Goal: Task Accomplishment & Management: Complete application form

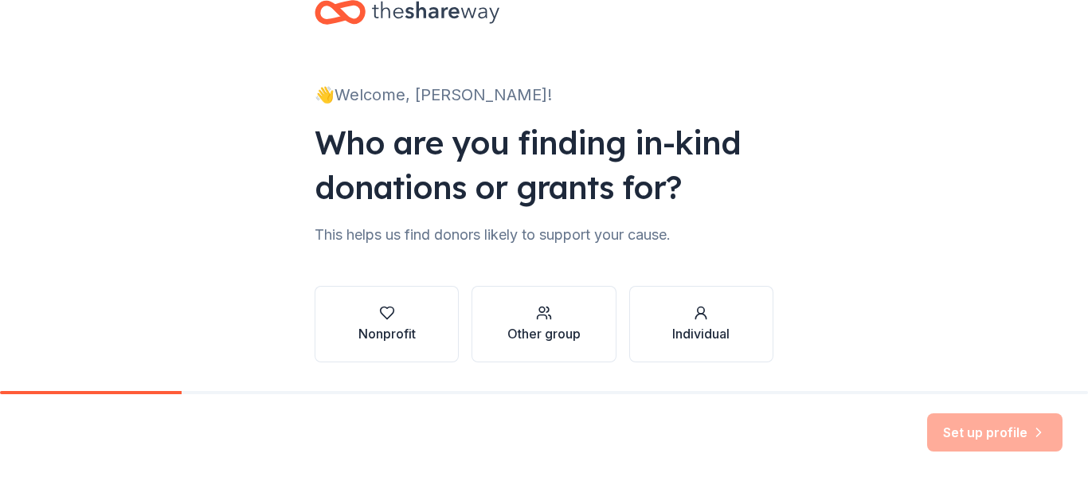
scroll to position [57, 0]
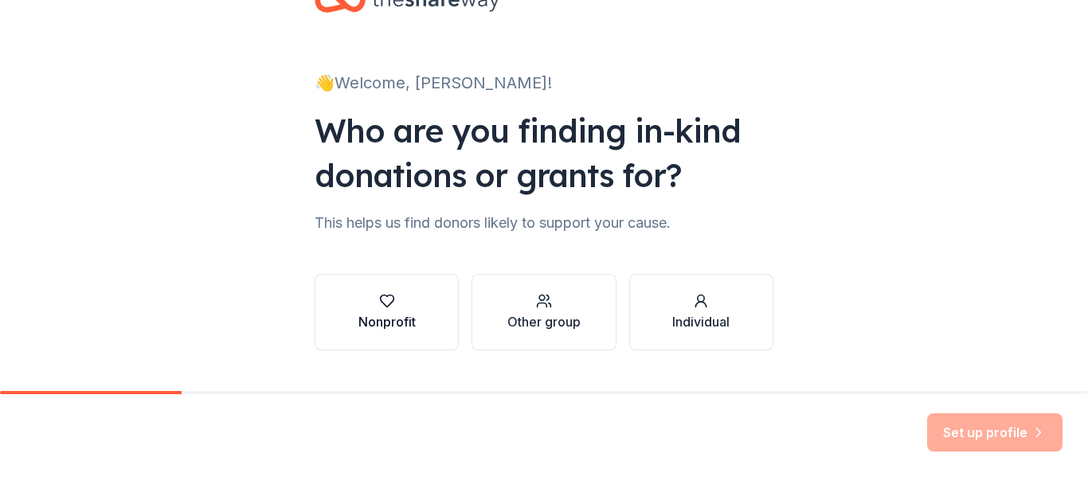
click at [409, 311] on div "Nonprofit" at bounding box center [386, 312] width 57 height 38
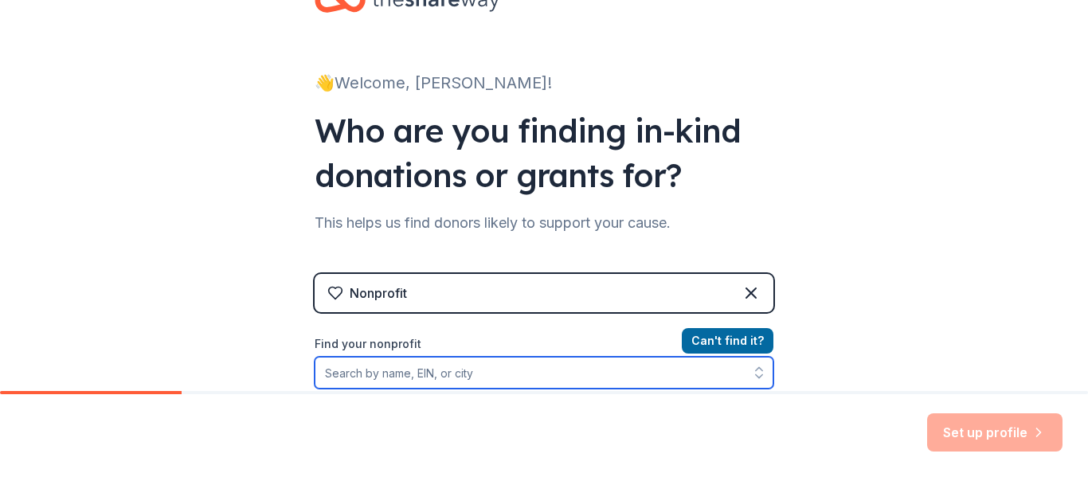
click at [439, 361] on input "Find your nonprofit" at bounding box center [544, 373] width 459 height 32
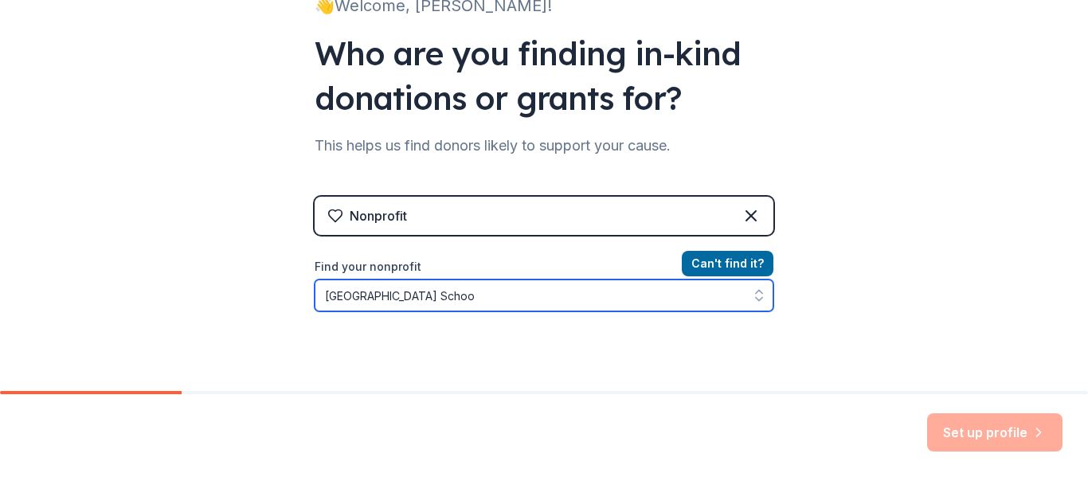
type input "[GEOGRAPHIC_DATA]"
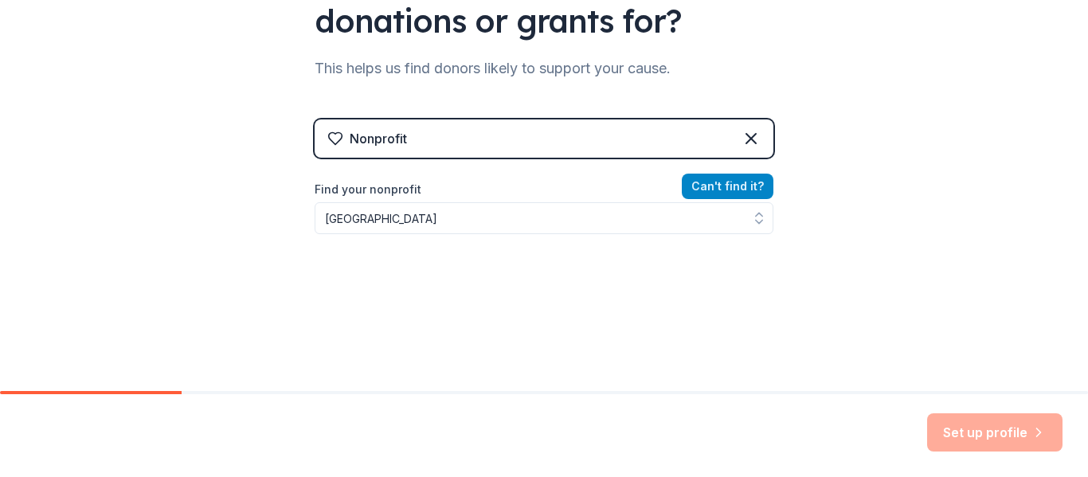
click at [738, 186] on button "Can ' t find it?" at bounding box center [728, 186] width 92 height 25
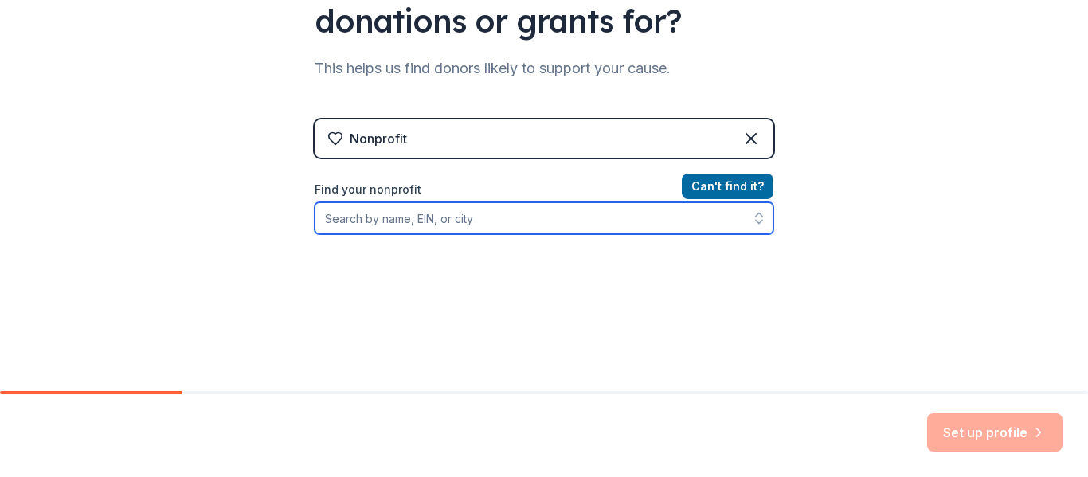
click at [540, 221] on input "Find your nonprofit" at bounding box center [544, 218] width 459 height 32
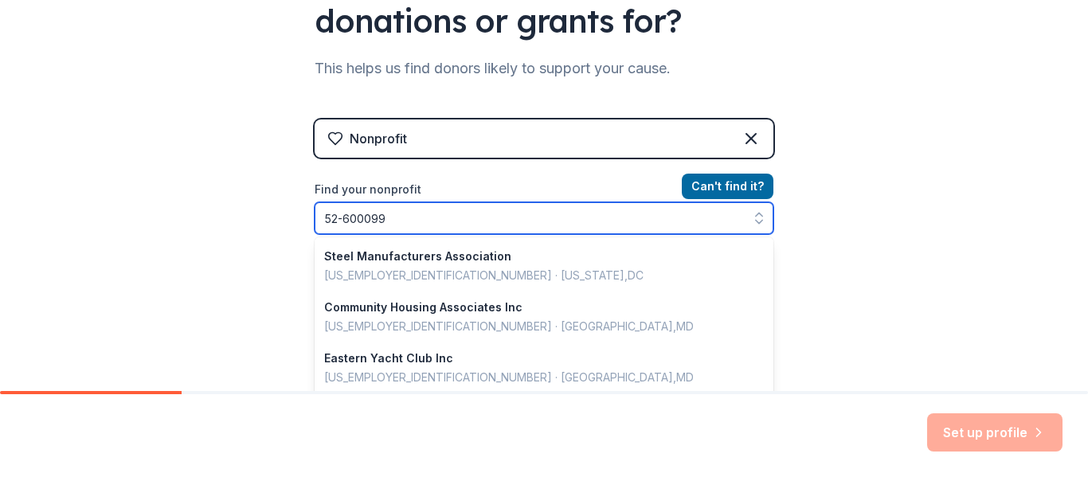
type input "52-6000992"
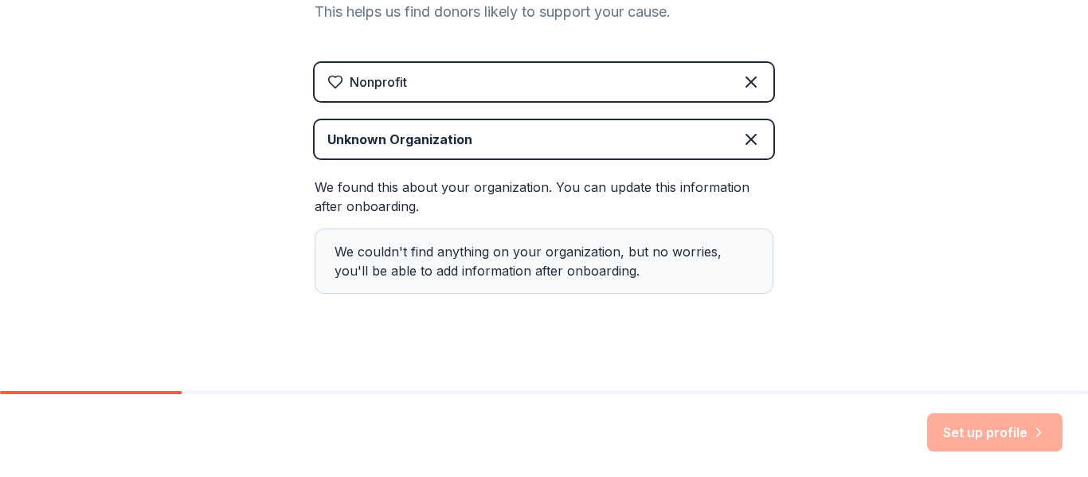
scroll to position [279, 0]
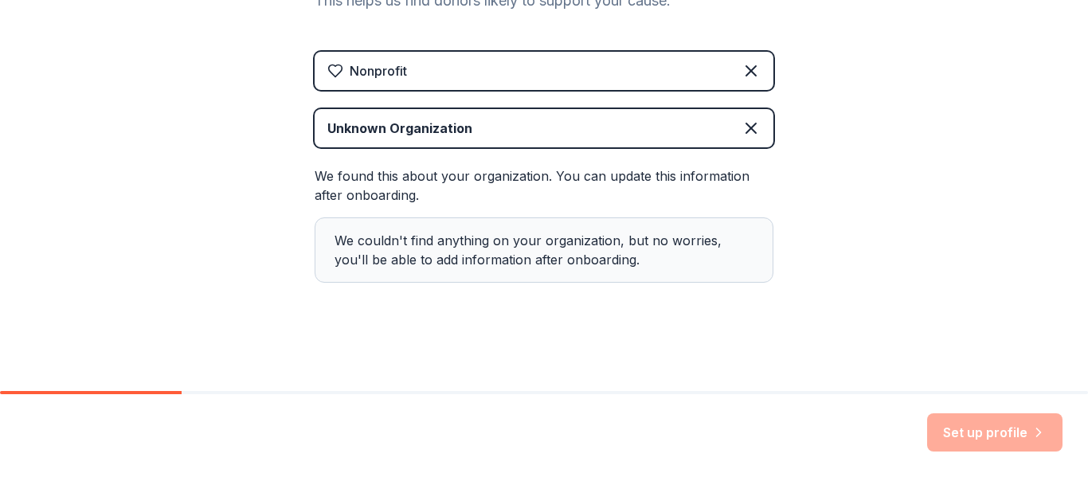
click at [530, 276] on div "We couldn't find anything on your organization, but no worries, you'll be able …" at bounding box center [544, 249] width 459 height 65
click at [530, 247] on div "We couldn't find anything on your organization, but no worries, you'll be able …" at bounding box center [544, 249] width 459 height 65
click at [970, 424] on div "Set up profile" at bounding box center [994, 432] width 135 height 38
click at [971, 442] on div "Set up profile" at bounding box center [994, 432] width 135 height 38
click at [750, 137] on icon at bounding box center [750, 128] width 19 height 19
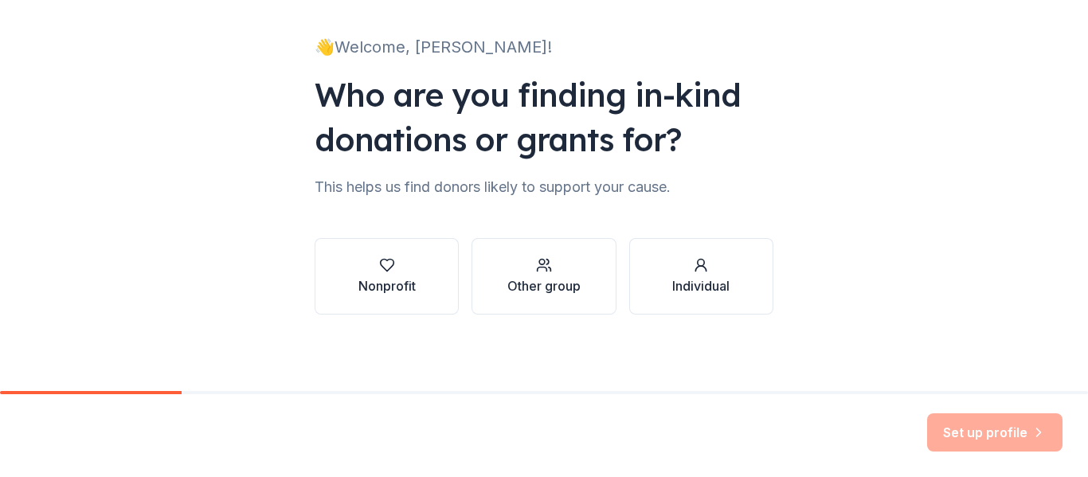
scroll to position [92, 0]
click at [418, 264] on button "Nonprofit" at bounding box center [387, 276] width 144 height 76
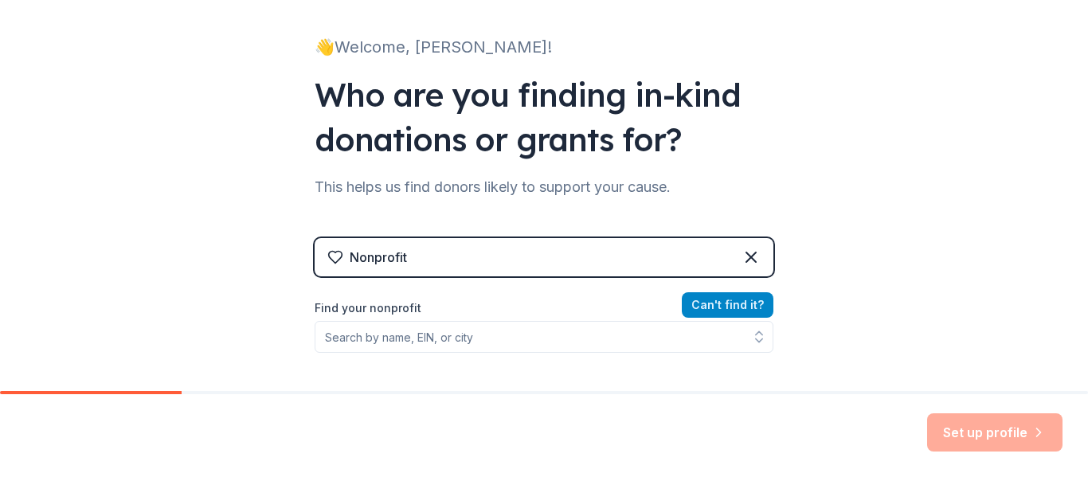
click at [710, 307] on button "Can ' t find it?" at bounding box center [728, 304] width 92 height 25
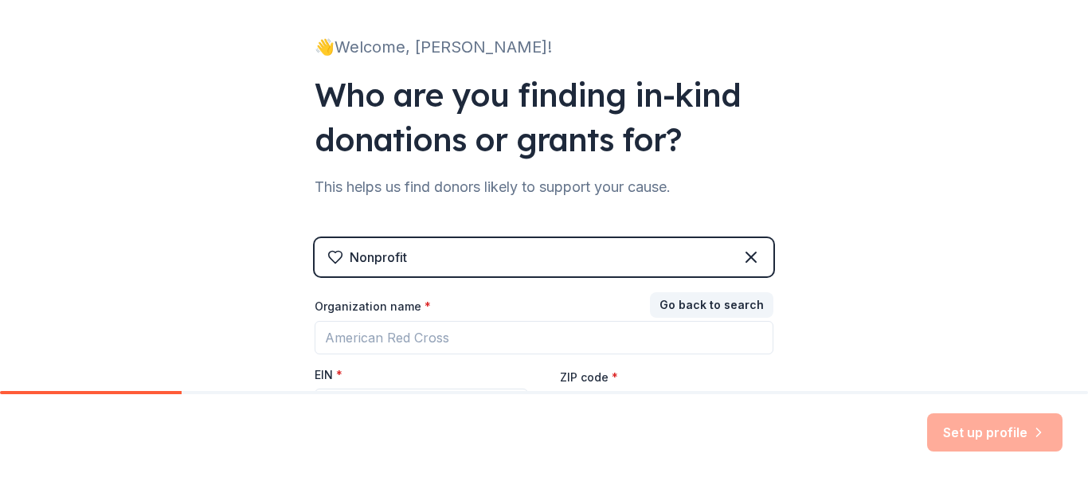
click at [399, 373] on div "EIN *" at bounding box center [421, 378] width 213 height 22
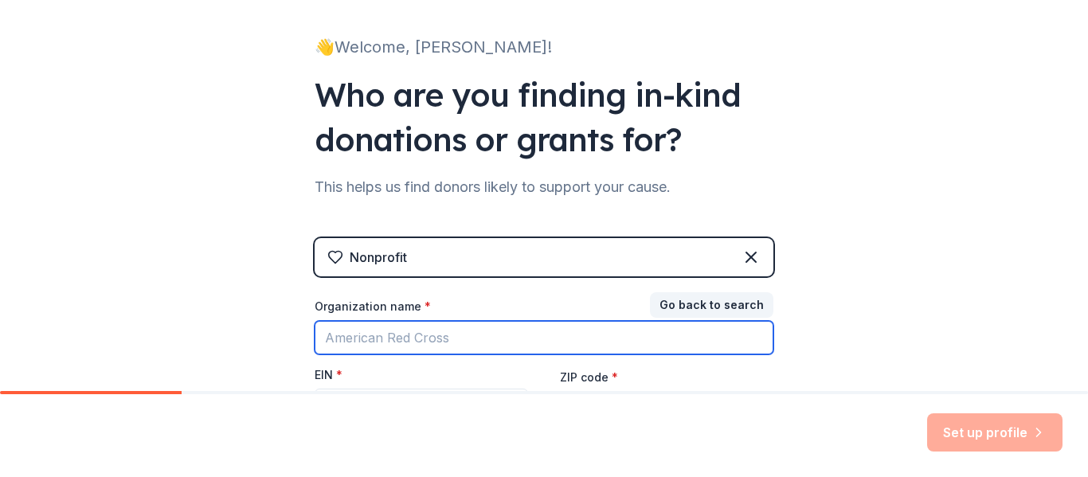
click at [375, 346] on input "Organization name *" at bounding box center [544, 337] width 459 height 33
type input "Rosaryville Elementary School"
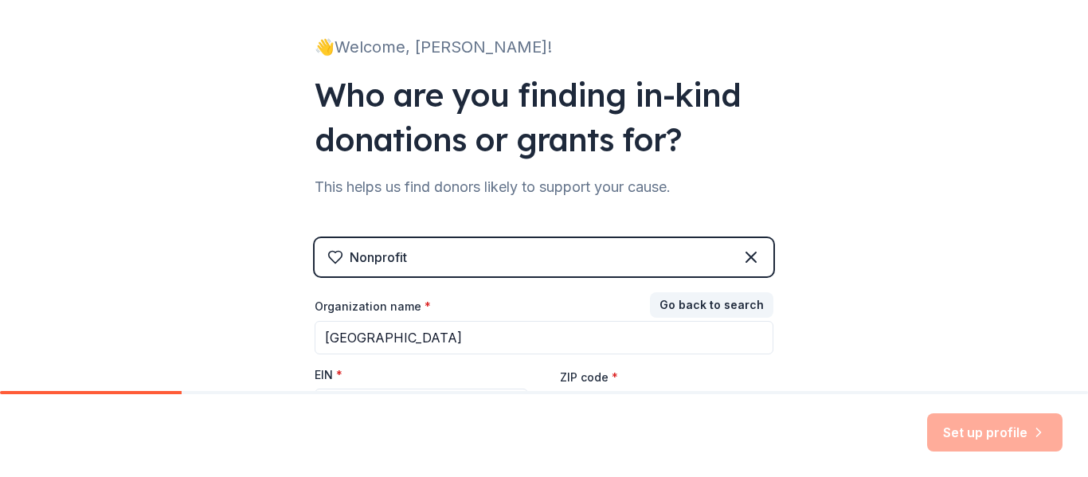
click at [620, 378] on div "ZIP code *" at bounding box center [666, 395] width 213 height 57
click at [581, 379] on label "ZIP code *" at bounding box center [589, 377] width 58 height 16
click at [581, 391] on input "ZIP code *" at bounding box center [666, 407] width 213 height 32
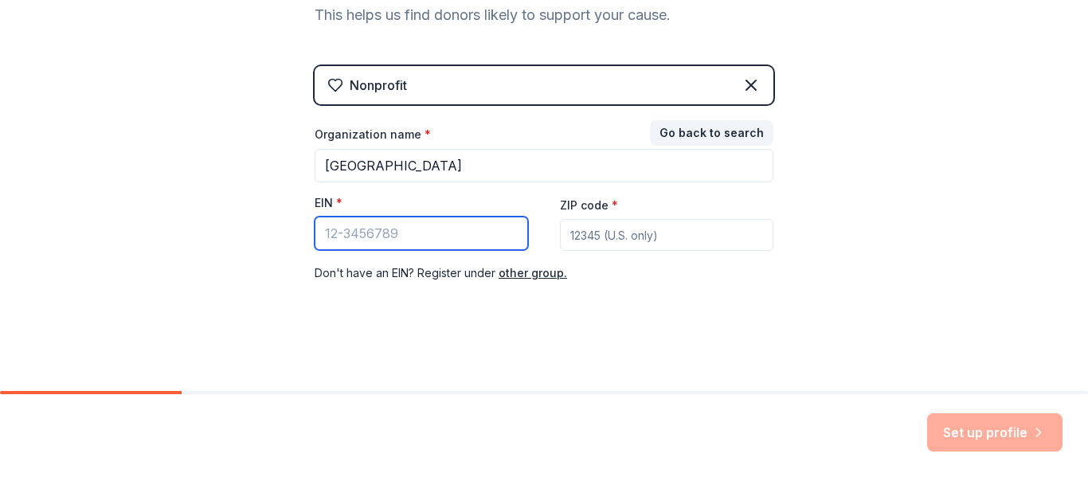
click at [415, 226] on input "EIN *" at bounding box center [421, 233] width 213 height 33
type input "52-6000992"
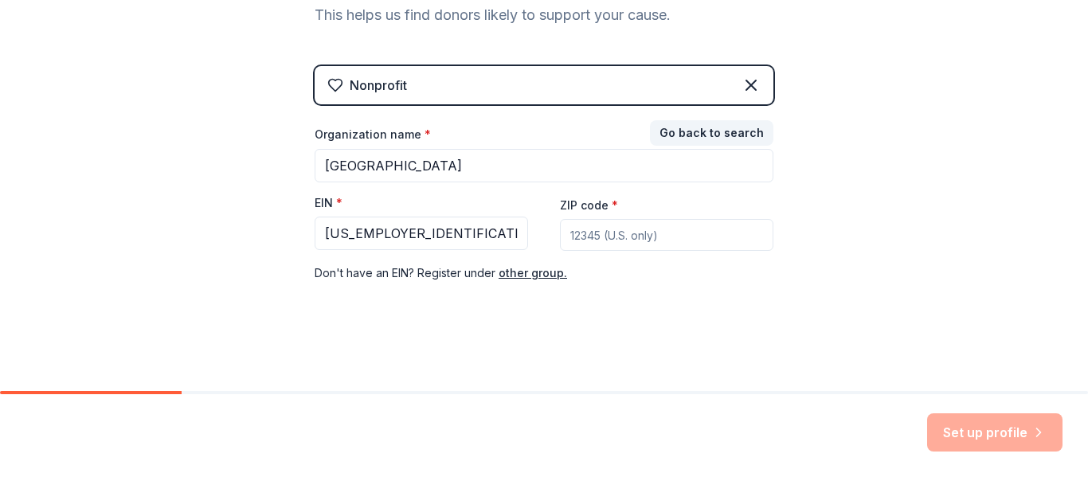
click at [639, 237] on input "ZIP code *" at bounding box center [666, 235] width 213 height 32
type input "20772"
click at [1010, 448] on button "Set up profile" at bounding box center [994, 432] width 135 height 38
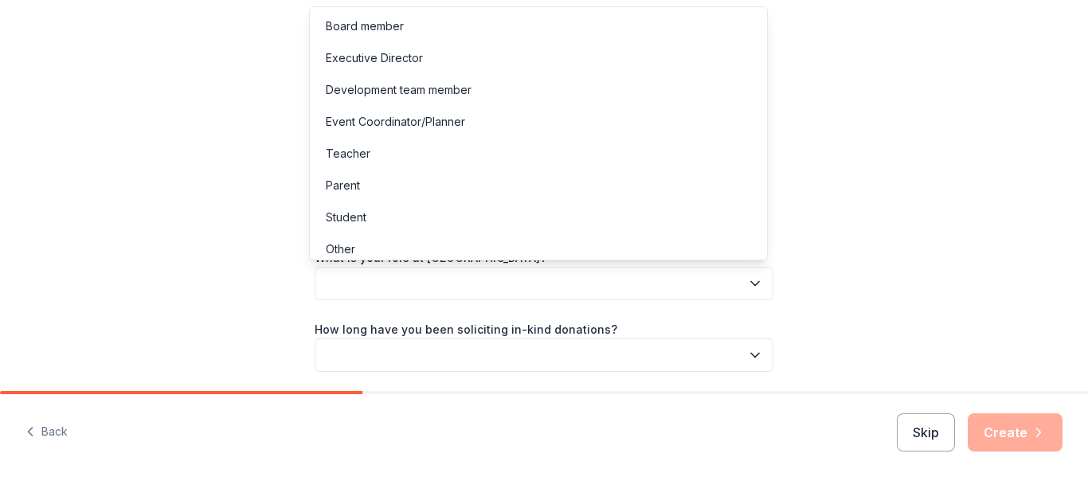
click at [655, 279] on button "button" at bounding box center [544, 283] width 459 height 33
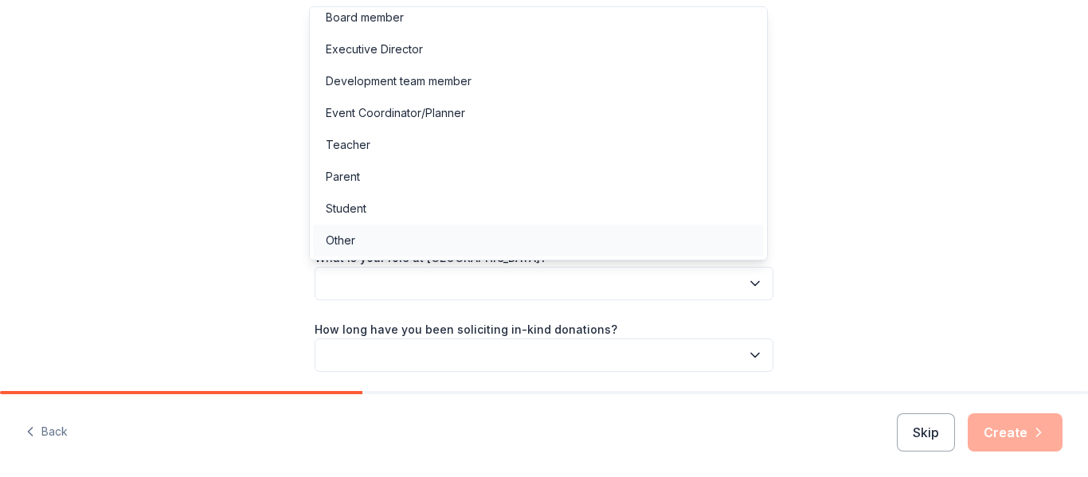
click at [526, 246] on div "Other" at bounding box center [538, 241] width 451 height 32
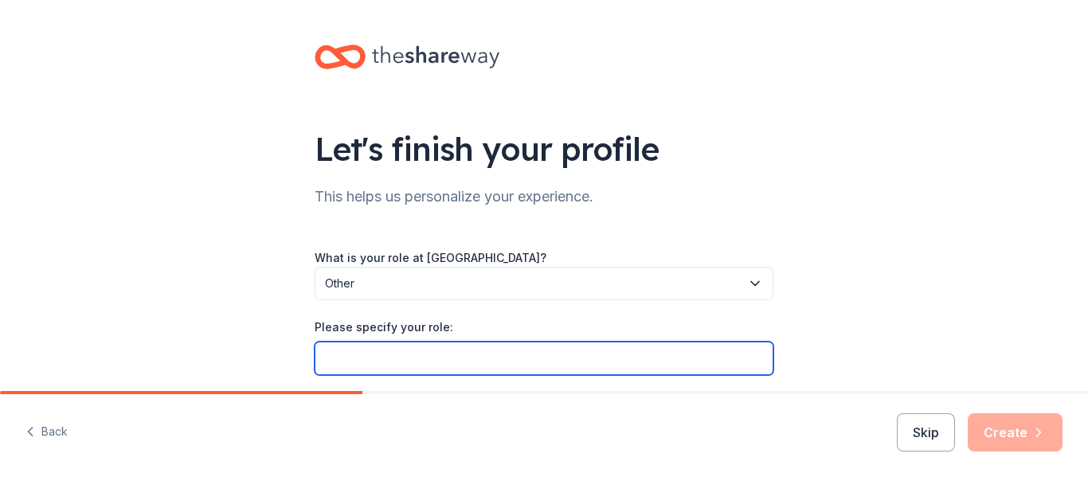
click at [500, 359] on input "Please specify your role:" at bounding box center [544, 358] width 459 height 33
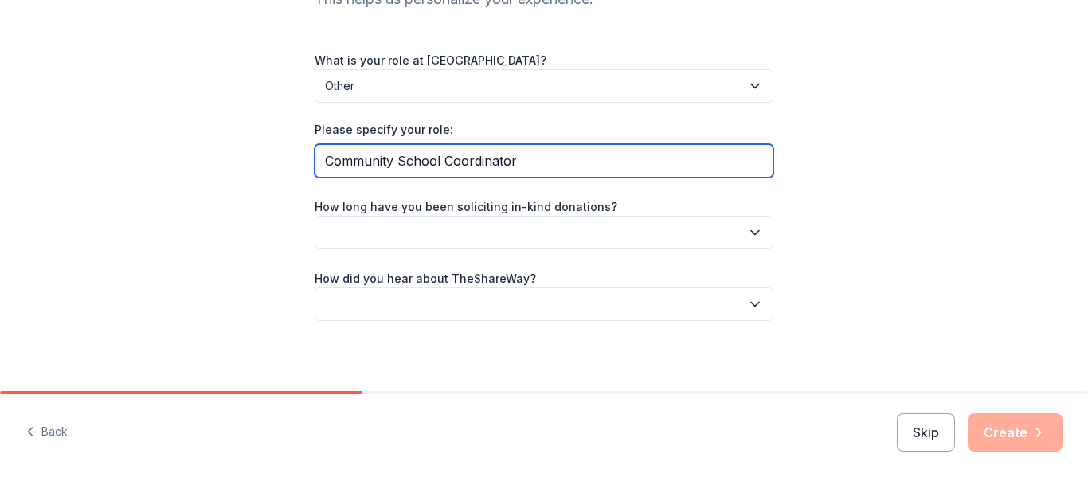
scroll to position [204, 0]
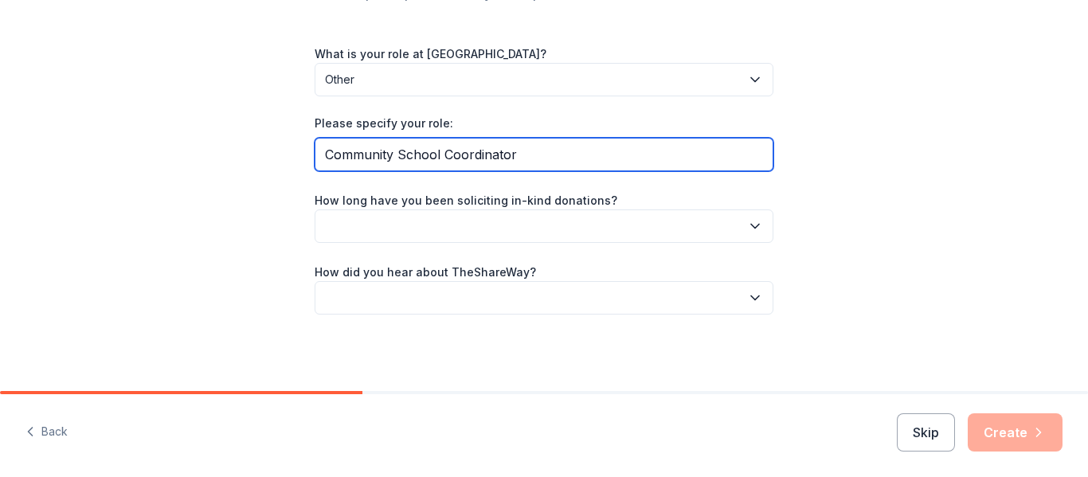
type input "Community School Coordinator"
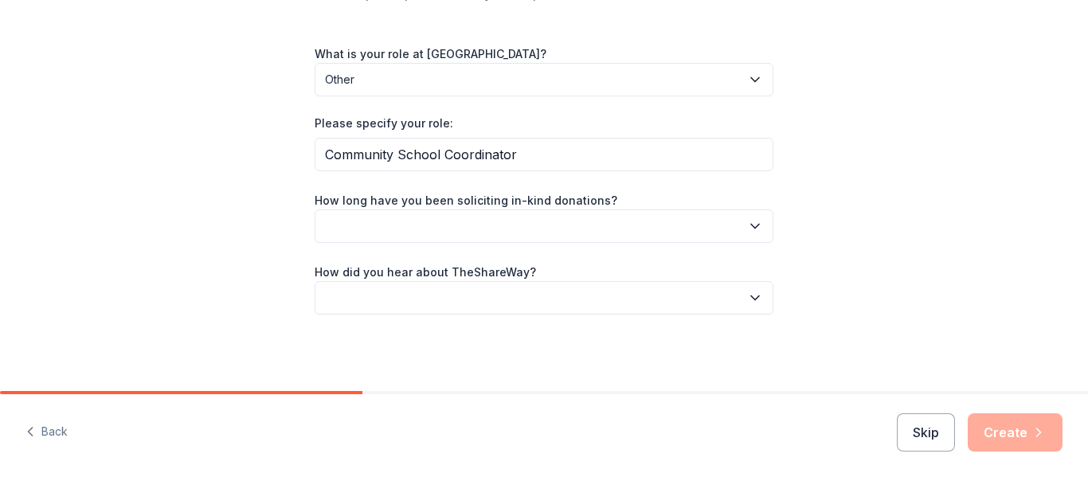
click at [633, 226] on button "button" at bounding box center [544, 225] width 459 height 33
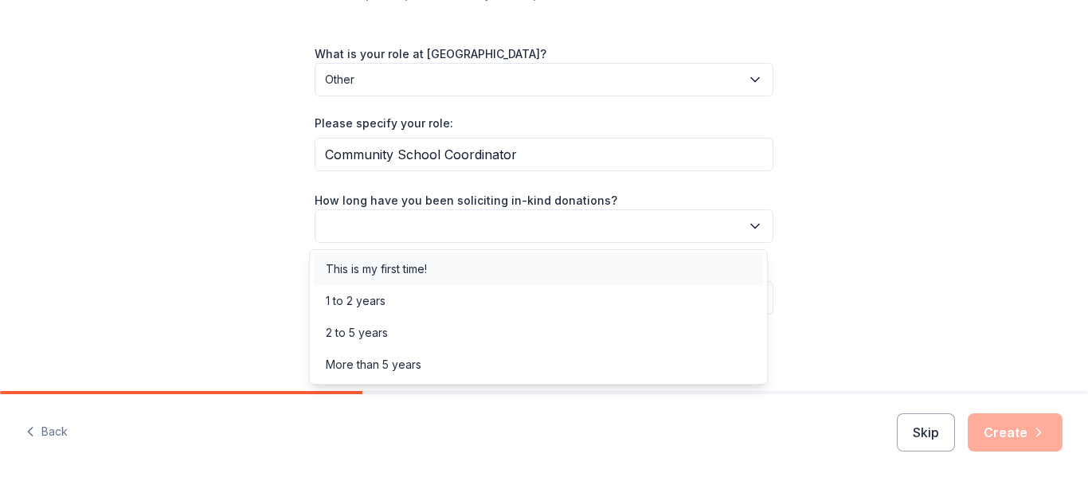
click at [565, 265] on div "This is my first time!" at bounding box center [538, 269] width 451 height 32
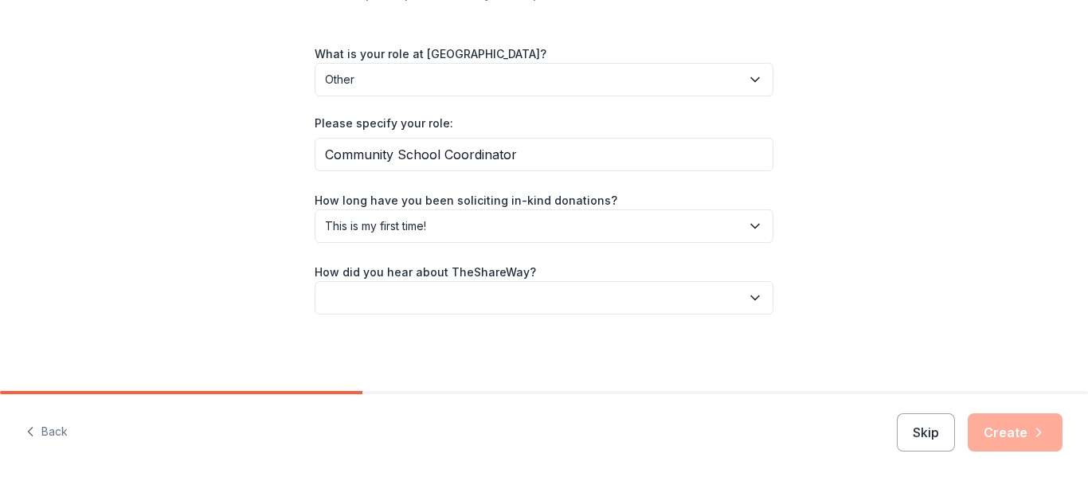
click at [559, 293] on button "button" at bounding box center [544, 297] width 459 height 33
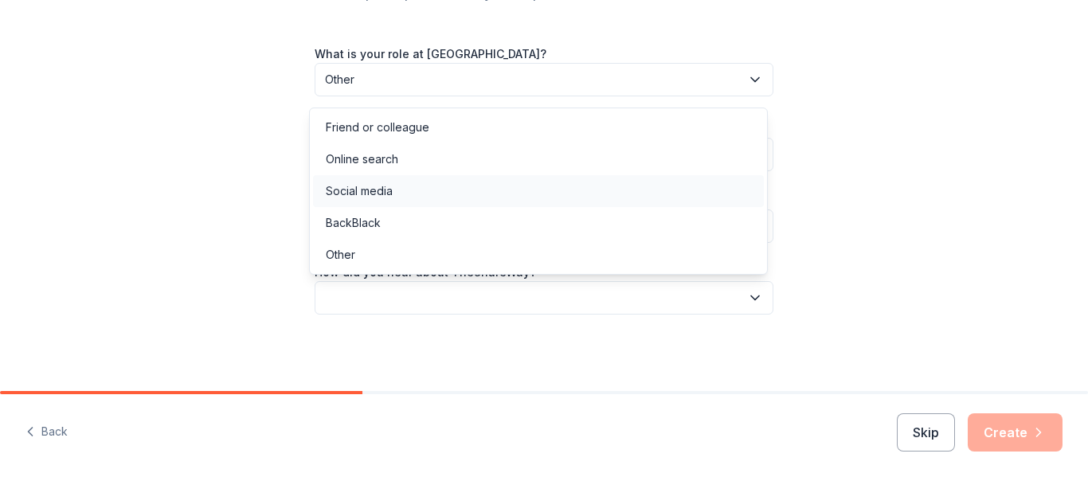
click at [541, 194] on div "Social media" at bounding box center [538, 191] width 451 height 32
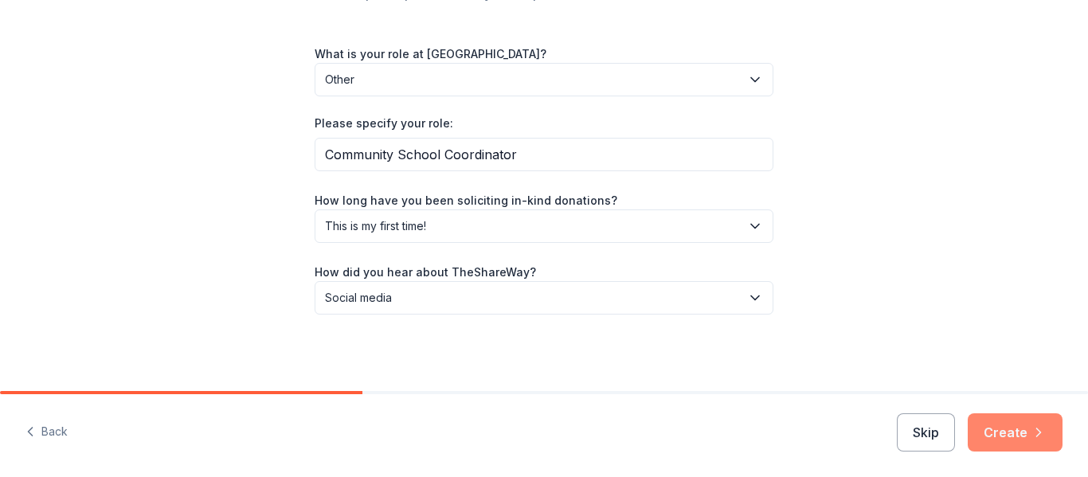
click at [1024, 433] on button "Create" at bounding box center [1014, 432] width 95 height 38
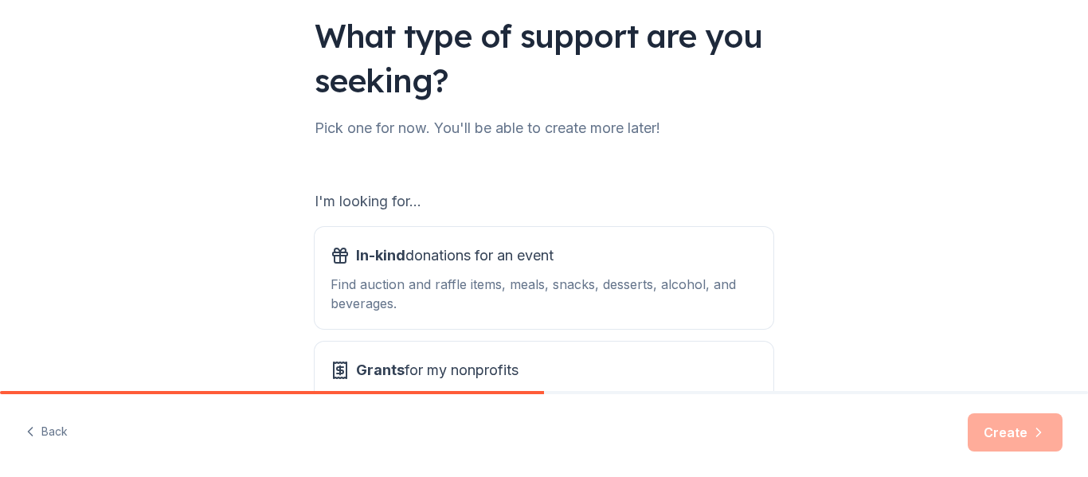
scroll to position [143, 0]
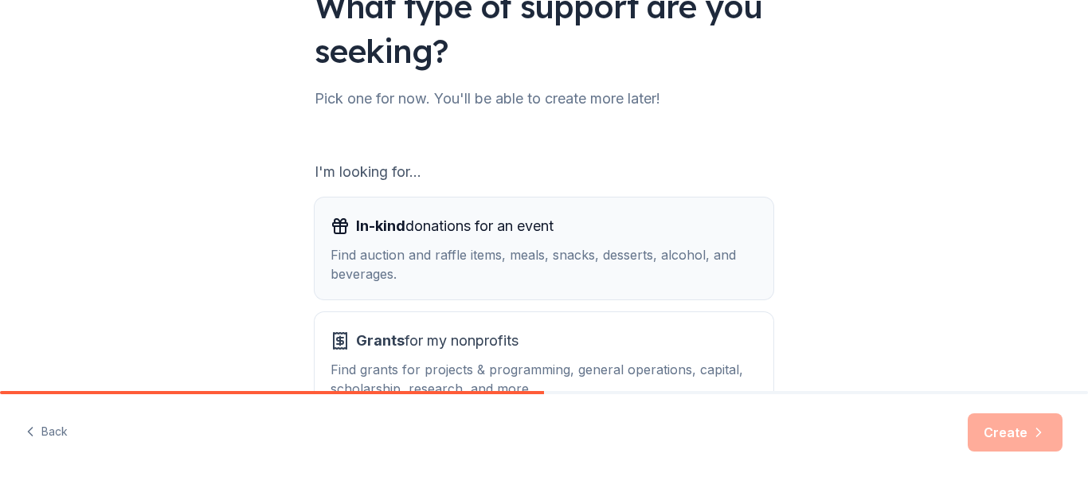
click at [545, 260] on div "Find auction and raffle items, meals, snacks, desserts, alcohol, and beverages." at bounding box center [543, 264] width 427 height 38
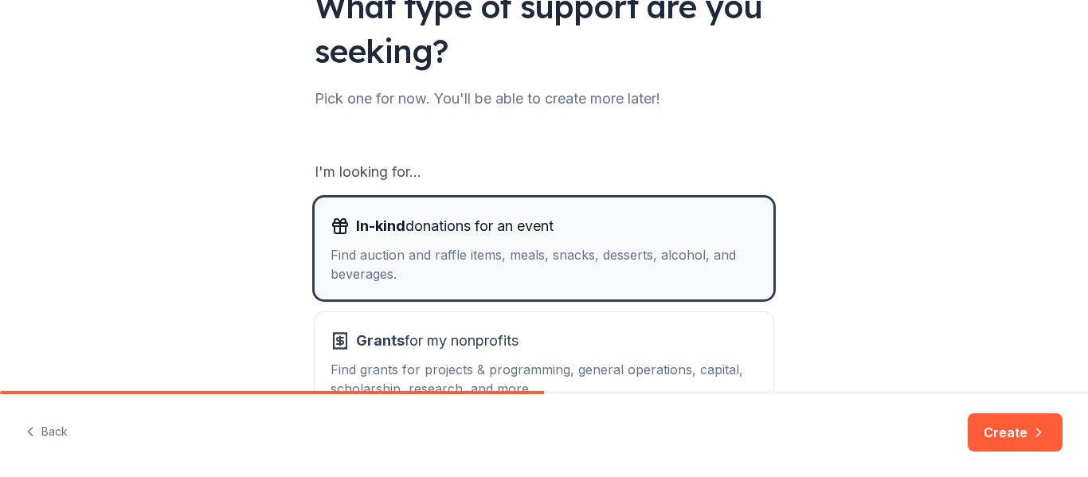
click at [498, 261] on div "Find auction and raffle items, meals, snacks, desserts, alcohol, and beverages." at bounding box center [543, 264] width 427 height 38
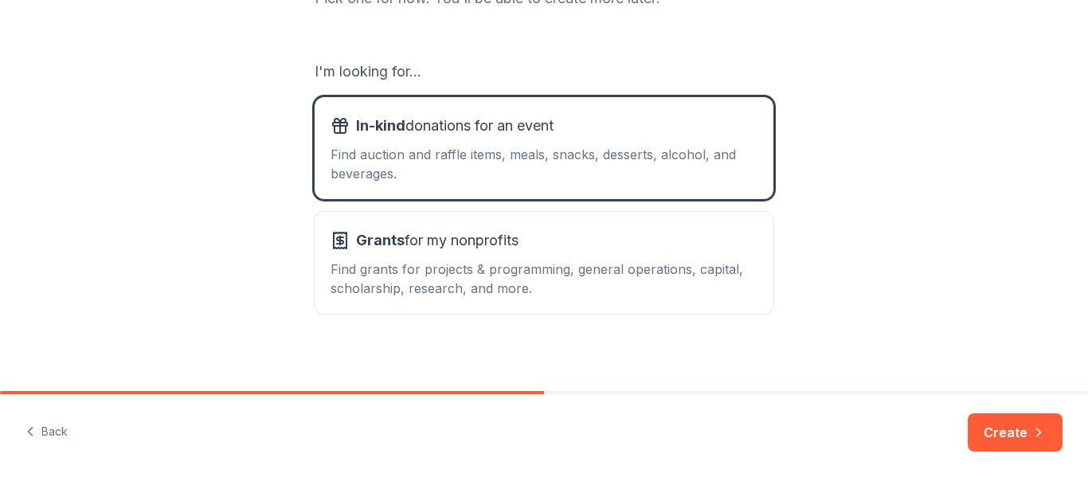
scroll to position [252, 0]
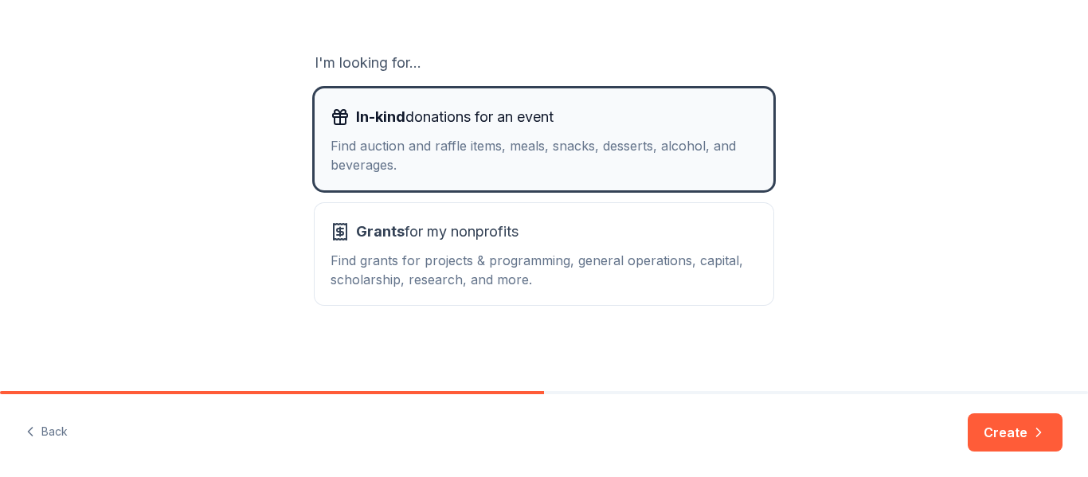
click at [582, 131] on div "In-kind donations for an event Find auction and raffle items, meals, snacks, de…" at bounding box center [543, 139] width 427 height 70
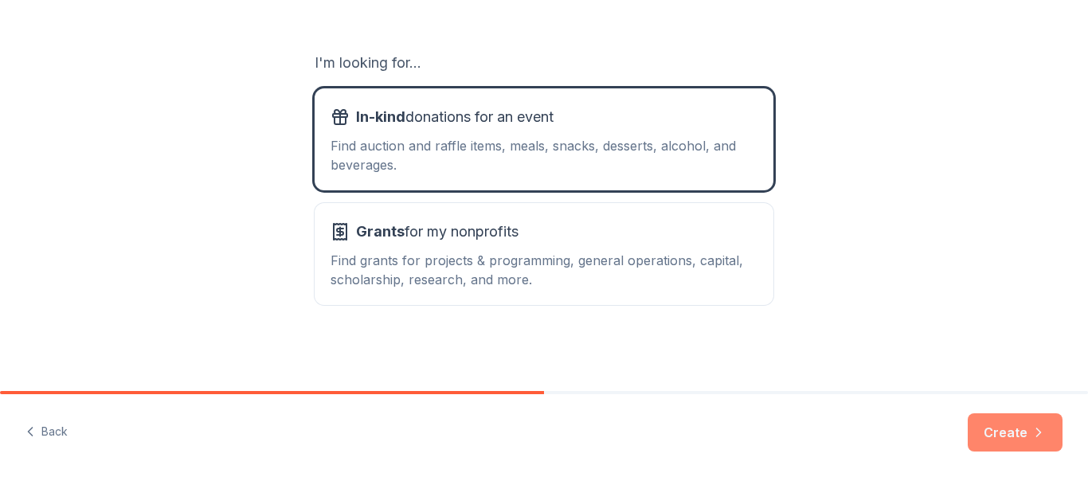
click at [1007, 428] on button "Create" at bounding box center [1014, 432] width 95 height 38
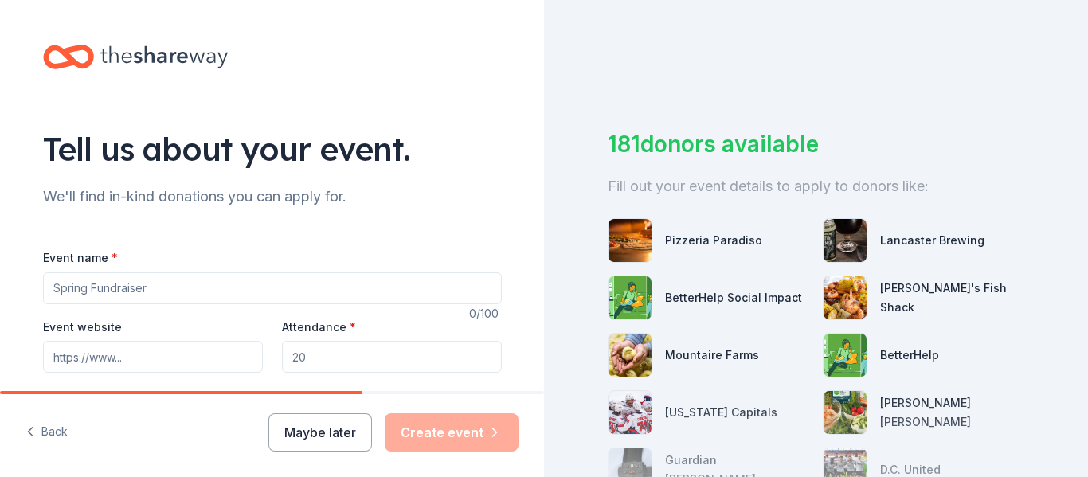
click at [260, 283] on input "Event name *" at bounding box center [272, 288] width 459 height 32
type input "A"
type input "Improving Attendance/Tardiness"
click at [212, 354] on input "Event website" at bounding box center [153, 357] width 220 height 32
paste input "https://www.pgcps.org/schools/rosaryville-elementary"
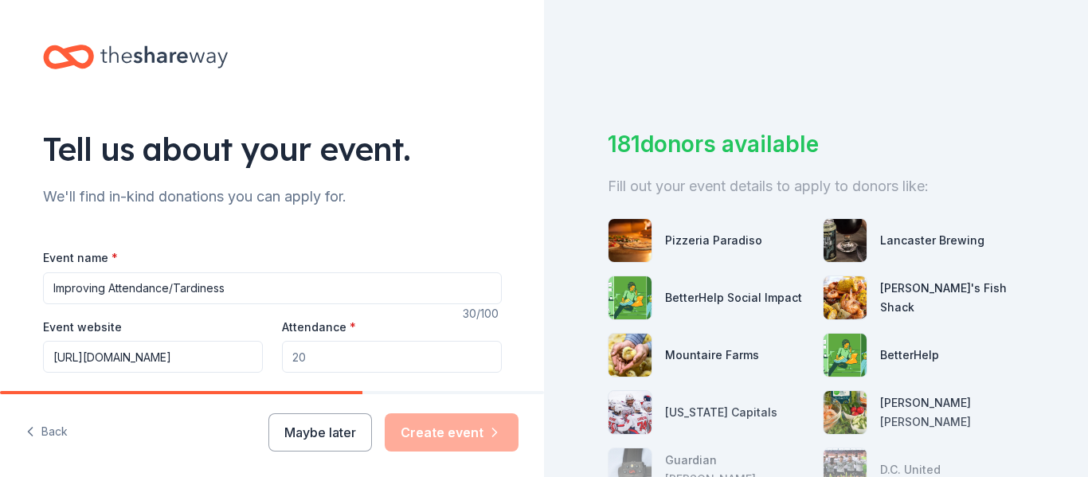
scroll to position [0, 89]
type input "https://www.pgcps.org/schools/rosaryville-elementary"
click at [307, 354] on input "Attendance *" at bounding box center [392, 357] width 220 height 32
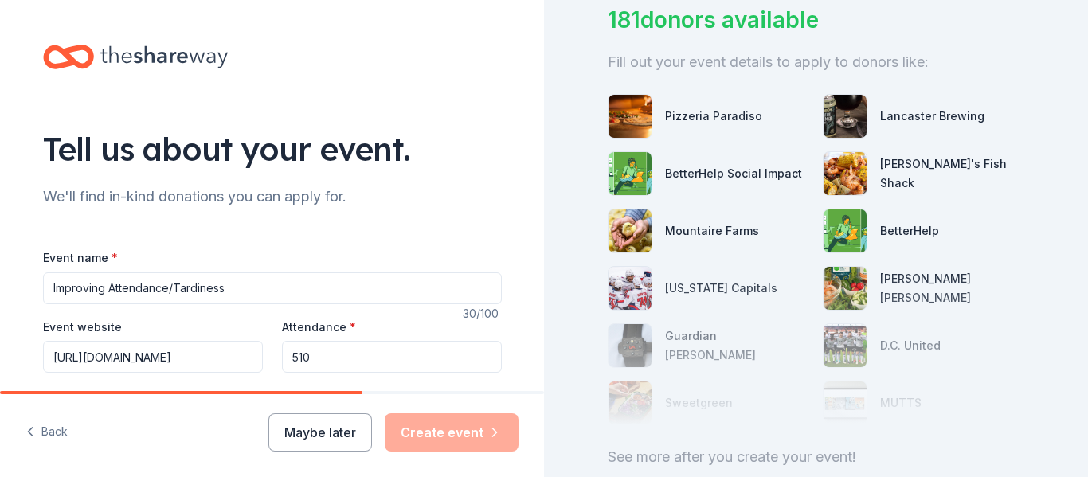
scroll to position [128, 0]
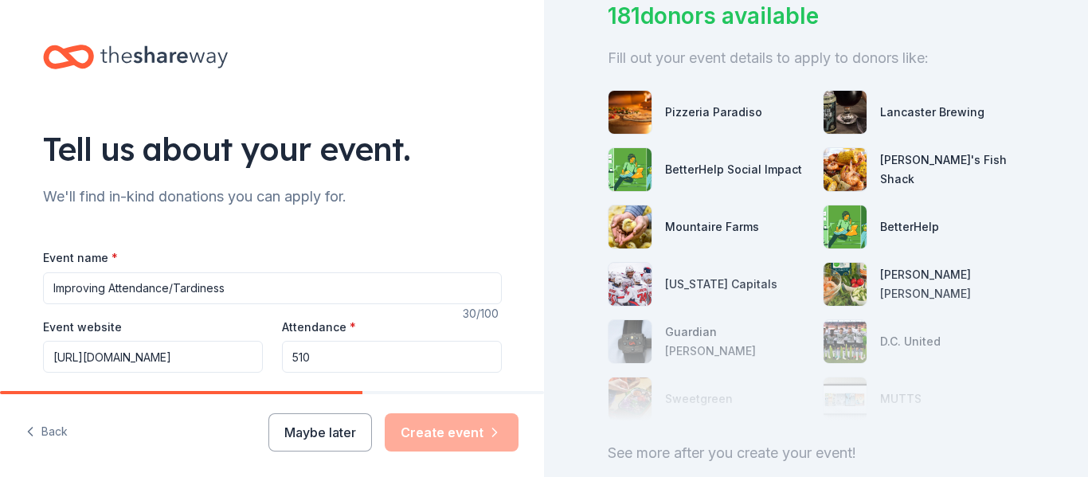
type input "510"
click at [440, 445] on div "Maybe later Create event" at bounding box center [393, 432] width 250 height 38
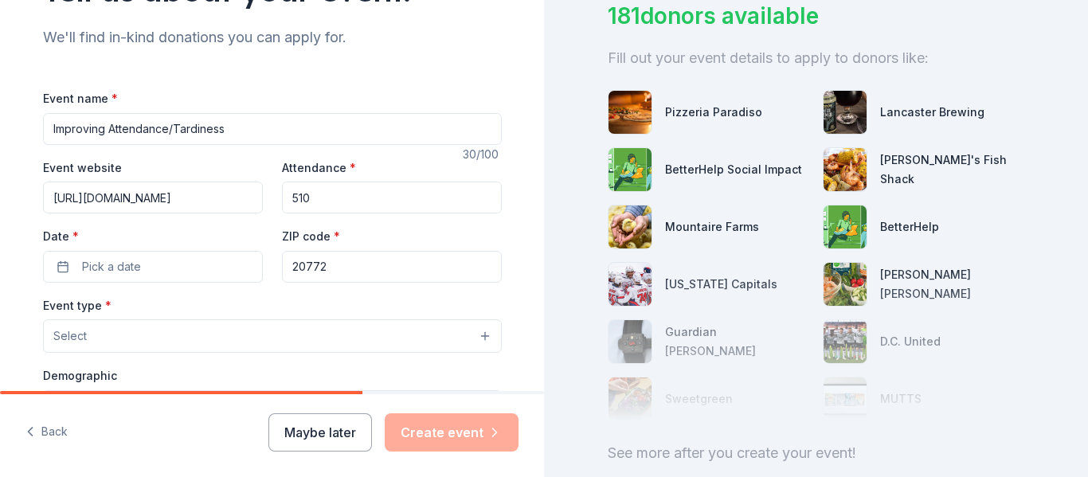
scroll to position [223, 0]
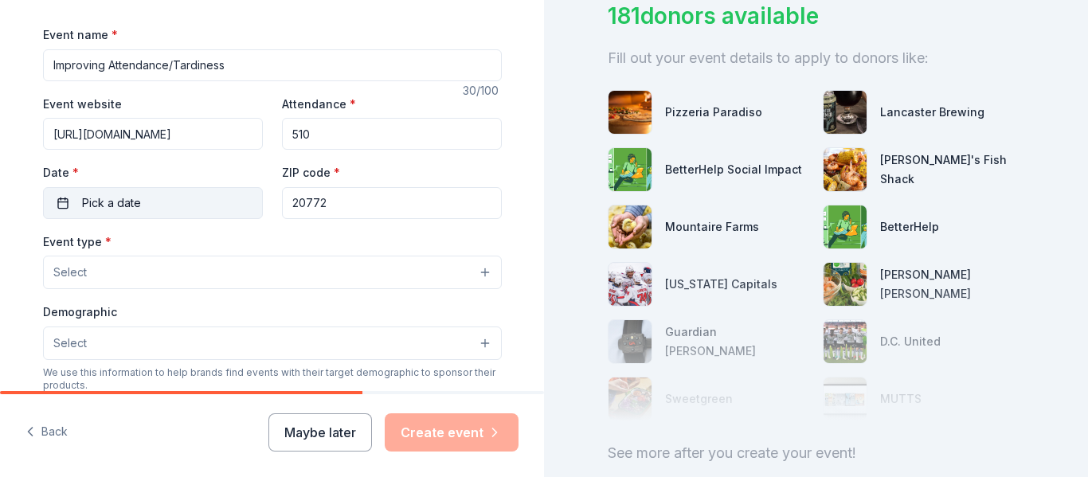
click at [222, 208] on button "Pick a date" at bounding box center [153, 203] width 220 height 32
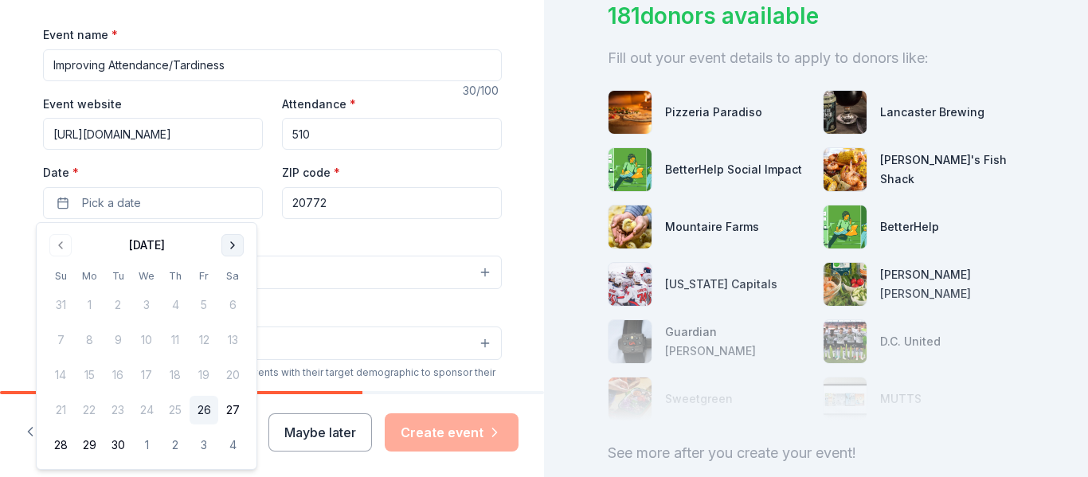
click at [234, 244] on button "Go to next month" at bounding box center [232, 245] width 22 height 22
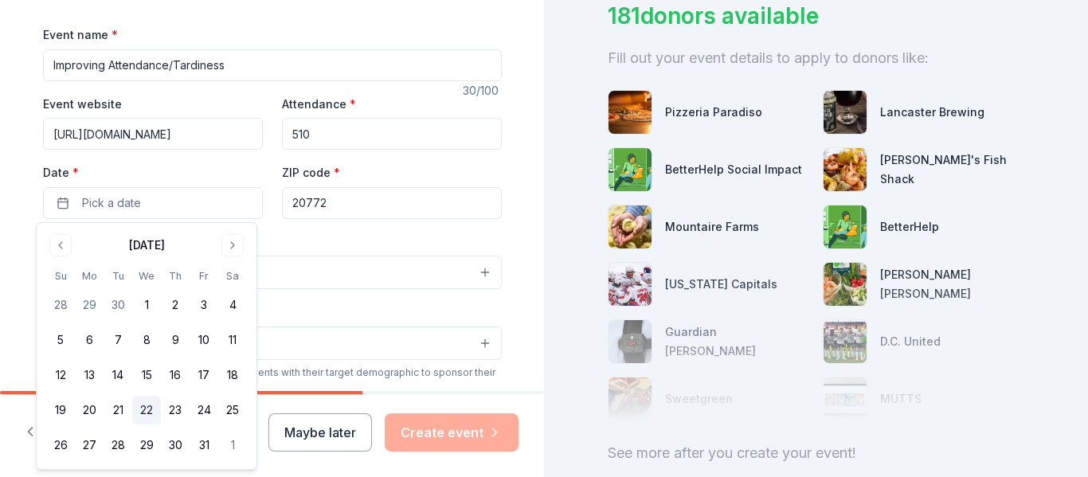
click at [147, 419] on button "22" at bounding box center [146, 410] width 29 height 29
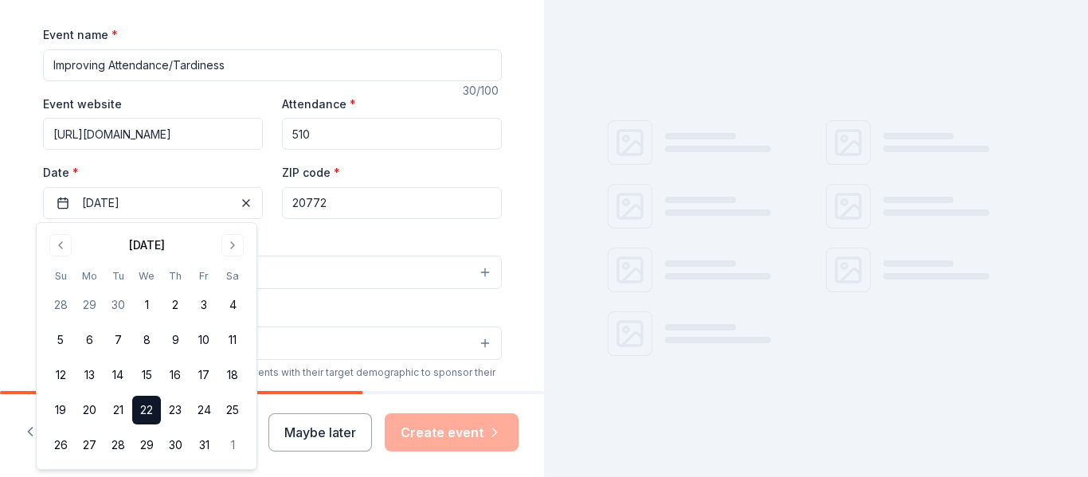
scroll to position [38, 0]
click at [301, 284] on button "Select" at bounding box center [272, 272] width 459 height 33
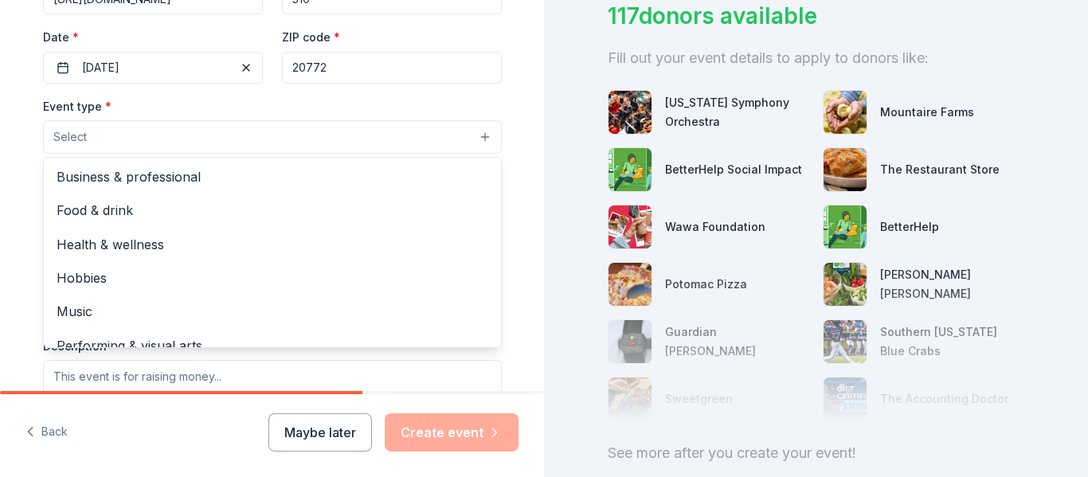
scroll to position [53, 0]
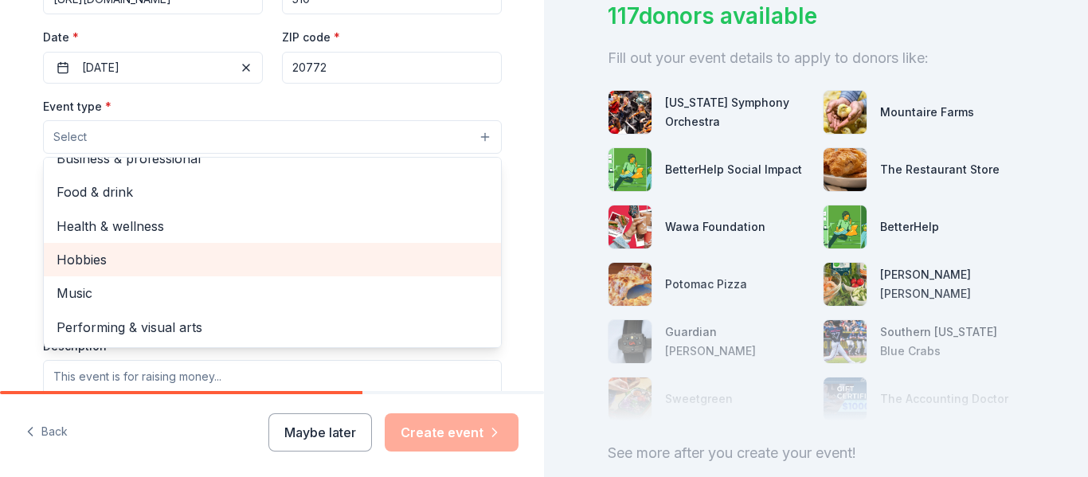
click at [482, 262] on div "Hobbies" at bounding box center [272, 259] width 457 height 33
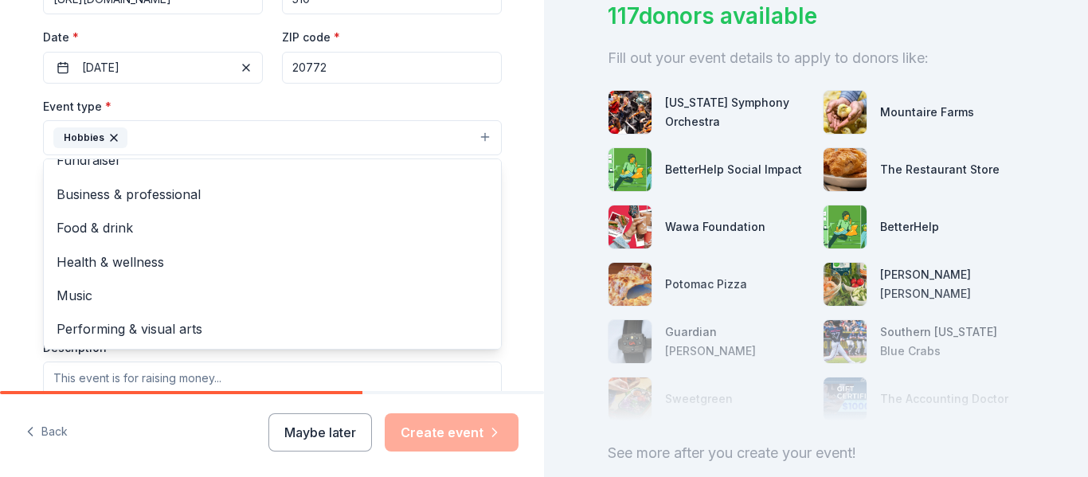
scroll to position [0, 0]
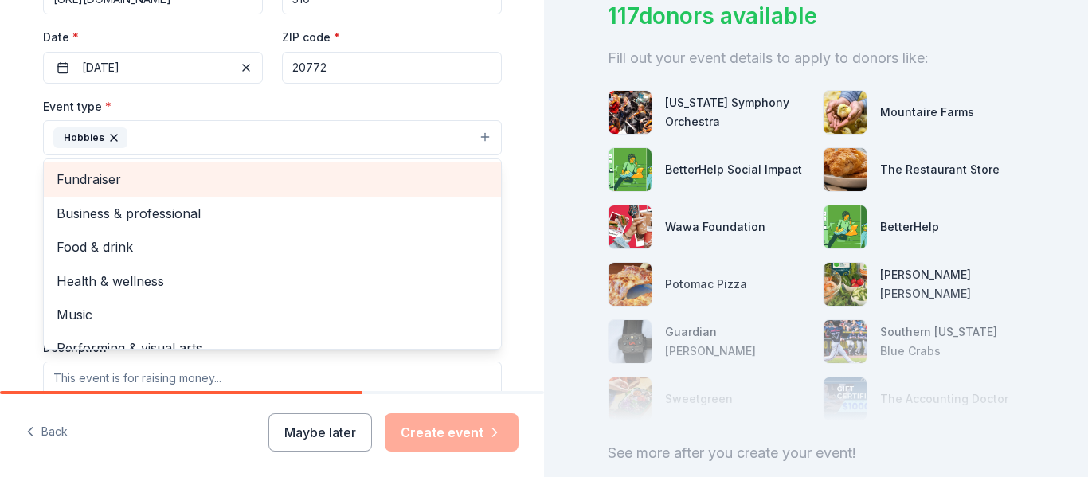
click at [467, 174] on span "Fundraiser" at bounding box center [273, 179] width 432 height 21
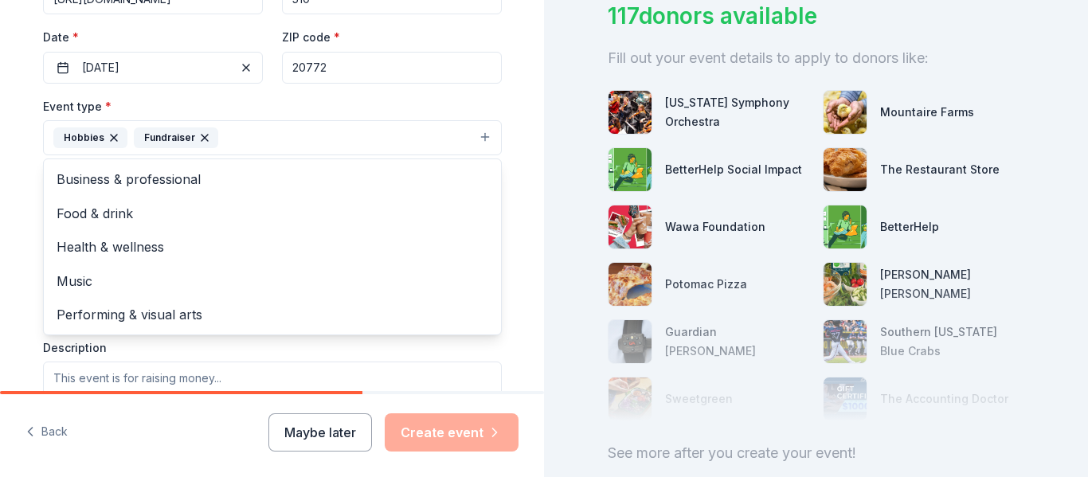
click at [107, 131] on div "Hobbies" at bounding box center [90, 137] width 74 height 21
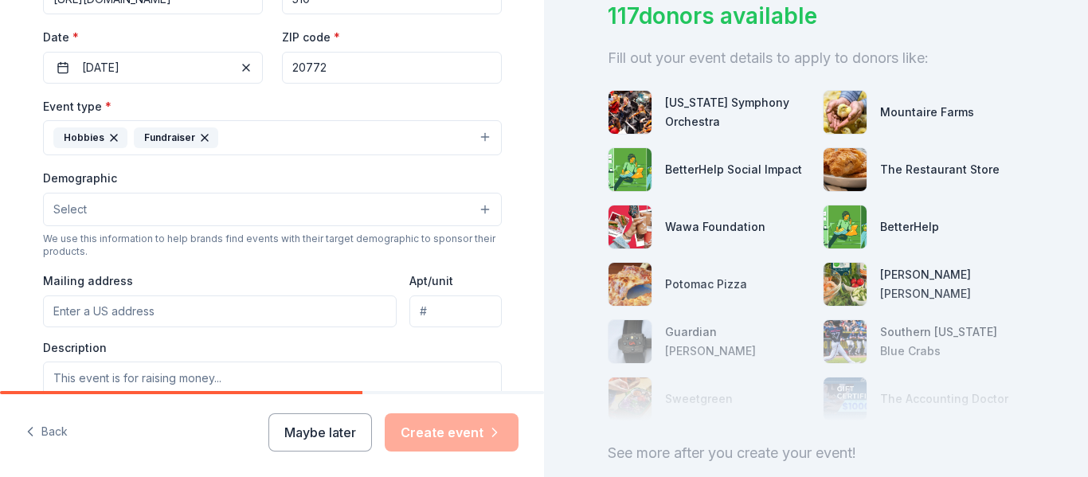
click at [107, 135] on icon "button" at bounding box center [113, 137] width 13 height 13
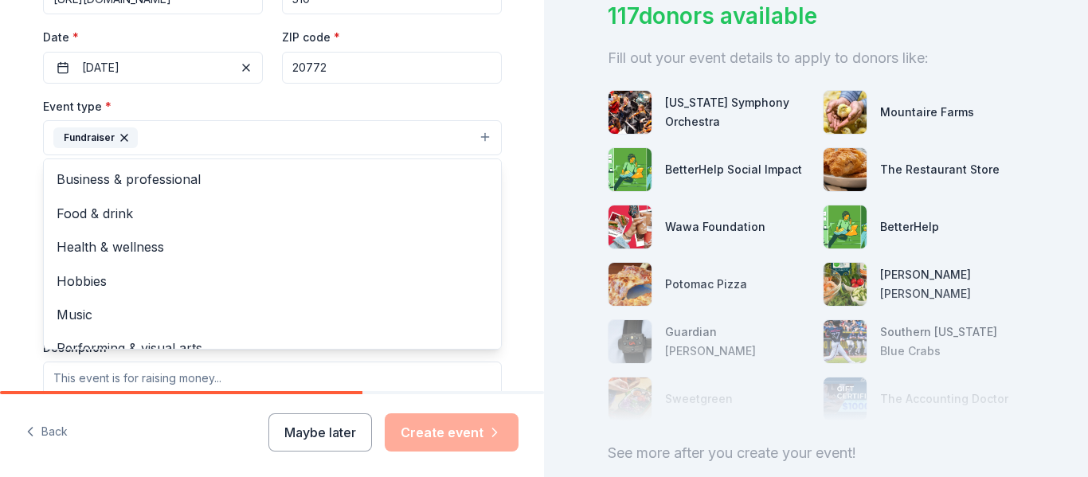
click at [231, 118] on div "Event type * Fundraiser Business & professional Food & drink Health & wellness …" at bounding box center [272, 126] width 459 height 60
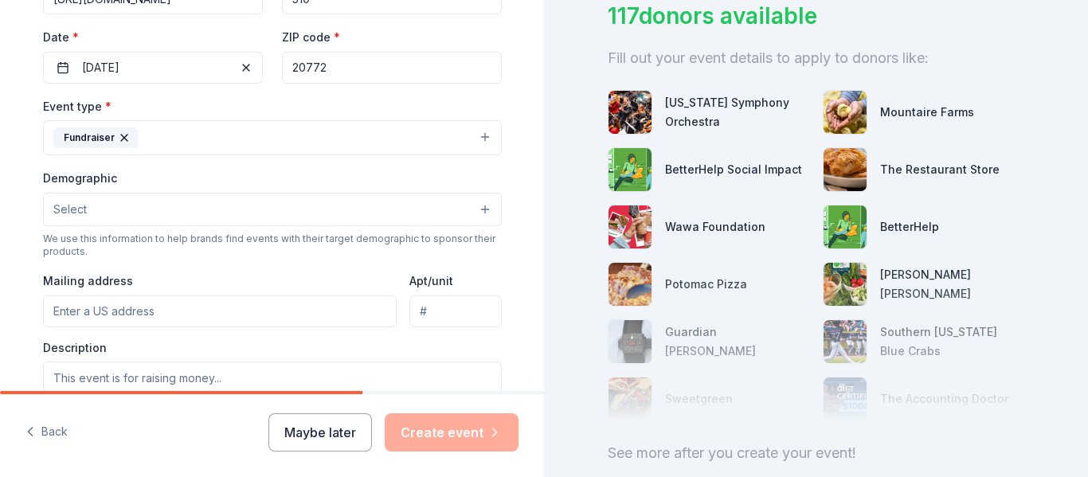
click at [244, 212] on button "Select" at bounding box center [272, 209] width 459 height 33
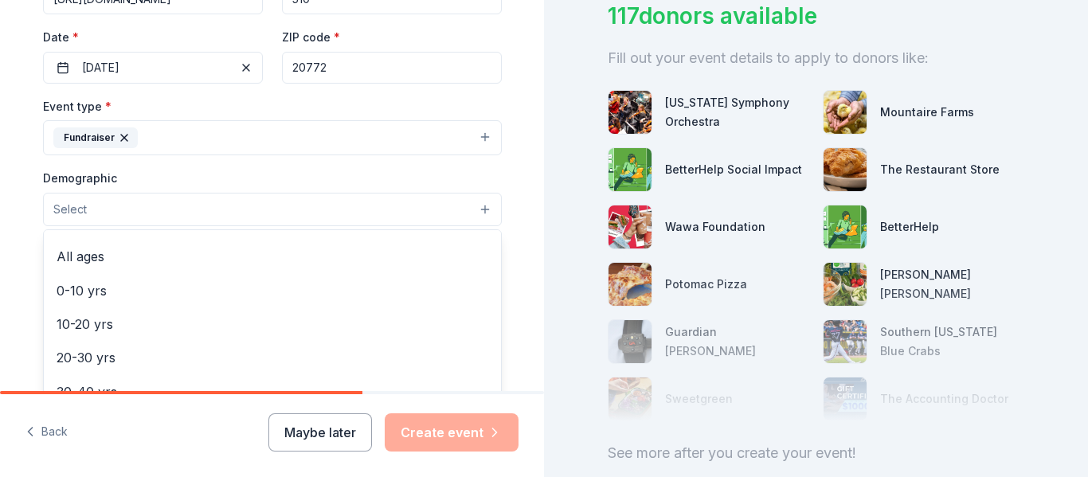
scroll to position [81, 0]
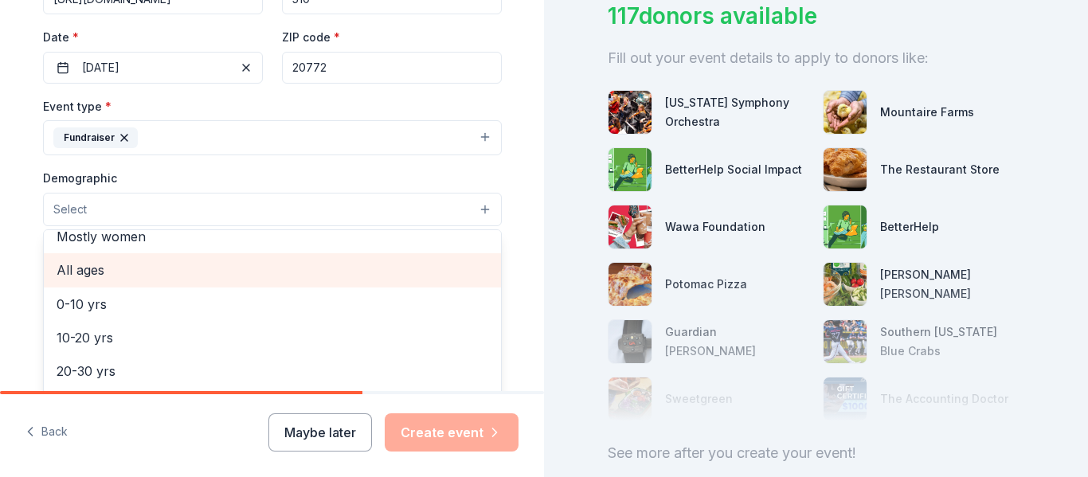
click at [454, 276] on span "All ages" at bounding box center [273, 270] width 432 height 21
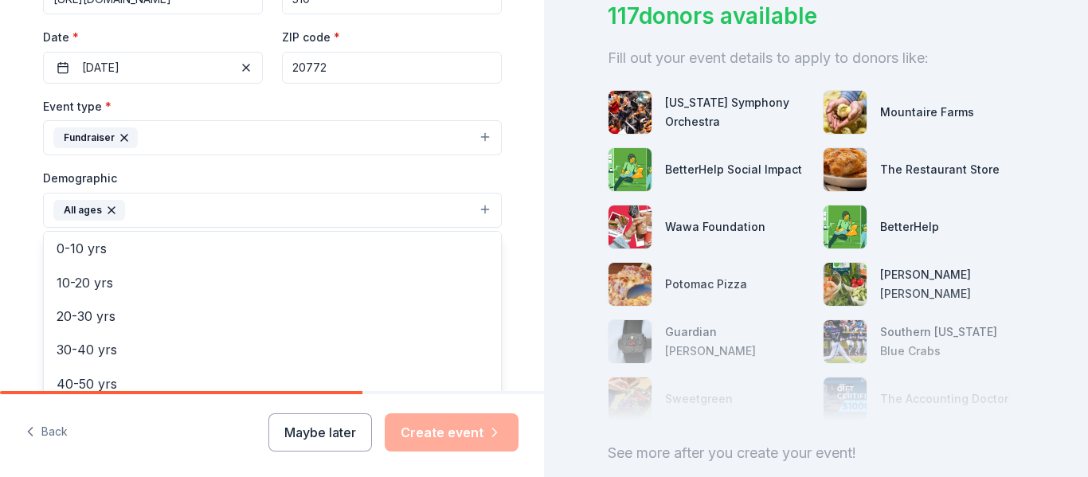
scroll to position [80, 0]
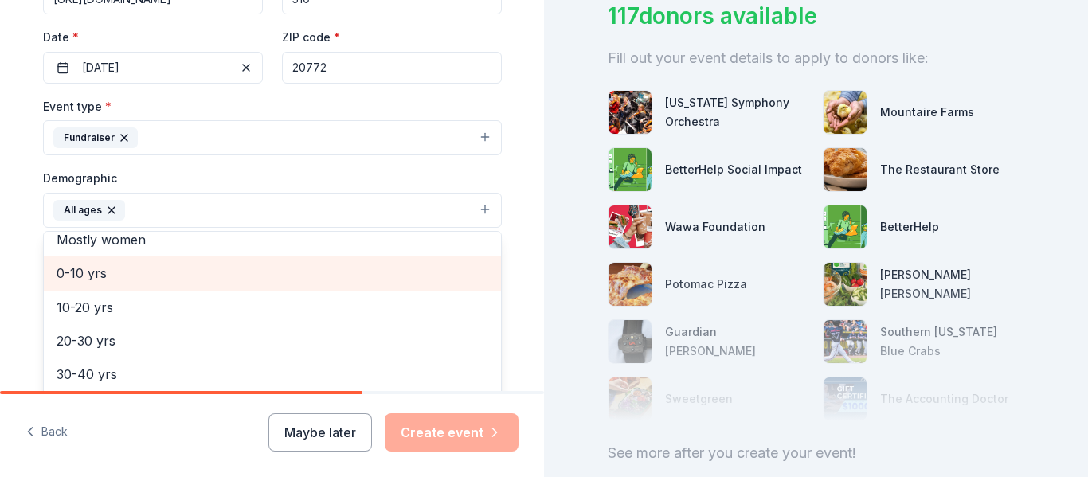
click at [436, 267] on span "0-10 yrs" at bounding box center [273, 273] width 432 height 21
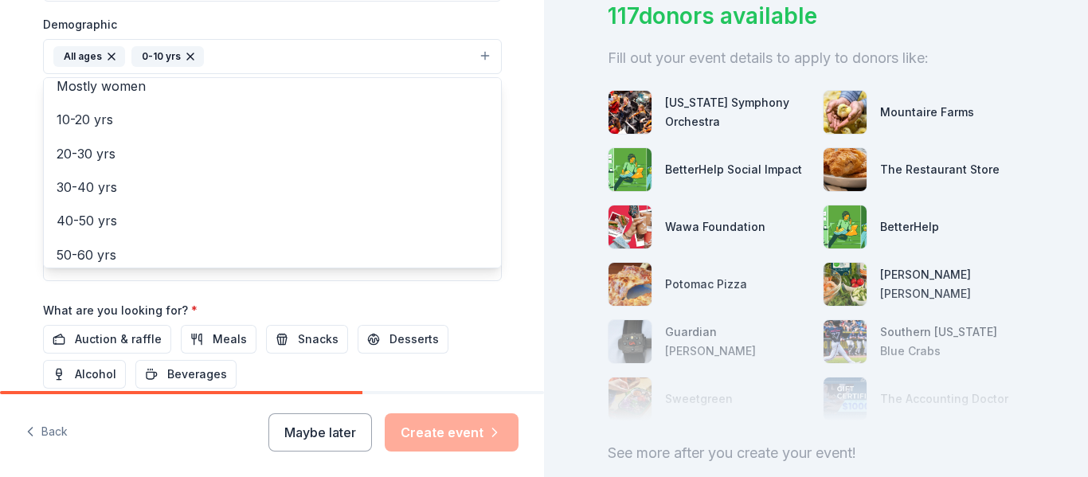
scroll to position [540, 0]
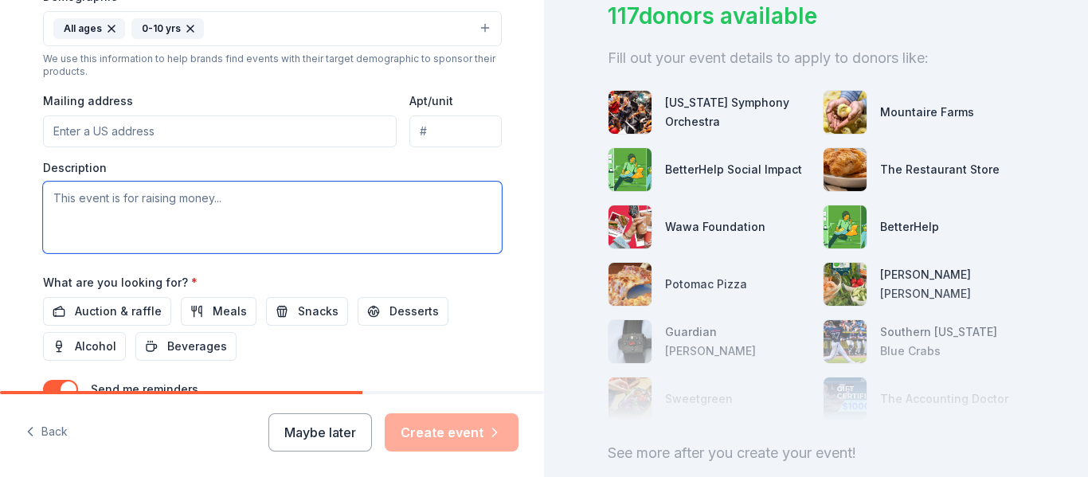
click at [381, 213] on textarea at bounding box center [272, 218] width 459 height 72
paste textarea "To meet the requirements to be entered into the raffle, students must have 100%…"
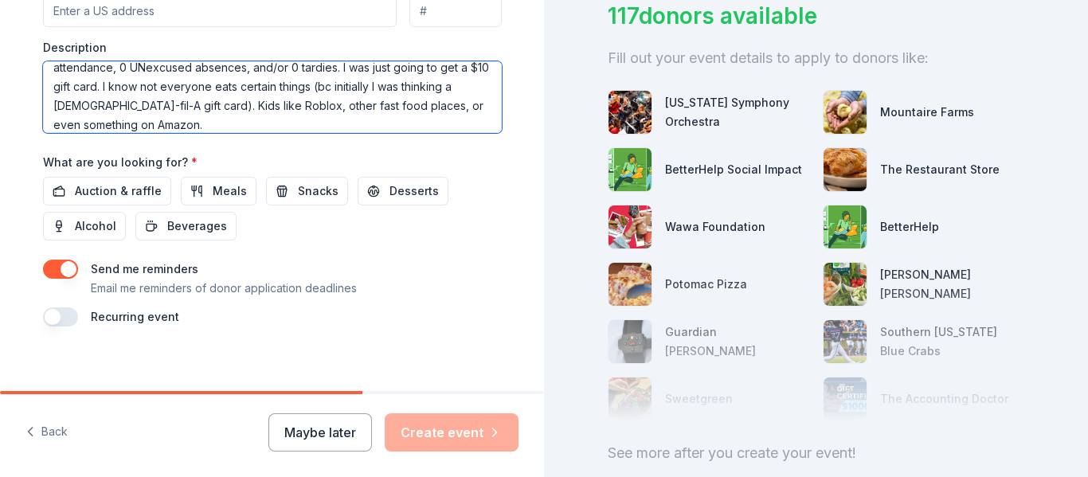
scroll to position [672, 0]
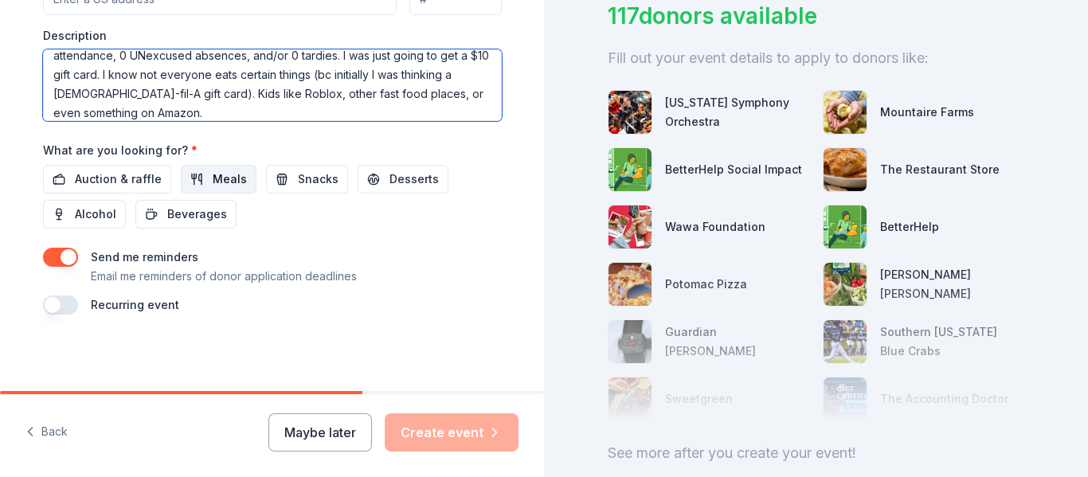
type textarea "To meet the requirements to be entered into the raffle, students must have 100%…"
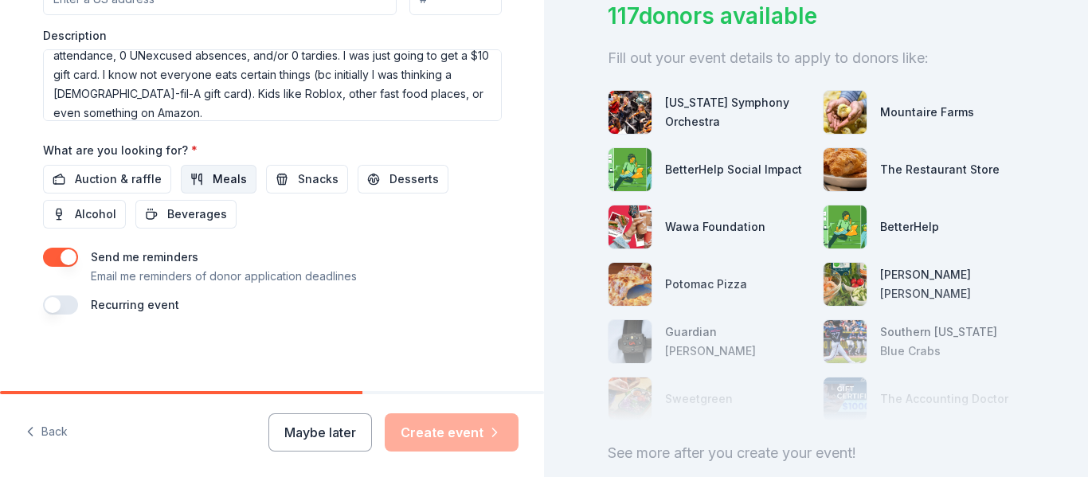
click at [231, 182] on span "Meals" at bounding box center [230, 179] width 34 height 19
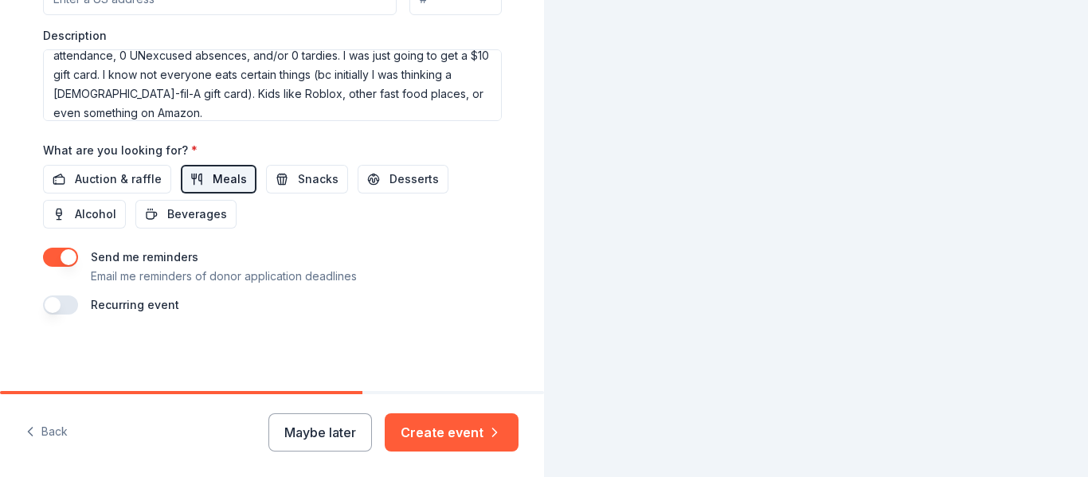
scroll to position [38, 0]
click at [268, 188] on button "Snacks" at bounding box center [307, 179] width 82 height 29
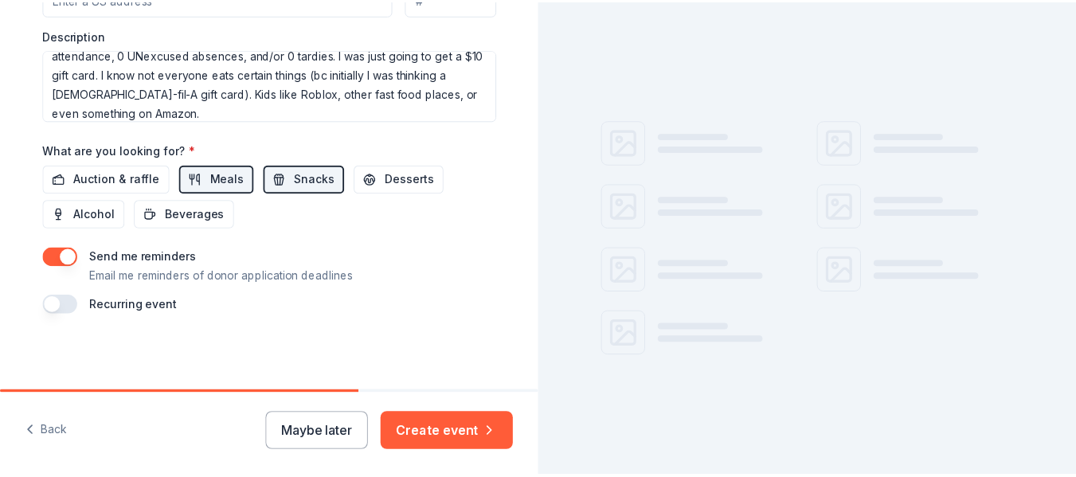
scroll to position [128, 0]
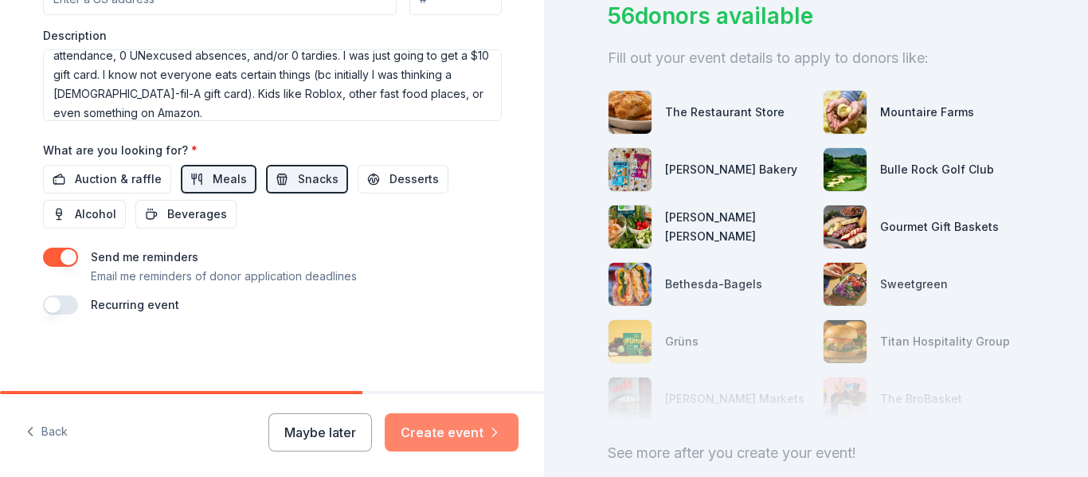
click at [428, 440] on button "Create event" at bounding box center [452, 432] width 134 height 38
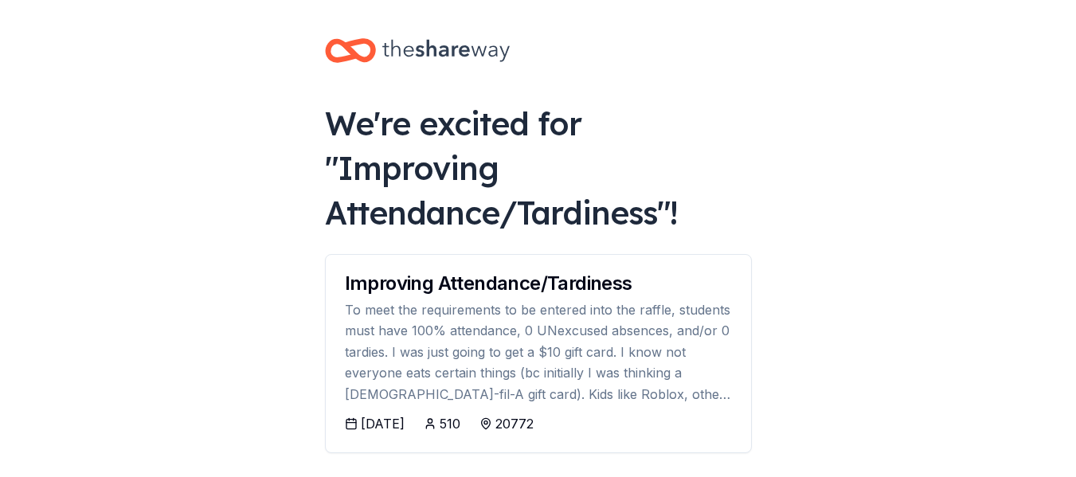
scroll to position [211, 0]
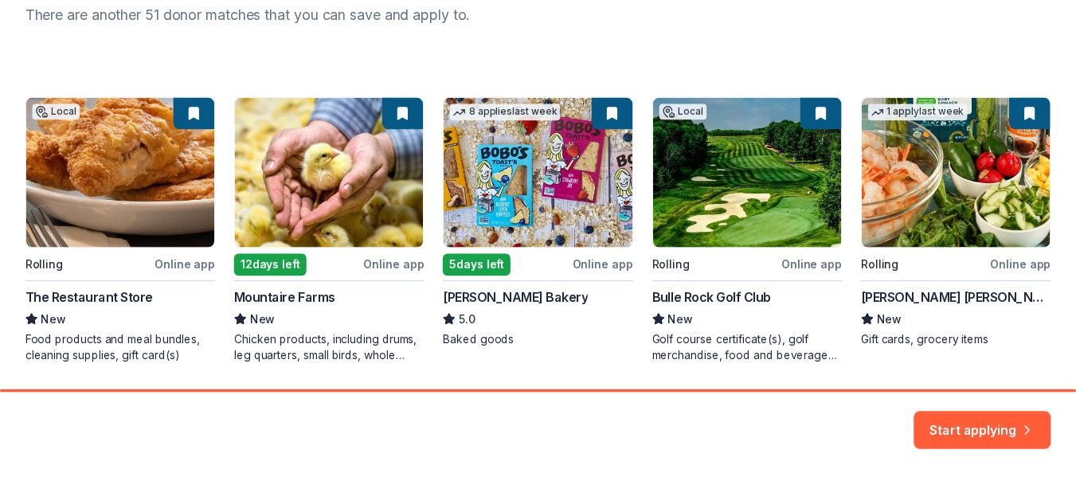
scroll to position [279, 0]
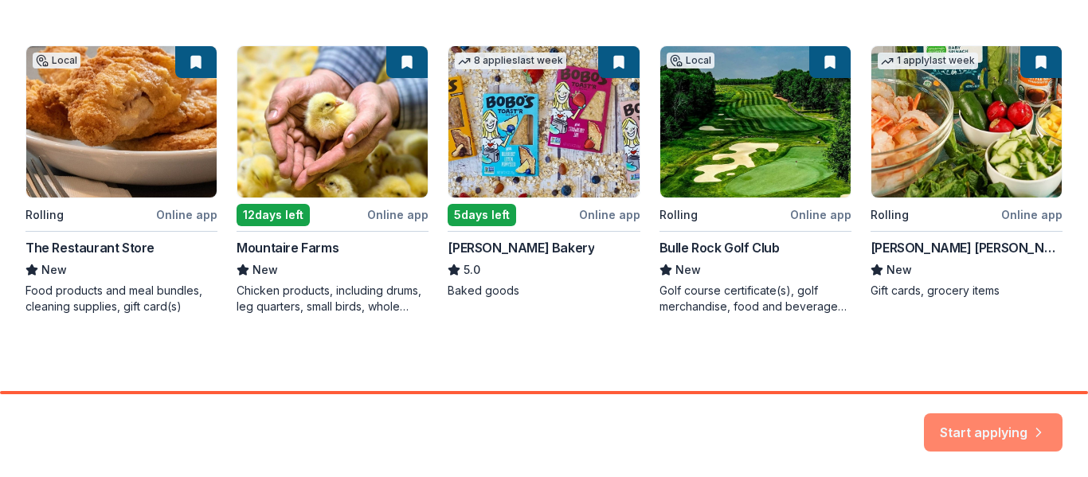
click at [1027, 426] on button "Start applying" at bounding box center [993, 423] width 139 height 38
click at [1027, 426] on div "Start applying" at bounding box center [993, 432] width 139 height 38
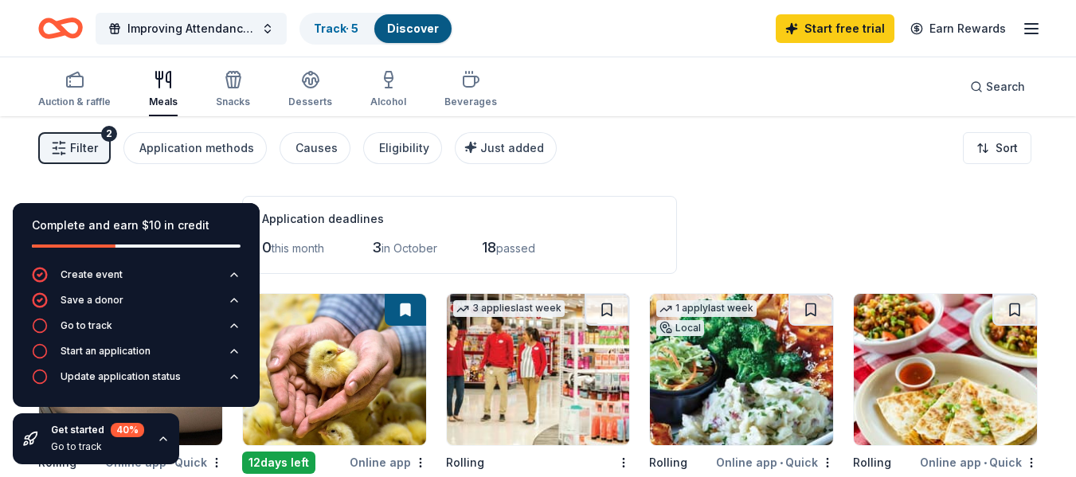
click at [850, 253] on div "52 results in Baden, MD Application deadlines 0 this month 3 in October 18 pass…" at bounding box center [537, 235] width 999 height 78
click at [44, 317] on button "Save a donor" at bounding box center [136, 304] width 209 height 25
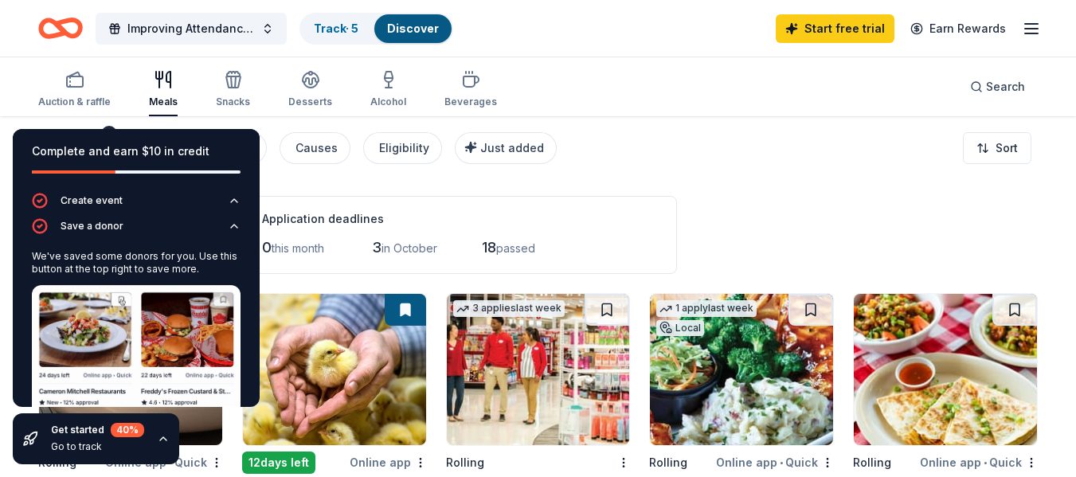
click at [77, 332] on img at bounding box center [136, 359] width 209 height 148
click at [600, 207] on div "Application deadlines 0 this month 3 in October 18 passed" at bounding box center [459, 235] width 435 height 78
click at [406, 209] on div "Application deadlines" at bounding box center [459, 218] width 395 height 19
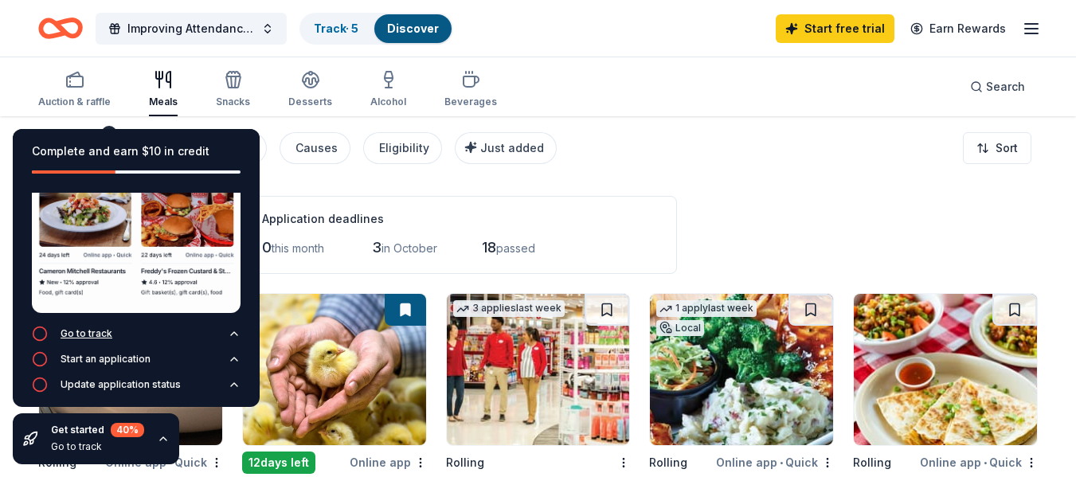
click at [40, 330] on icon "button" at bounding box center [40, 334] width 16 height 16
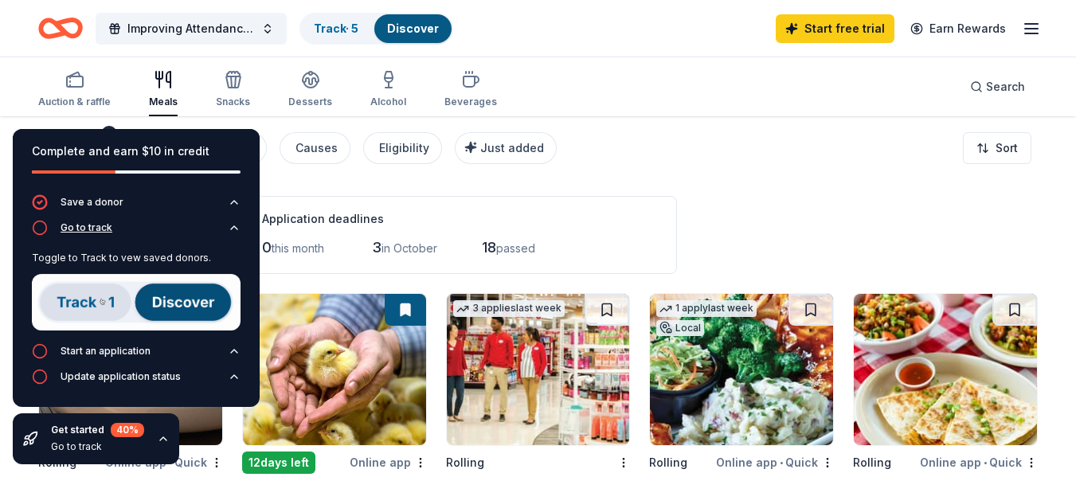
scroll to position [21, 0]
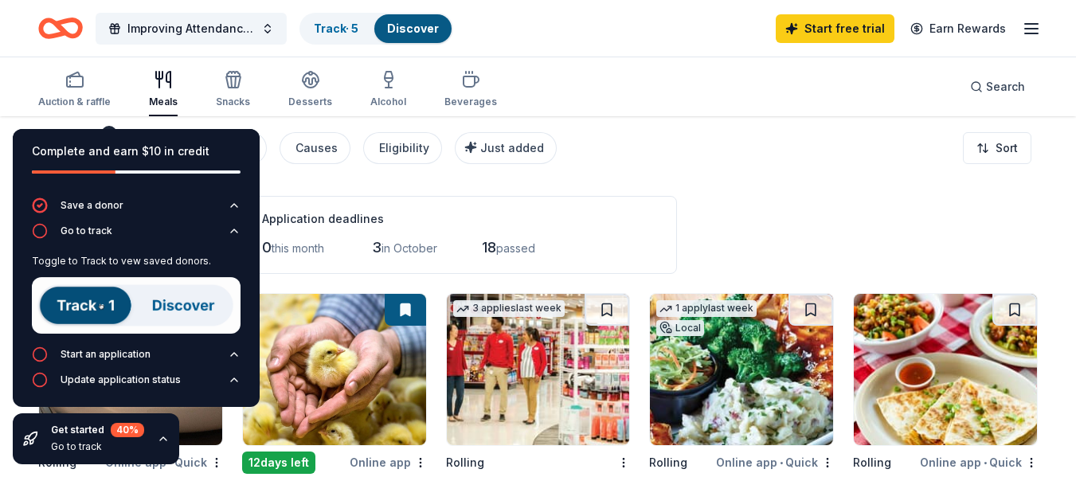
click at [101, 307] on img at bounding box center [136, 305] width 209 height 57
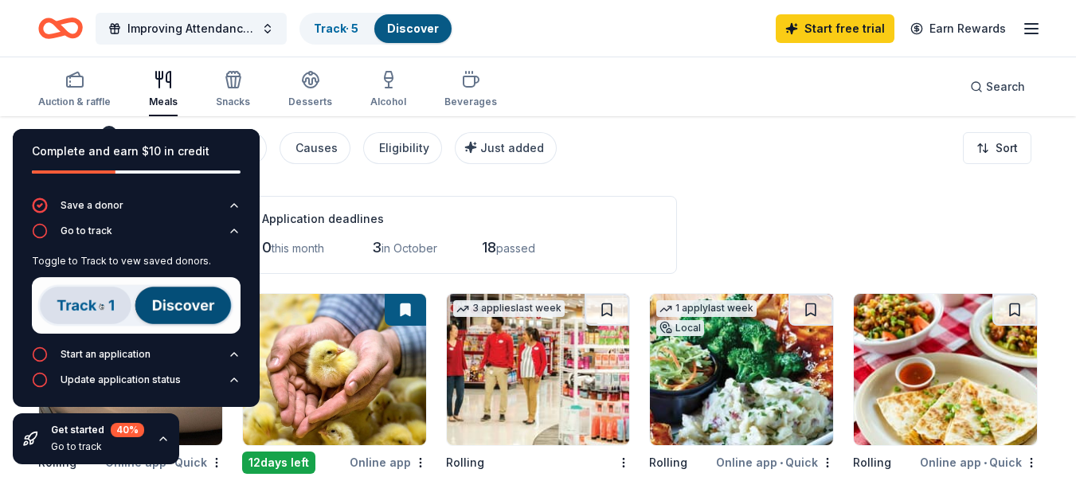
click at [101, 307] on img at bounding box center [136, 305] width 209 height 57
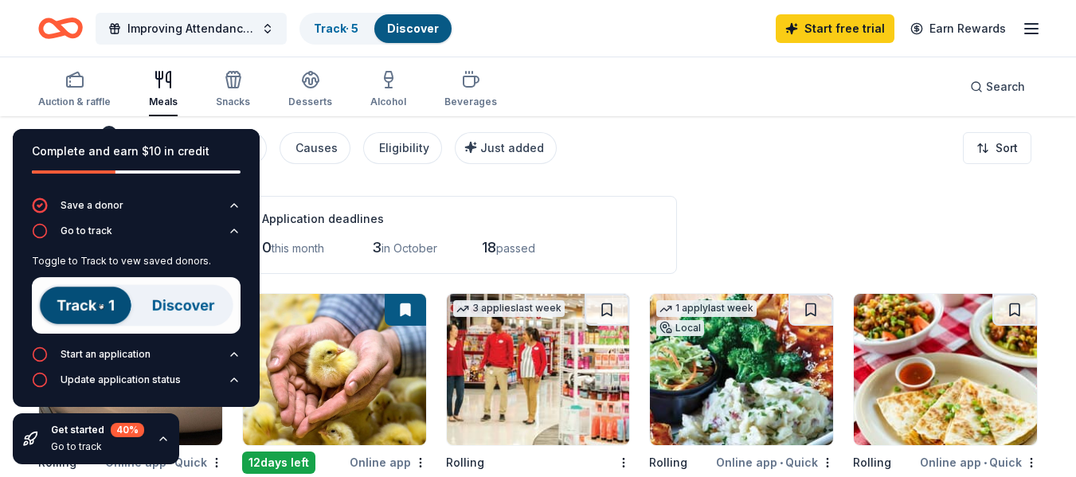
click at [283, 259] on div "0 this month" at bounding box center [294, 247] width 65 height 25
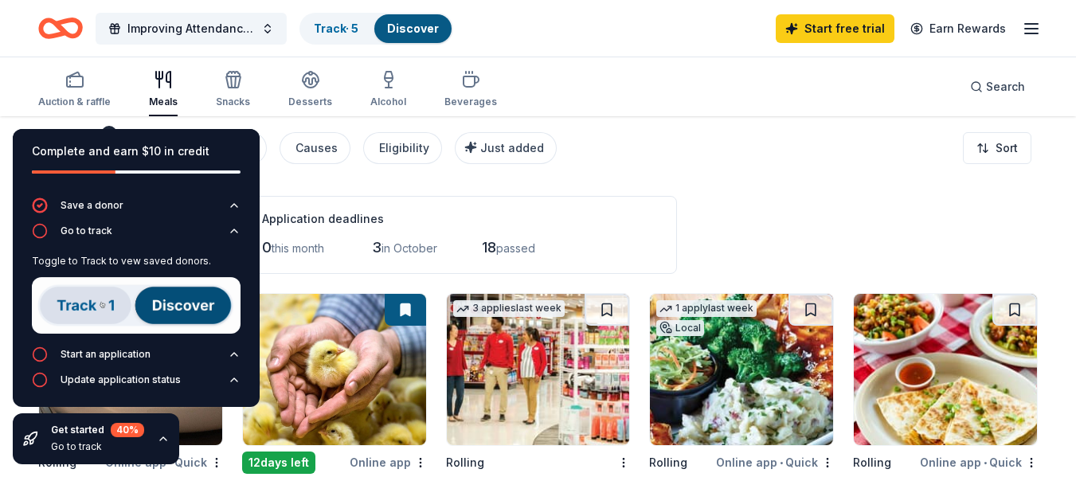
click at [150, 315] on img at bounding box center [136, 305] width 209 height 57
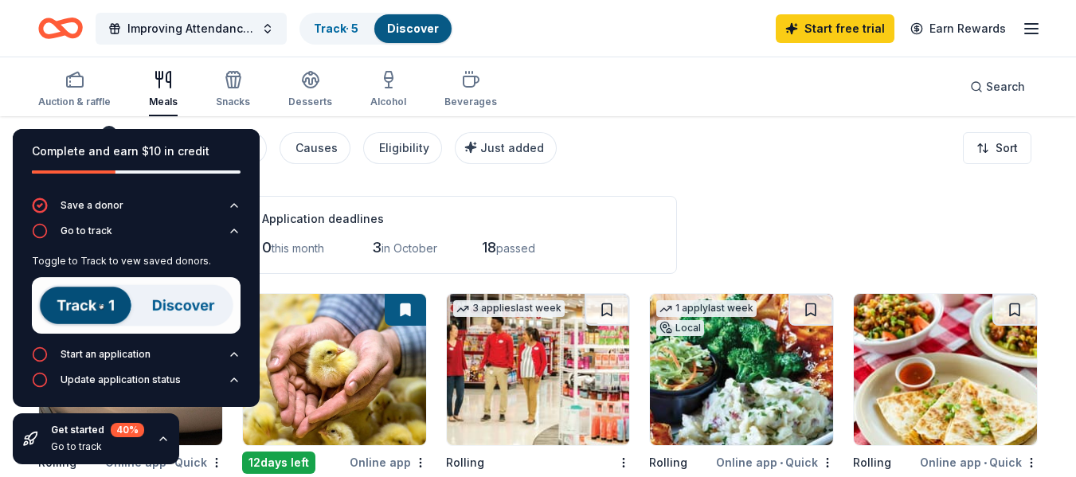
click at [842, 269] on div "52 results in Baden, MD Application deadlines 0 this month 3 in October 18 pass…" at bounding box center [537, 235] width 999 height 78
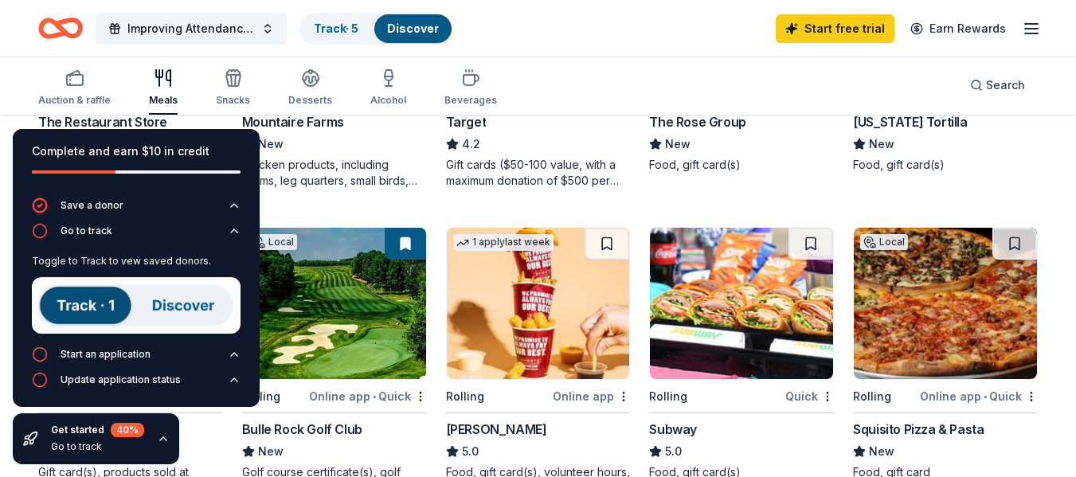
scroll to position [377, 0]
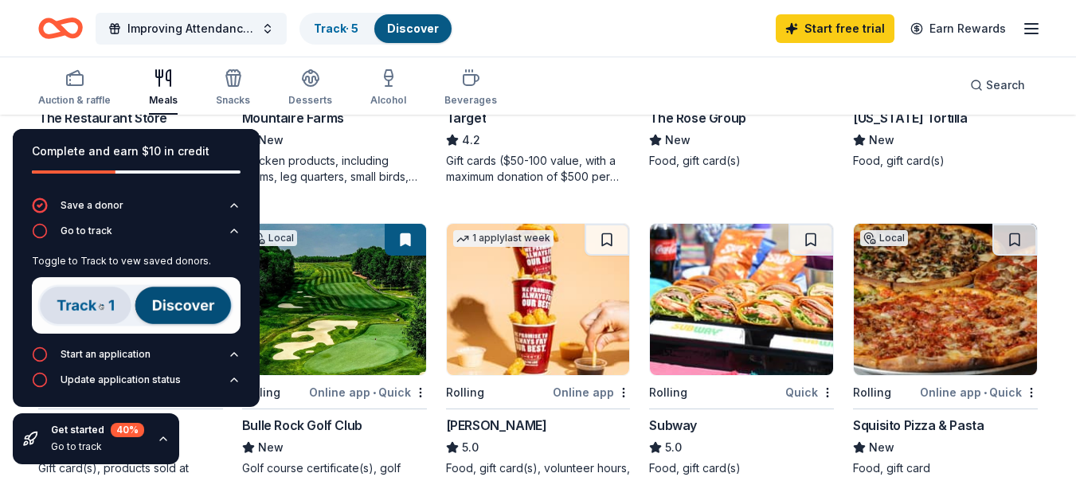
click at [74, 446] on div "Go to track" at bounding box center [97, 446] width 93 height 13
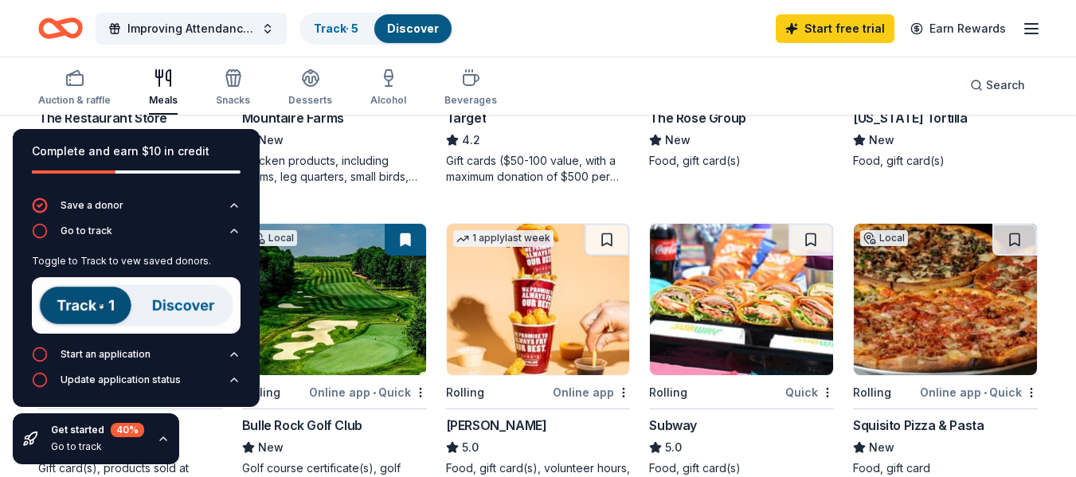
click at [51, 449] on div "Go to track" at bounding box center [97, 446] width 93 height 13
click at [162, 439] on icon "button" at bounding box center [163, 438] width 13 height 13
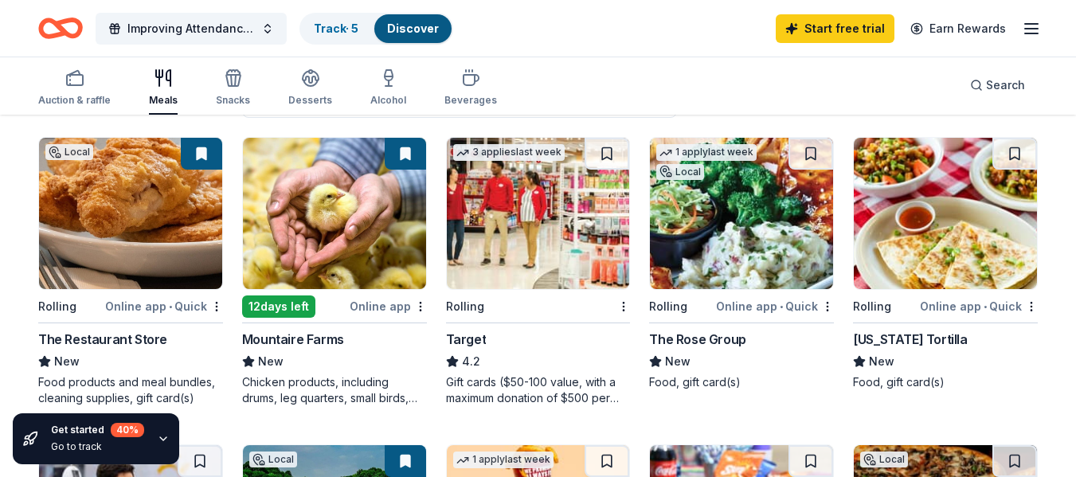
scroll to position [149, 0]
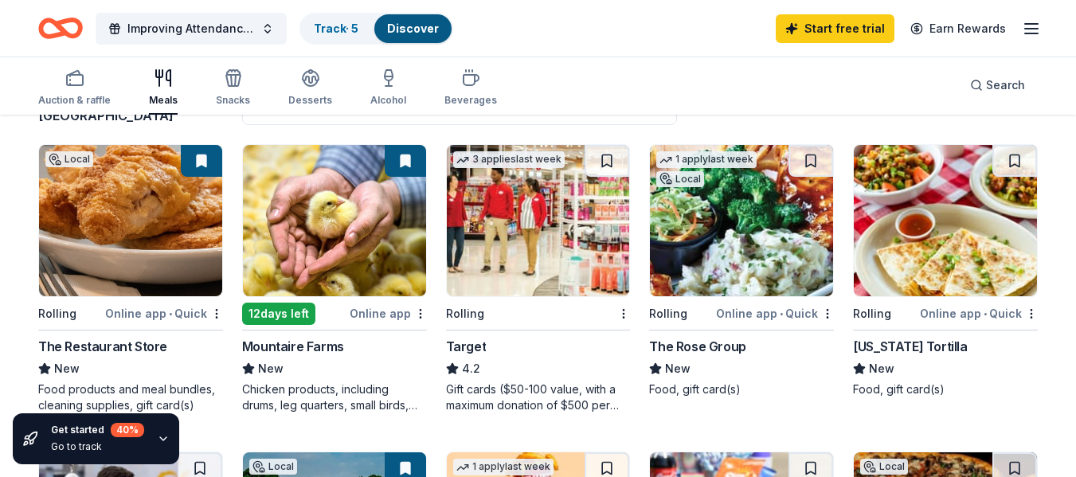
click at [480, 348] on div "Target" at bounding box center [466, 346] width 41 height 19
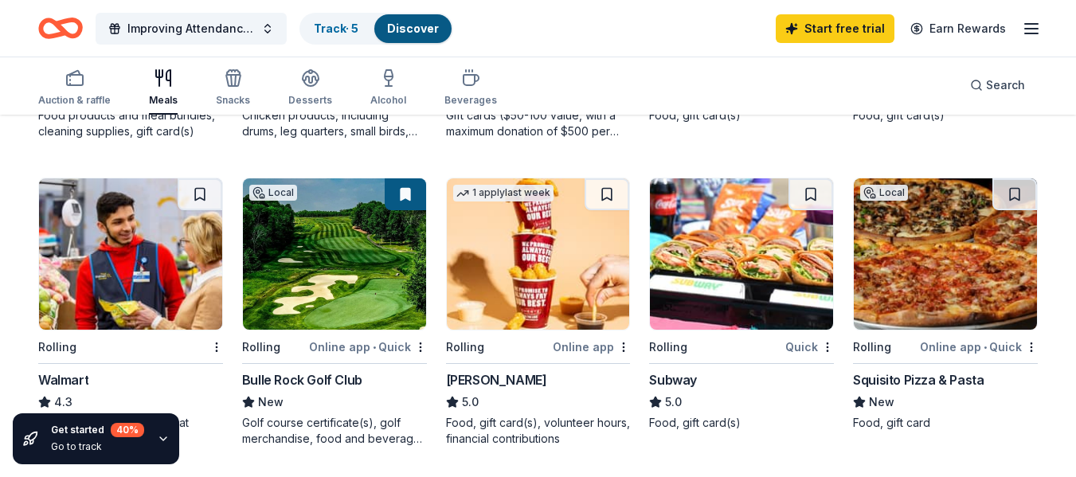
scroll to position [438, 0]
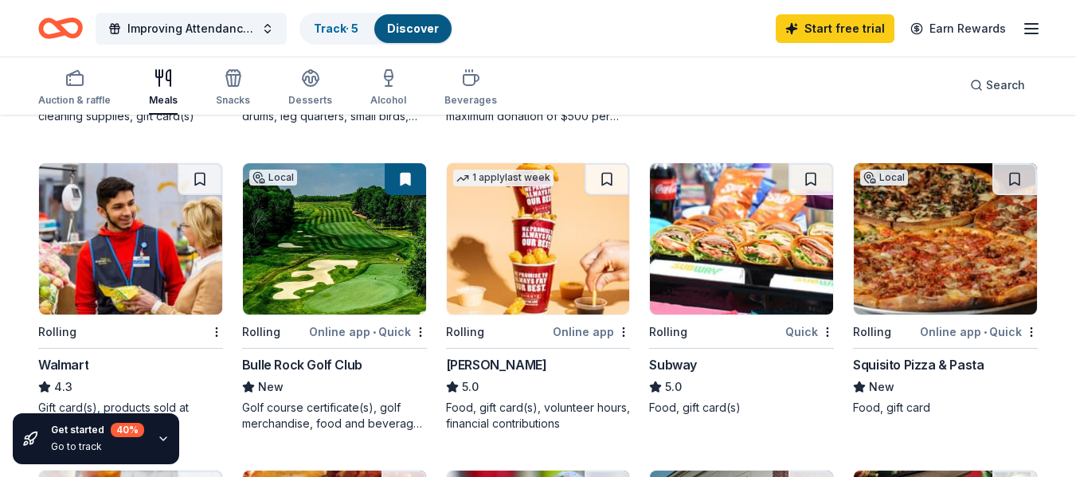
click at [207, 265] on img at bounding box center [130, 238] width 183 height 151
click at [115, 308] on img at bounding box center [130, 238] width 183 height 151
click at [580, 283] on img at bounding box center [538, 238] width 183 height 151
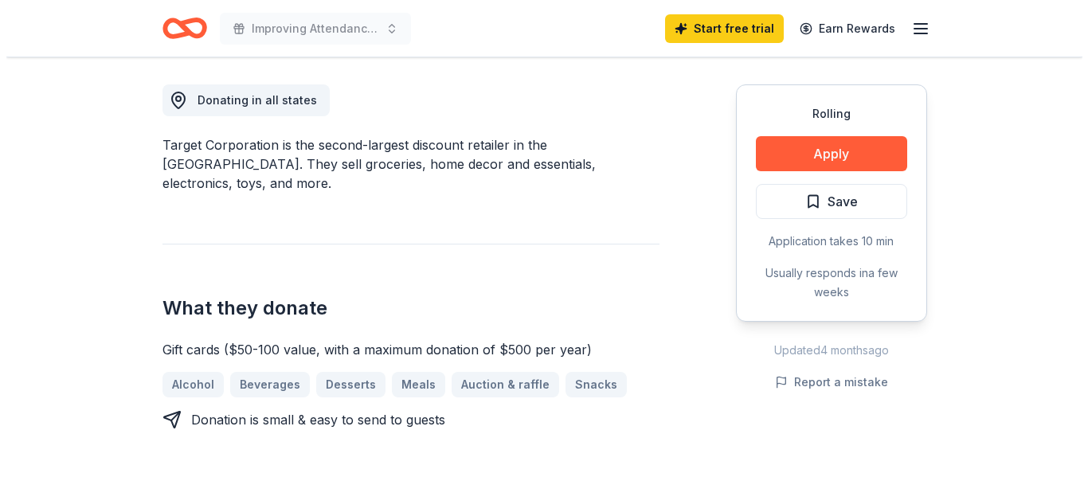
scroll to position [415, 0]
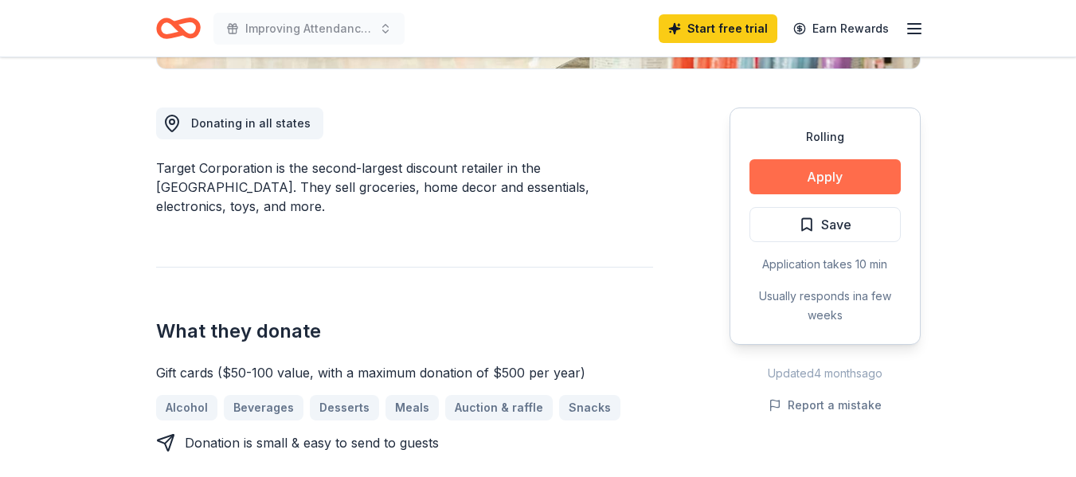
click at [851, 175] on button "Apply" at bounding box center [824, 176] width 151 height 35
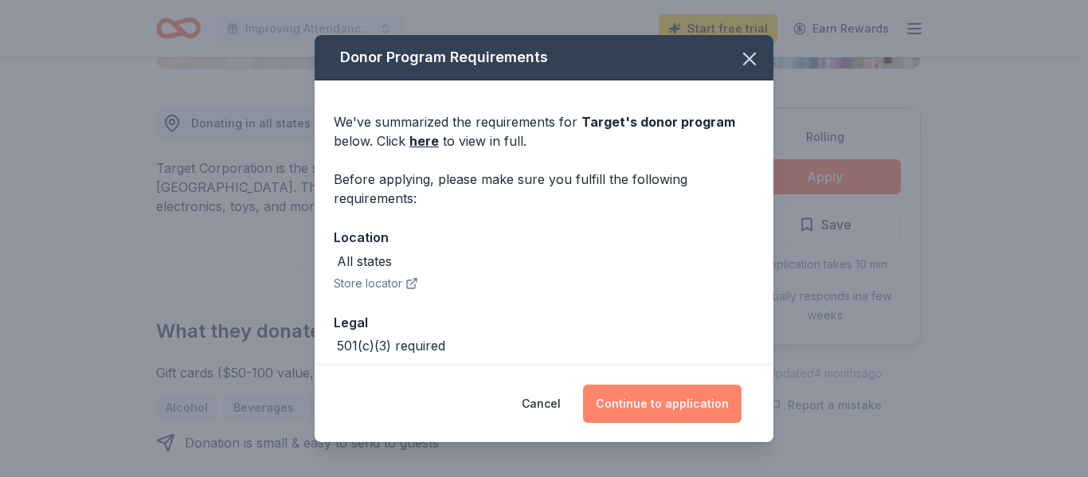
click at [714, 407] on button "Continue to application" at bounding box center [662, 404] width 158 height 38
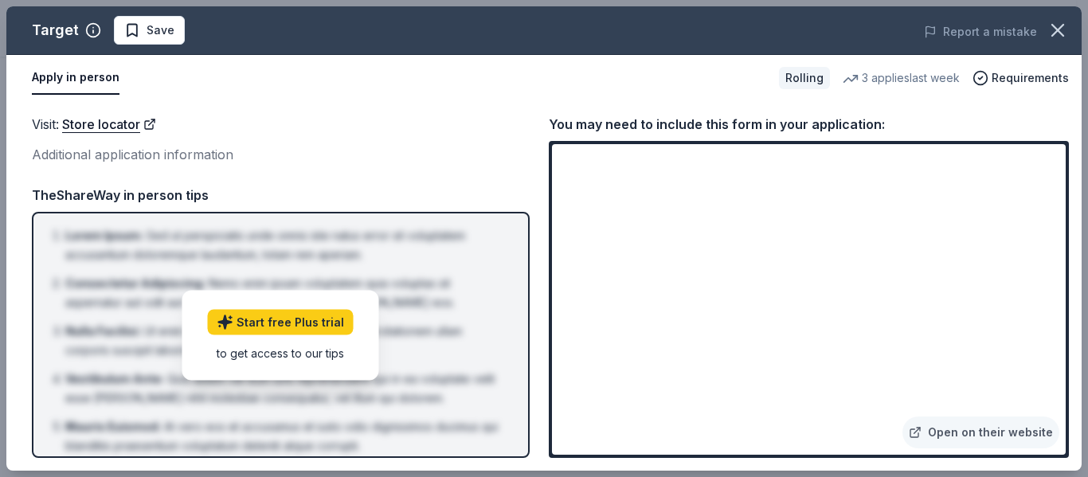
click at [1069, 328] on div "Visit : Store locator Additional application information Visit : Store locator …" at bounding box center [543, 285] width 1075 height 369
drag, startPoint x: 1068, startPoint y: 358, endPoint x: 1070, endPoint y: 411, distance: 52.6
click at [1070, 411] on div "Visit : Store locator Additional application information Visit : Store locator …" at bounding box center [543, 285] width 1075 height 369
click at [1075, 366] on div "Target Save Report a mistake Apply in person Rolling 3 applies last week Requir…" at bounding box center [544, 238] width 1088 height 477
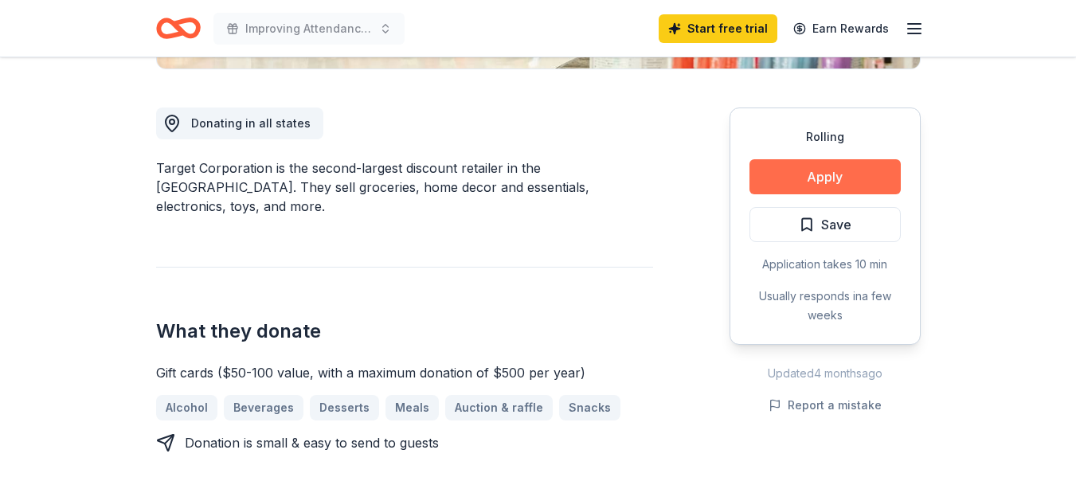
click at [825, 177] on button "Apply" at bounding box center [824, 176] width 151 height 35
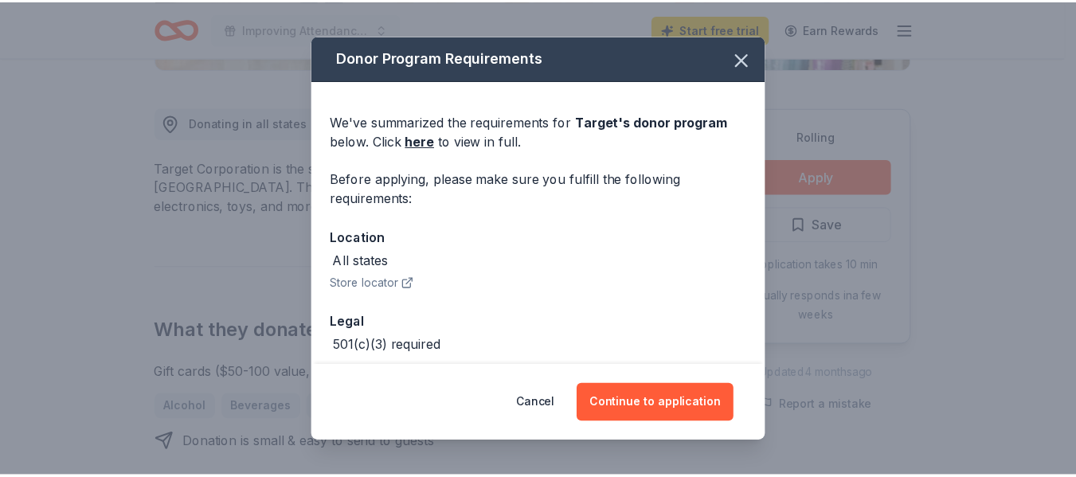
scroll to position [75, 0]
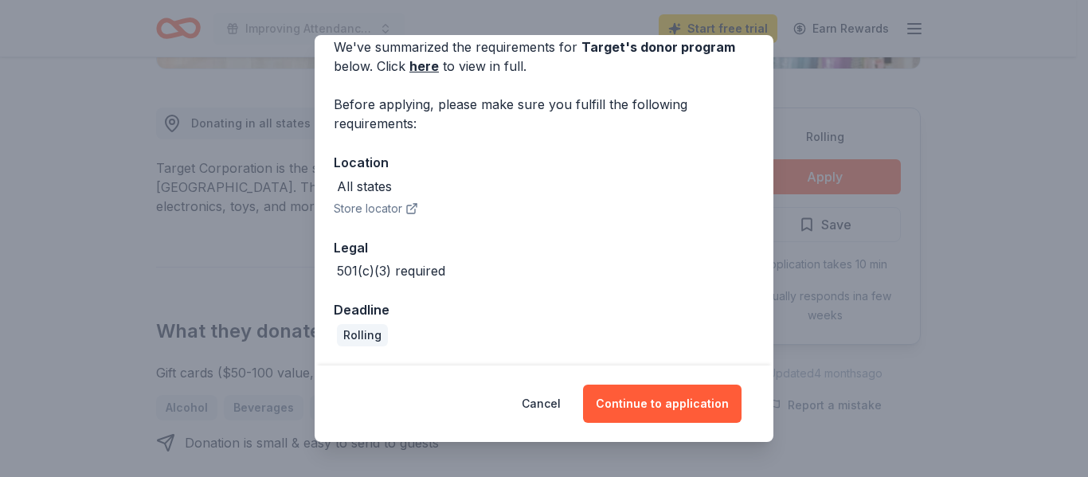
drag, startPoint x: 757, startPoint y: 285, endPoint x: 753, endPoint y: 381, distance: 95.6
click at [753, 381] on div "Donor Program Requirements We've summarized the requirements for Target 's dono…" at bounding box center [544, 238] width 459 height 406
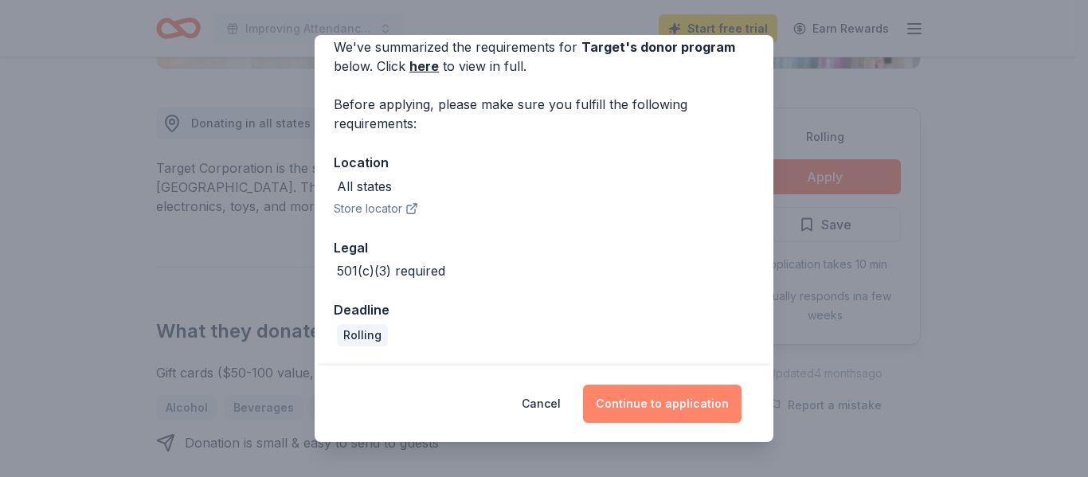
click at [712, 405] on button "Continue to application" at bounding box center [662, 404] width 158 height 38
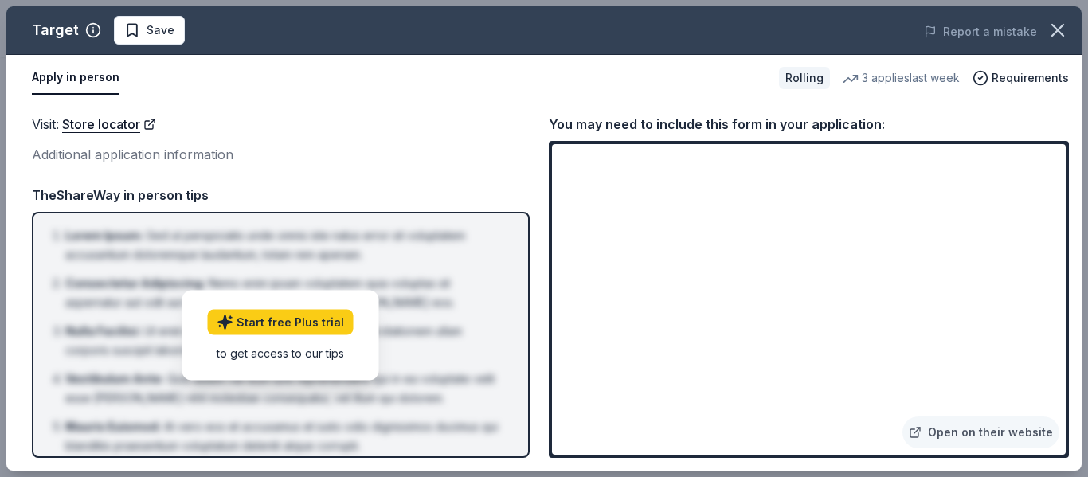
click at [1074, 376] on div "Visit : Store locator Additional application information Visit : Store locator …" at bounding box center [543, 285] width 1075 height 369
click at [720, 58] on div "Apply in person Rolling 3 applies last week Requirements" at bounding box center [543, 78] width 1075 height 46
click at [334, 355] on div "to get access to our tips" at bounding box center [281, 352] width 146 height 17
click at [329, 331] on link "Start free Plus trial" at bounding box center [281, 321] width 146 height 25
click at [1003, 77] on span "Requirements" at bounding box center [1029, 77] width 77 height 19
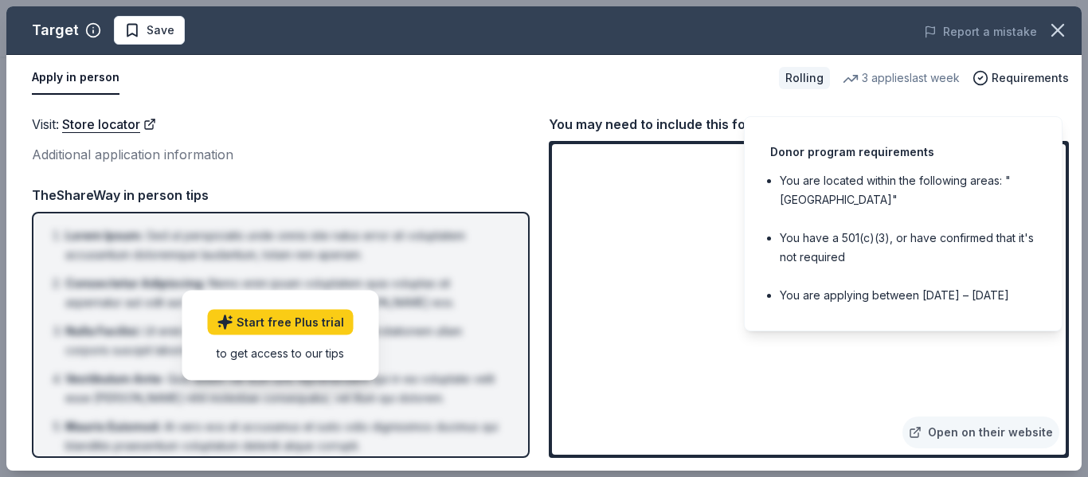
click at [903, 116] on div "Donor program requirements You are located within the following areas: "USA" Yo…" at bounding box center [903, 223] width 319 height 215
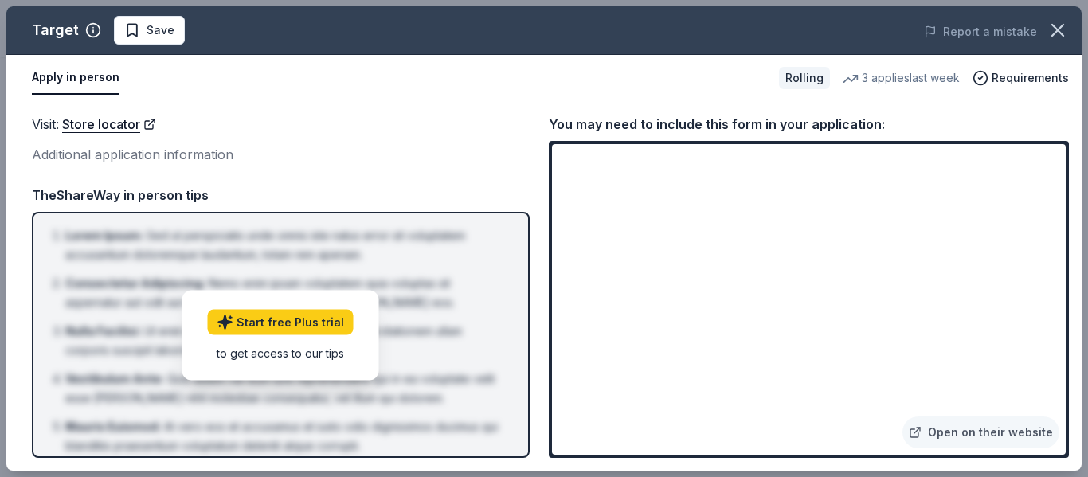
drag, startPoint x: 1087, startPoint y: 154, endPoint x: 1087, endPoint y: 267, distance: 113.1
click at [1007, 82] on span "Requirements" at bounding box center [1029, 77] width 77 height 19
click at [670, 94] on div "Apply in person" at bounding box center [399, 77] width 734 height 33
click at [68, 64] on button "Apply in person" at bounding box center [76, 77] width 88 height 33
click at [67, 79] on button "Apply in person" at bounding box center [76, 77] width 88 height 33
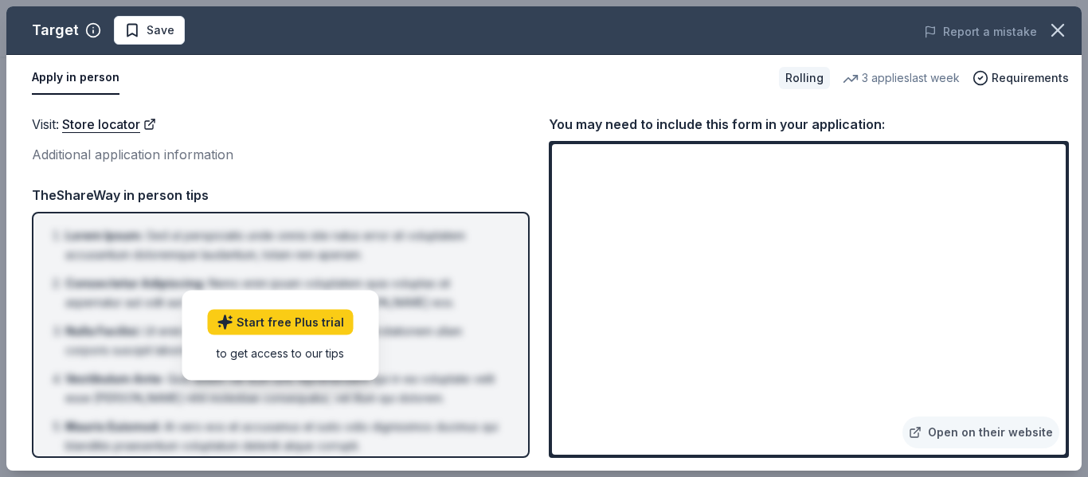
click at [1013, 123] on div "You may need to include this form in your application:" at bounding box center [809, 124] width 520 height 21
click at [1060, 26] on icon "button" at bounding box center [1057, 30] width 22 height 22
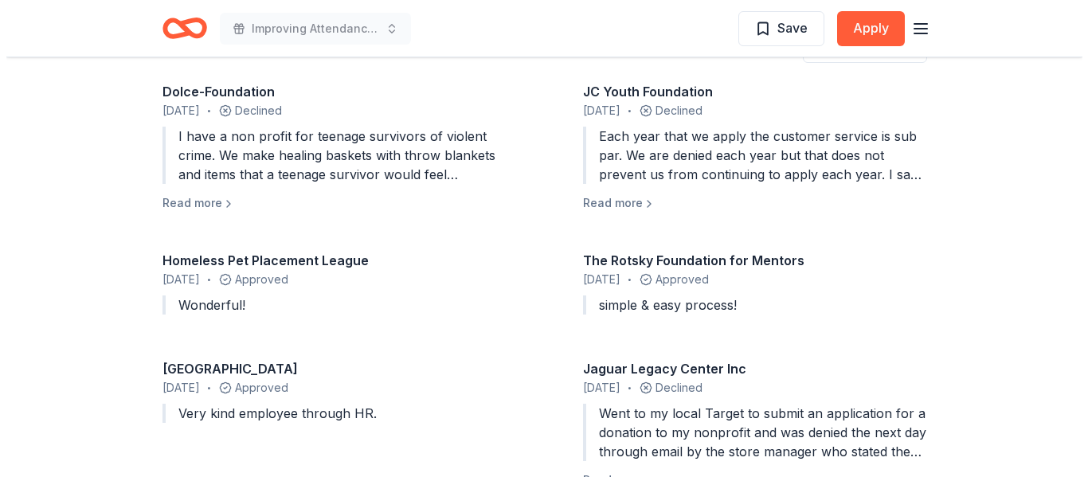
scroll to position [1542, 0]
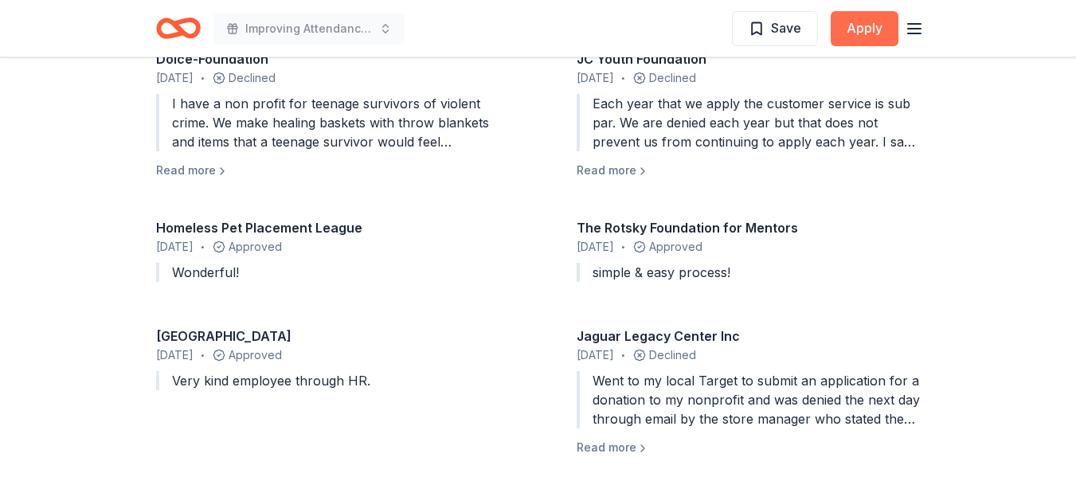
click at [885, 39] on button "Apply" at bounding box center [865, 28] width 68 height 35
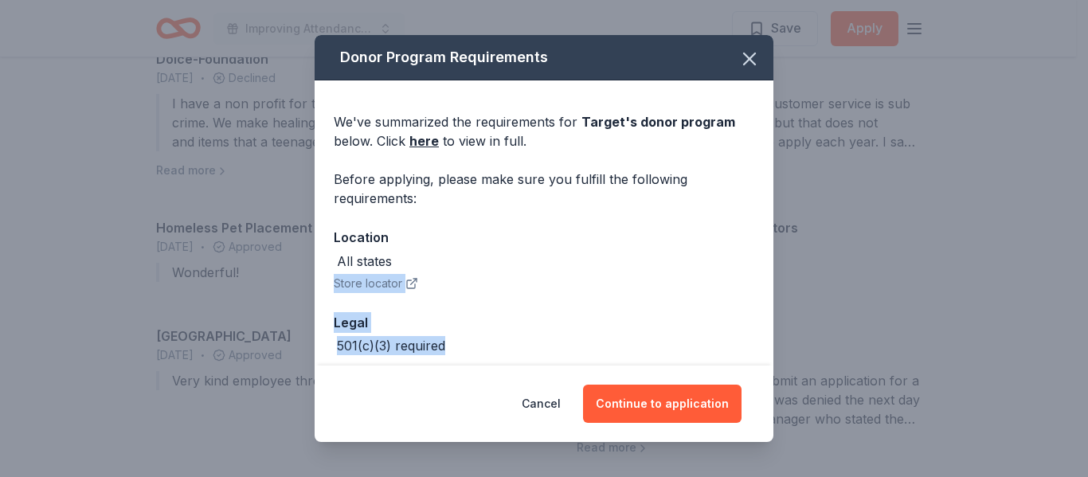
drag, startPoint x: 776, startPoint y: 268, endPoint x: 778, endPoint y: 351, distance: 82.8
click at [778, 351] on div "Donor Program Requirements We've summarized the requirements for Target 's dono…" at bounding box center [544, 238] width 1088 height 477
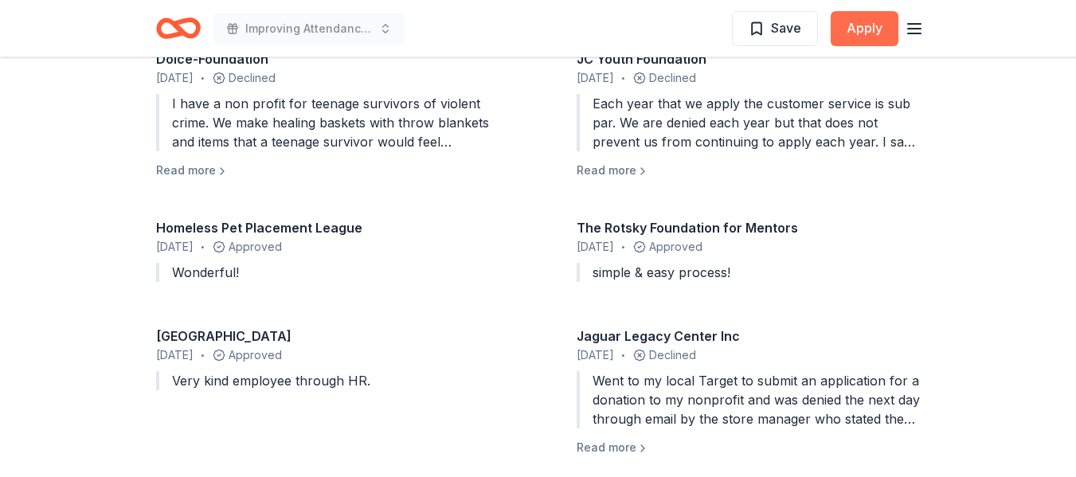
click at [852, 25] on button "Apply" at bounding box center [865, 28] width 68 height 35
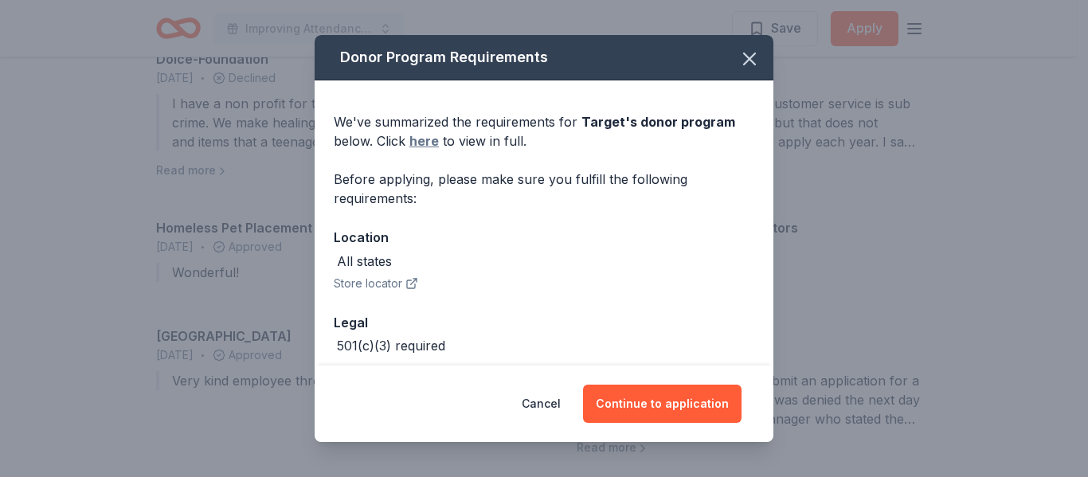
click at [428, 138] on link "here" at bounding box center [423, 140] width 29 height 19
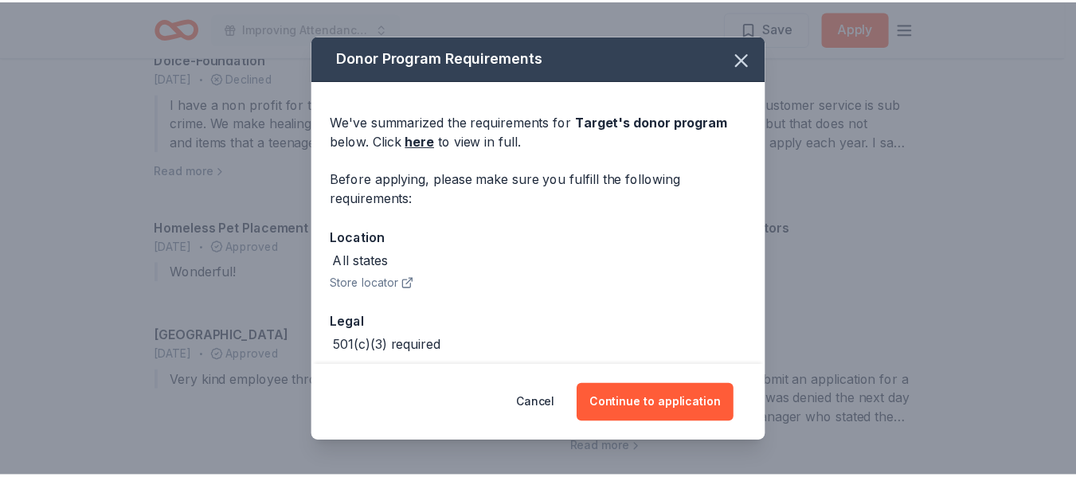
scroll to position [75, 0]
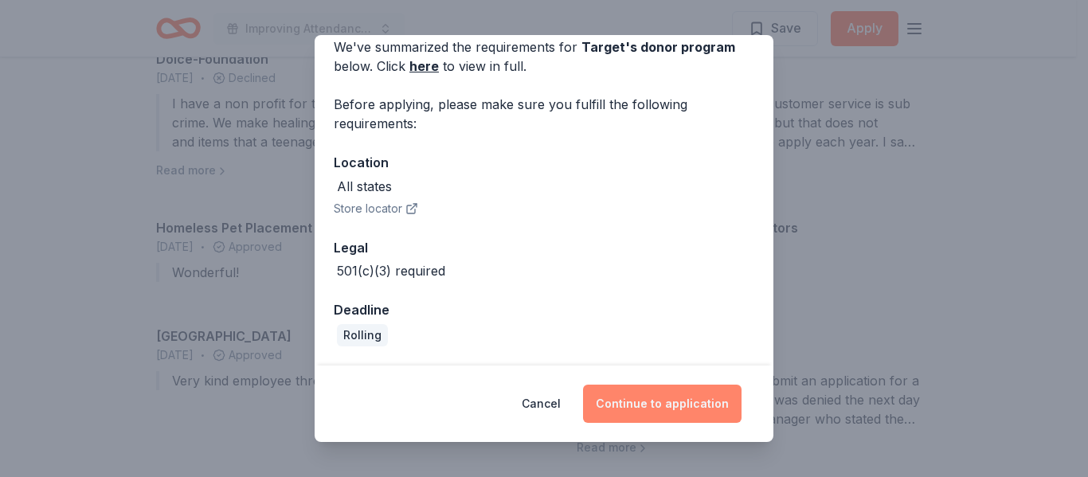
click at [666, 405] on button "Continue to application" at bounding box center [662, 404] width 158 height 38
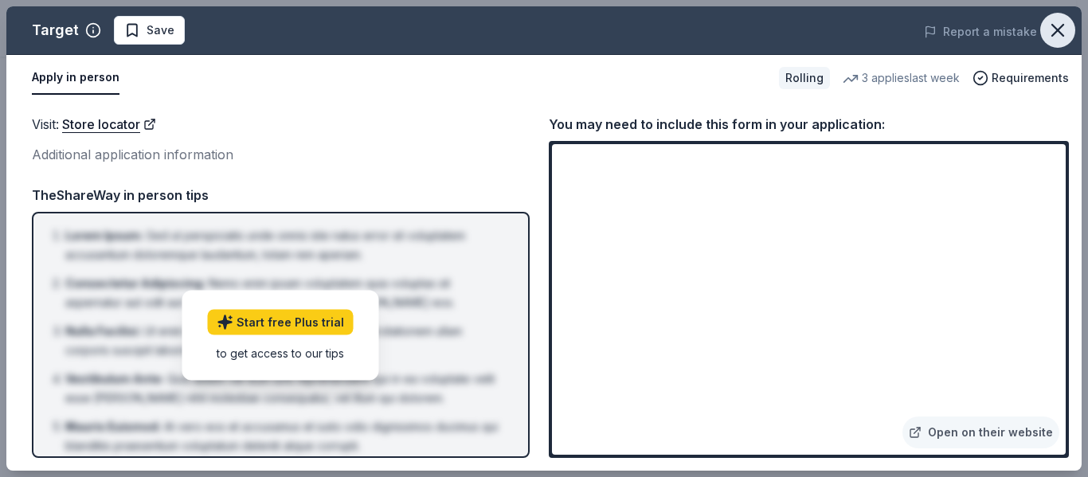
click at [1058, 34] on icon "button" at bounding box center [1057, 30] width 22 height 22
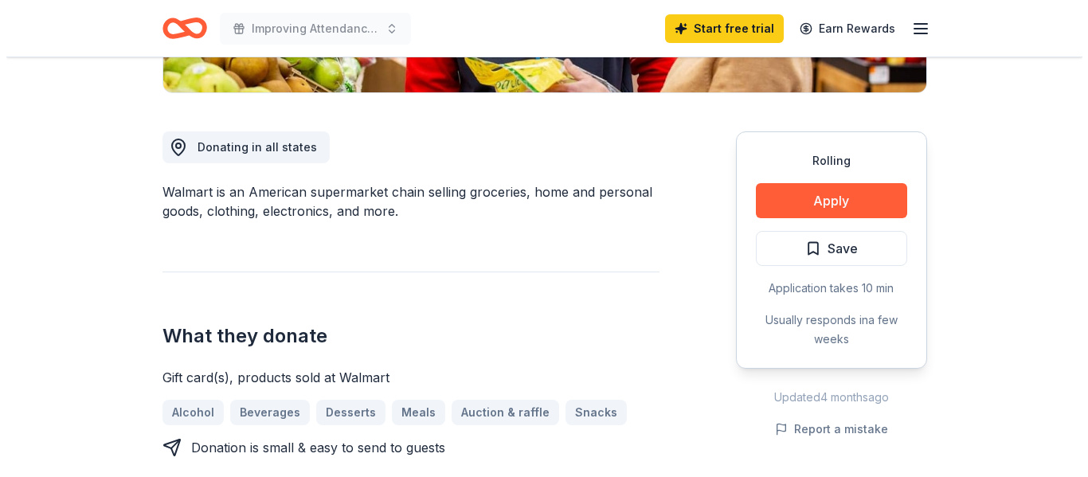
scroll to position [413, 0]
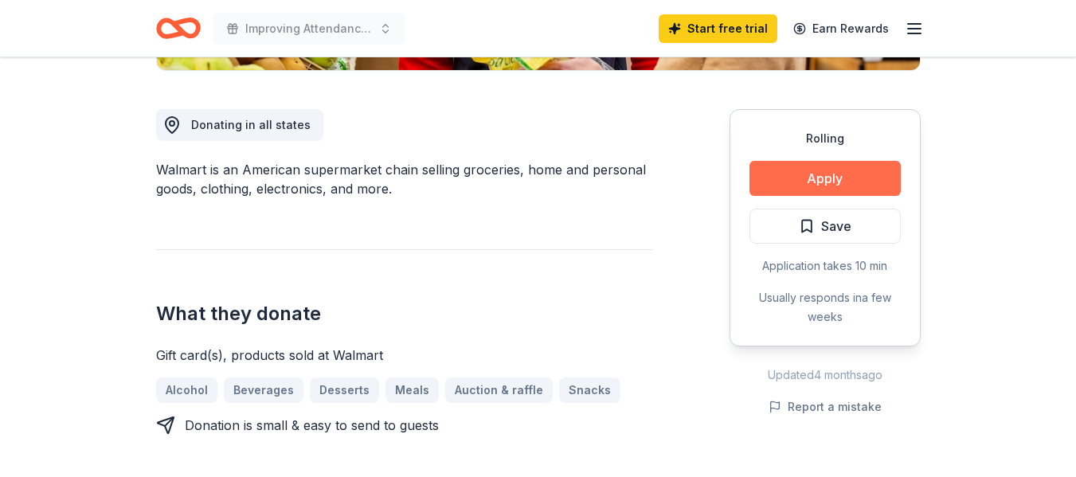
click at [866, 174] on button "Apply" at bounding box center [824, 178] width 151 height 35
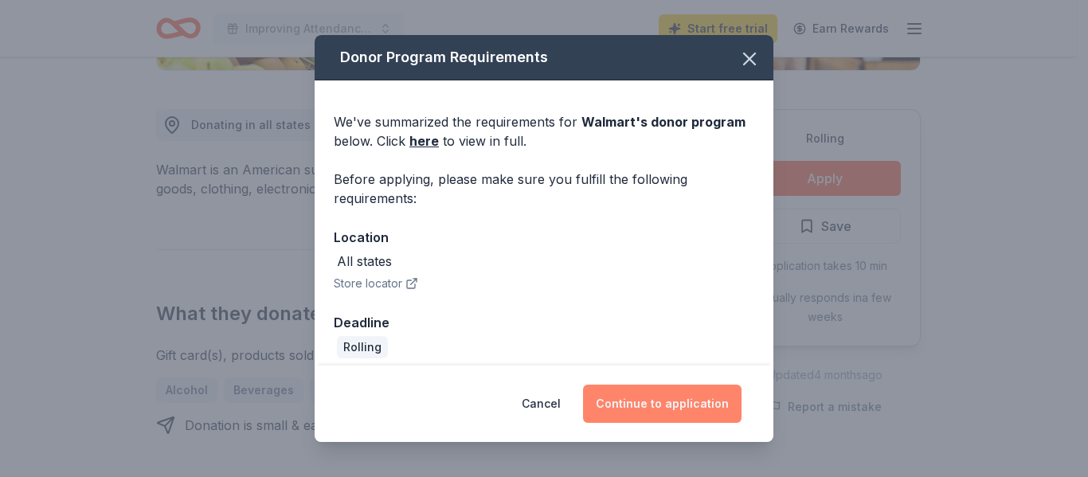
click at [697, 406] on button "Continue to application" at bounding box center [662, 404] width 158 height 38
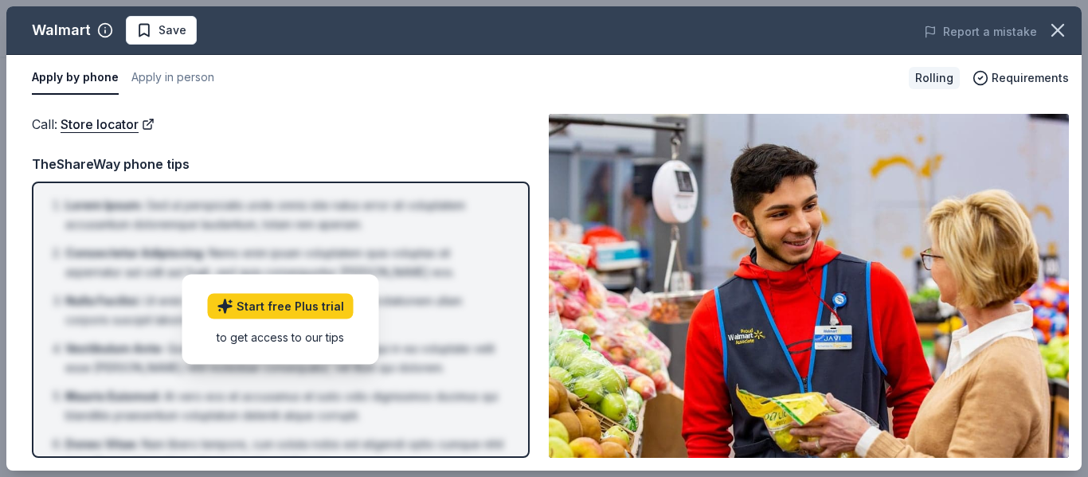
click at [1075, 160] on div "Walmart Save Report a mistake Apply by phone Apply in person Rolling Requiremen…" at bounding box center [544, 238] width 1088 height 477
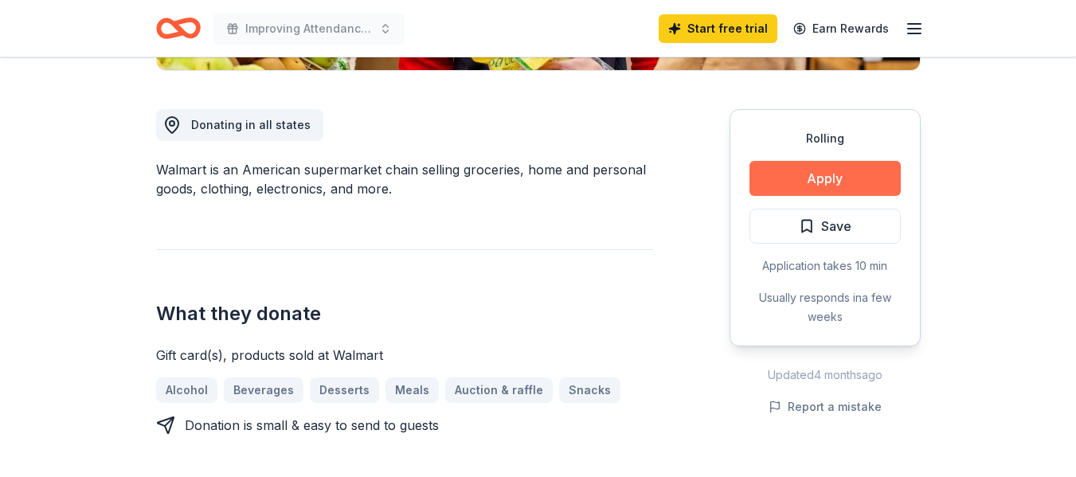
click at [867, 184] on button "Apply" at bounding box center [824, 178] width 151 height 35
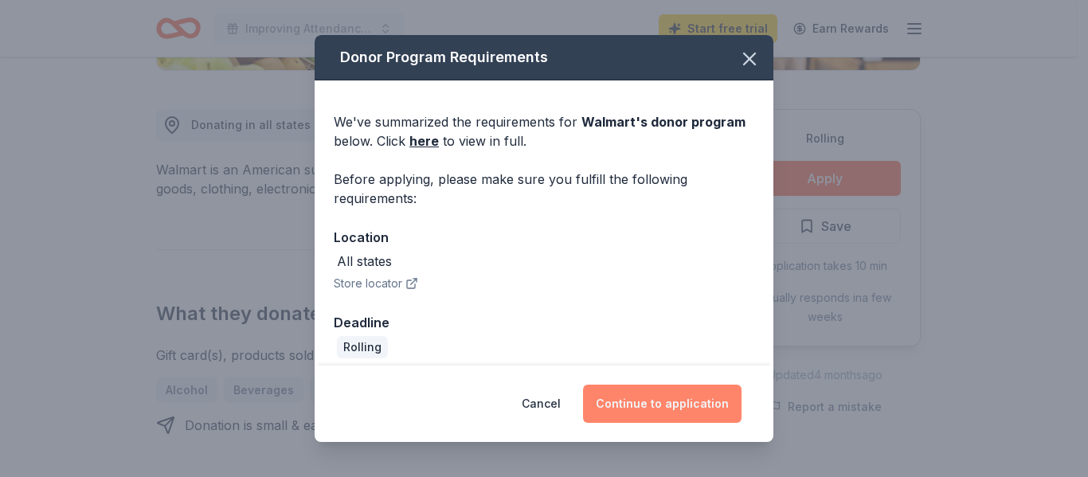
click at [717, 402] on button "Continue to application" at bounding box center [662, 404] width 158 height 38
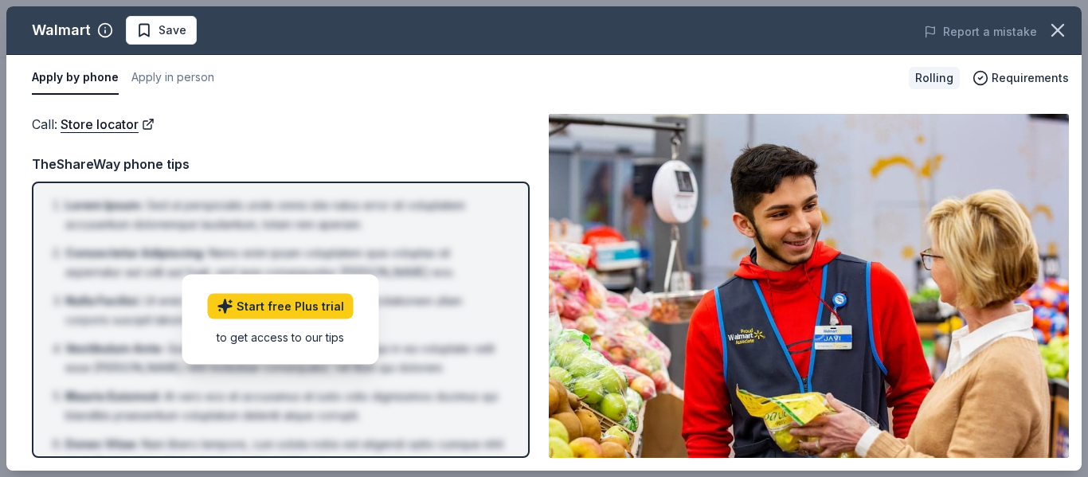
drag, startPoint x: 1086, startPoint y: 147, endPoint x: 1087, endPoint y: 208, distance: 61.3
click at [1075, 208] on div "Walmart Save Report a mistake Apply by phone Apply in person Rolling Requiremen…" at bounding box center [544, 238] width 1088 height 477
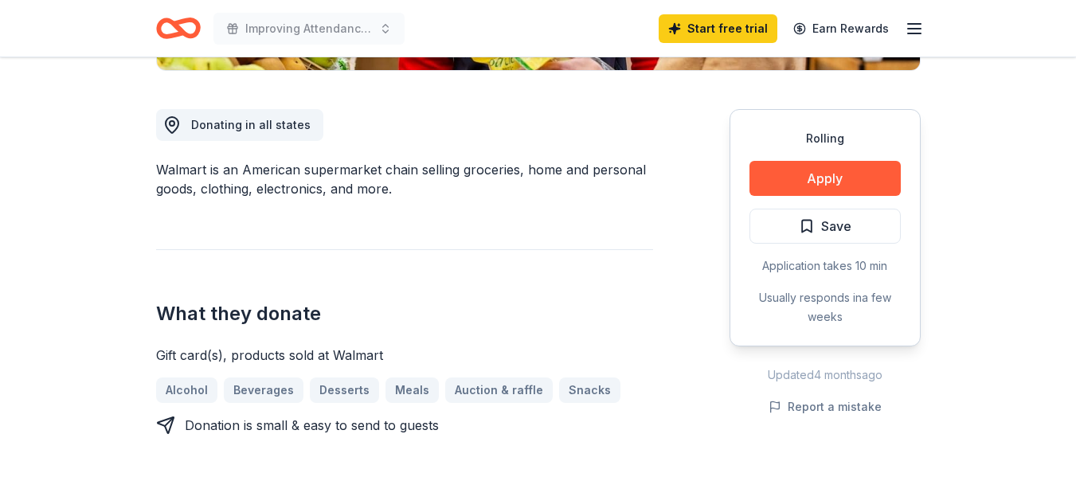
click at [854, 178] on button "Apply" at bounding box center [824, 178] width 151 height 35
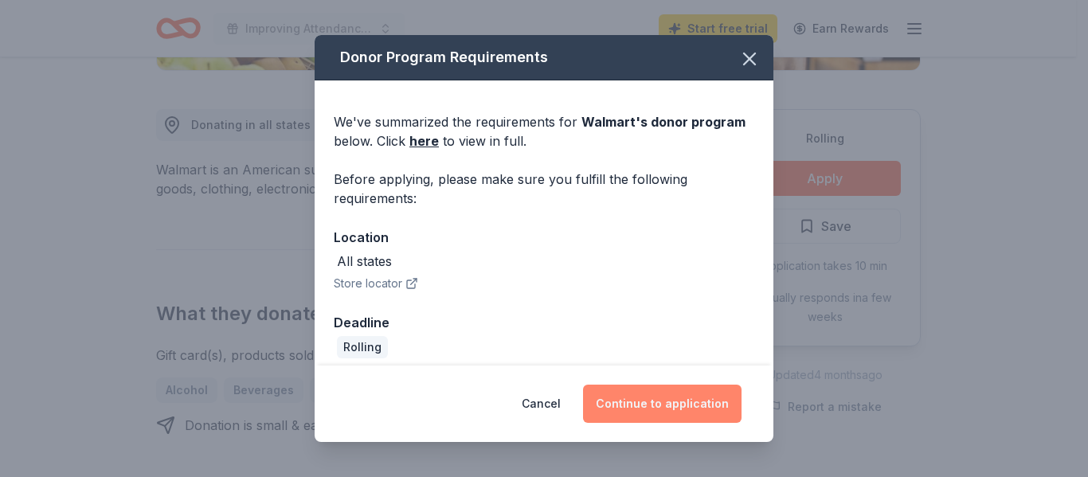
click at [682, 407] on button "Continue to application" at bounding box center [662, 404] width 158 height 38
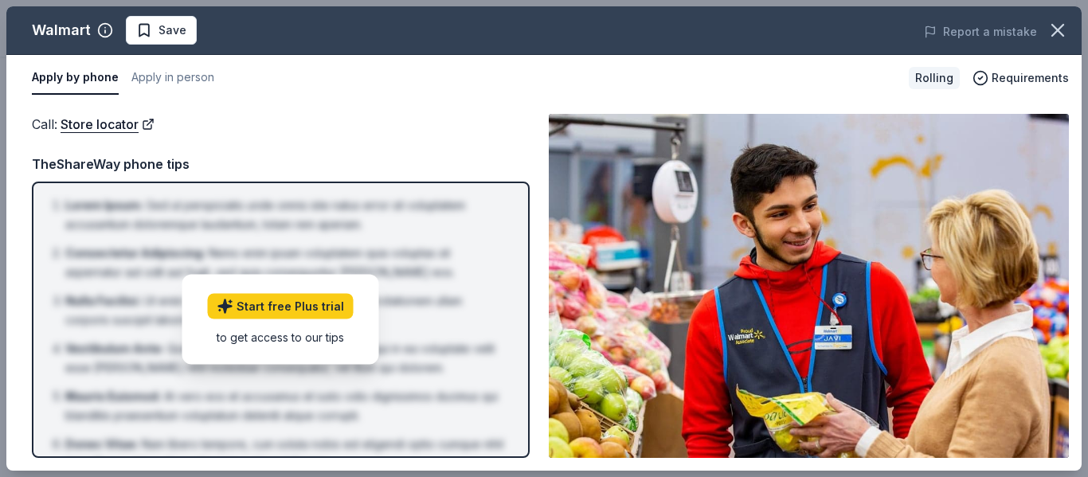
drag, startPoint x: 889, startPoint y: 177, endPoint x: 716, endPoint y: 239, distance: 184.4
drag, startPoint x: 716, startPoint y: 239, endPoint x: 884, endPoint y: 146, distance: 192.1
drag, startPoint x: 884, startPoint y: 146, endPoint x: 776, endPoint y: 212, distance: 126.2
click at [776, 212] on img at bounding box center [809, 286] width 520 height 344
click at [712, 218] on img at bounding box center [809, 286] width 520 height 344
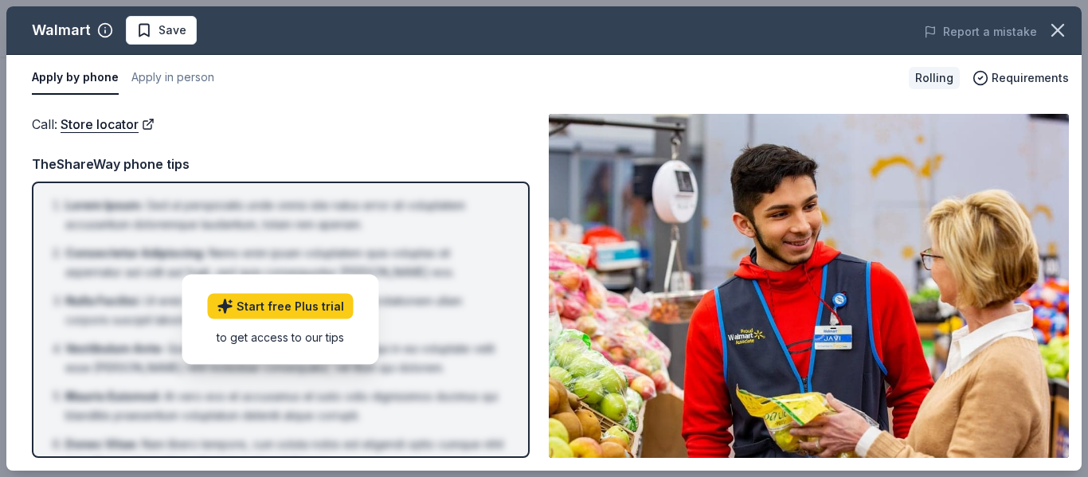
drag, startPoint x: 1079, startPoint y: 198, endPoint x: 1087, endPoint y: 287, distance: 89.5
drag, startPoint x: 1087, startPoint y: 287, endPoint x: 166, endPoint y: 76, distance: 944.6
click at [166, 76] on button "Apply in person" at bounding box center [172, 77] width 83 height 33
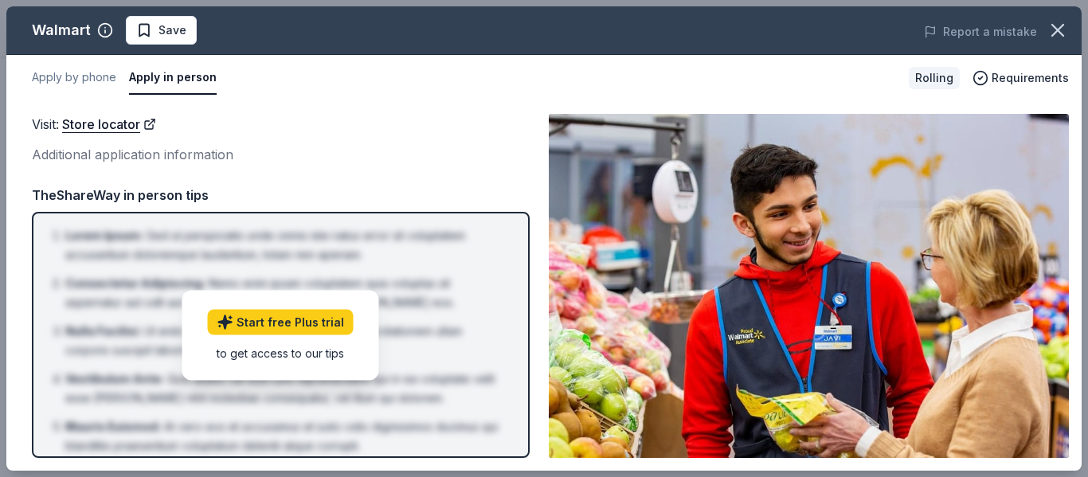
click at [166, 76] on button "Apply in person" at bounding box center [173, 77] width 88 height 33
click at [113, 82] on button "Apply by phone" at bounding box center [74, 77] width 84 height 33
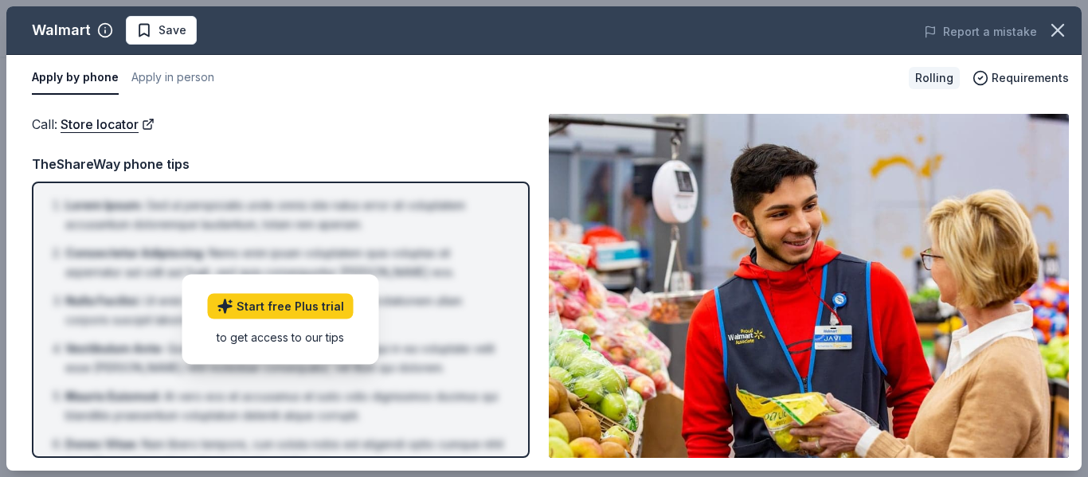
click at [113, 82] on button "Apply by phone" at bounding box center [75, 77] width 87 height 33
click at [186, 260] on li "Consectetur Adipiscing : Nemo enim ipsam voluptatem quia voluptas sit aspernatu…" at bounding box center [285, 263] width 440 height 38
click at [102, 131] on link "Store locator" at bounding box center [108, 124] width 94 height 21
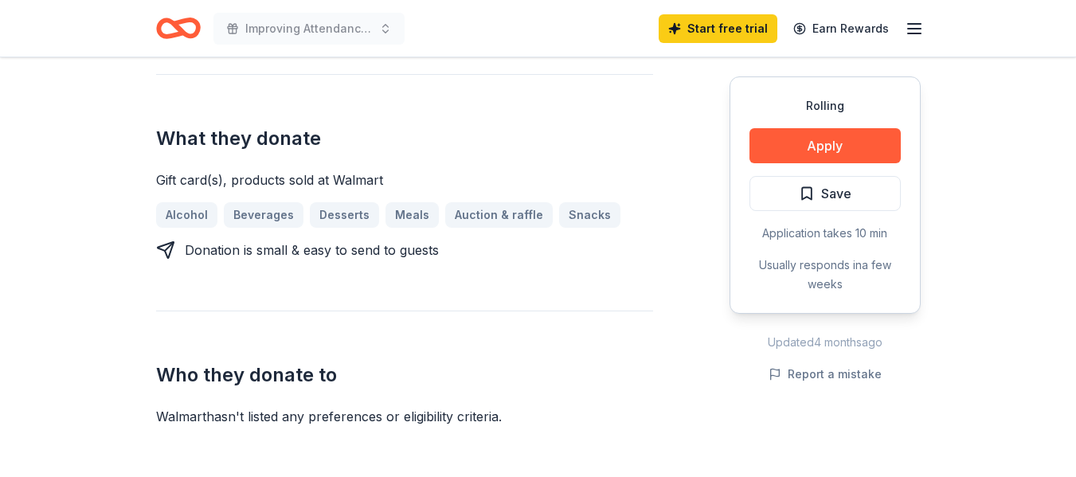
scroll to position [584, 0]
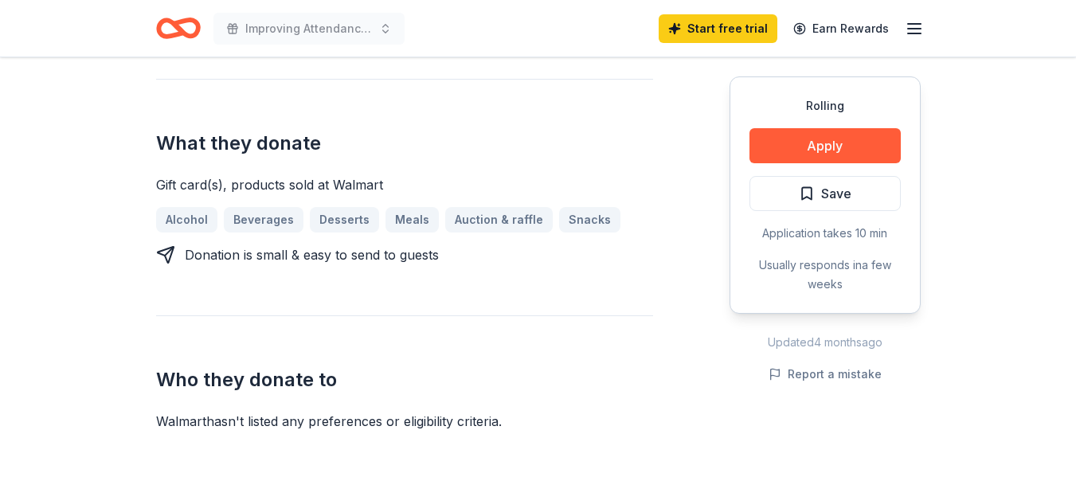
drag, startPoint x: 1087, startPoint y: 191, endPoint x: 691, endPoint y: 345, distance: 424.5
drag, startPoint x: 691, startPoint y: 345, endPoint x: 657, endPoint y: 393, distance: 58.8
click at [657, 393] on div "Donating in all states Walmart is an American supermarket chain selling groceri…" at bounding box center [538, 165] width 764 height 530
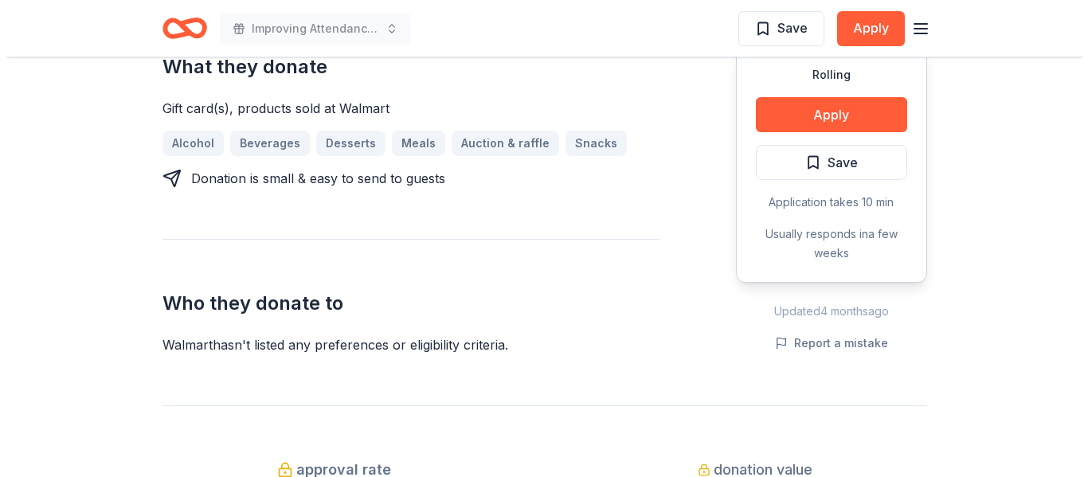
scroll to position [620, 0]
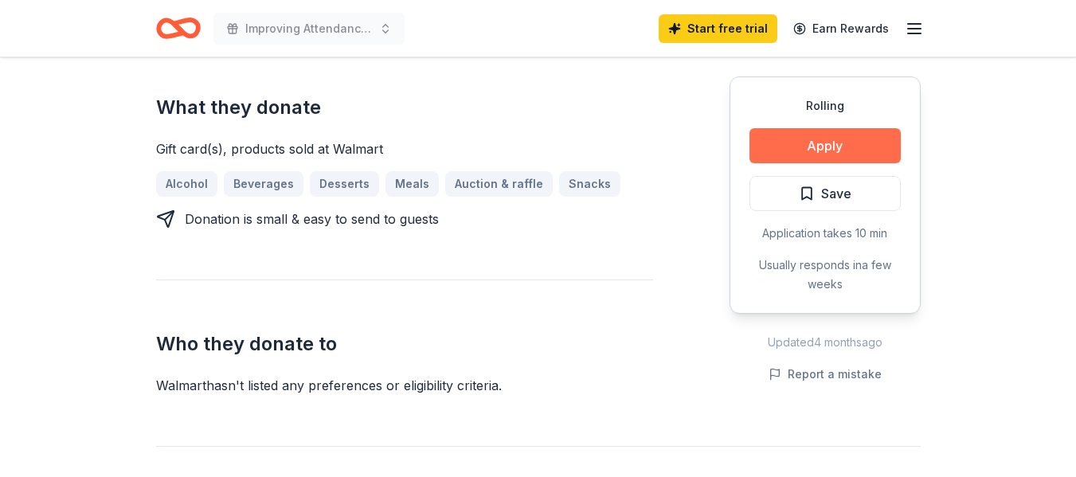
click at [861, 150] on button "Apply" at bounding box center [824, 145] width 151 height 35
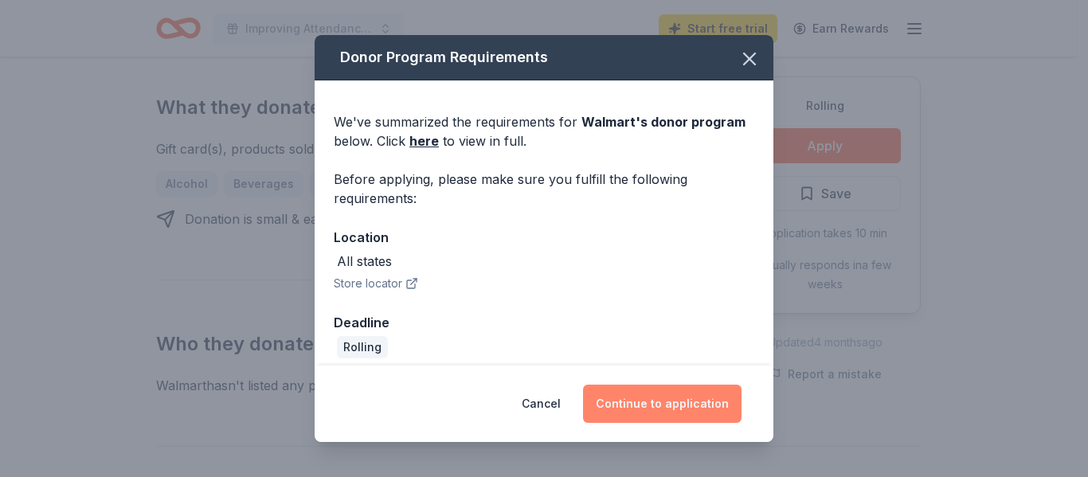
click at [674, 411] on button "Continue to application" at bounding box center [662, 404] width 158 height 38
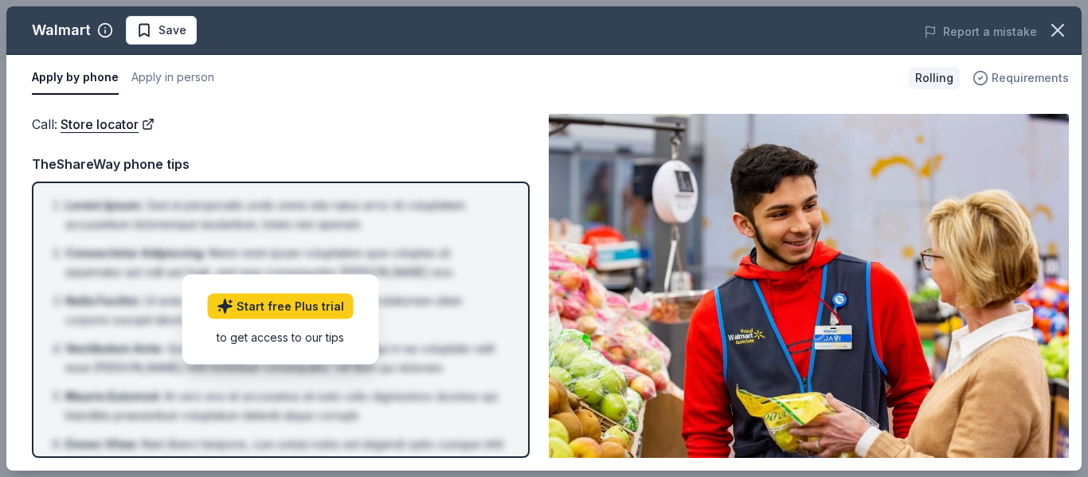
click at [1004, 77] on span "Requirements" at bounding box center [1029, 77] width 77 height 19
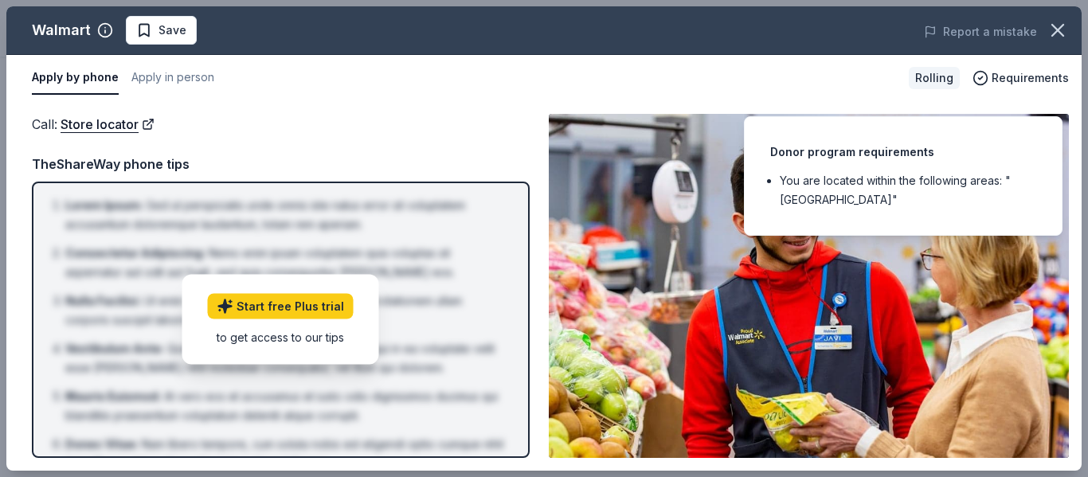
click at [896, 171] on li "You are located within the following areas: "[GEOGRAPHIC_DATA]"" at bounding box center [908, 190] width 256 height 38
click at [426, 125] on div "Call : Store locator" at bounding box center [281, 124] width 498 height 21
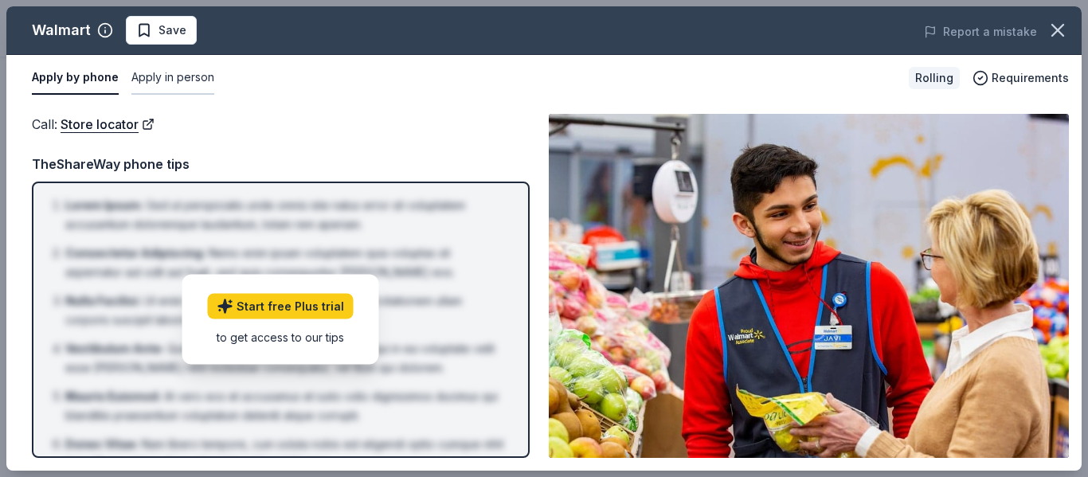
click at [150, 64] on button "Apply in person" at bounding box center [172, 77] width 83 height 33
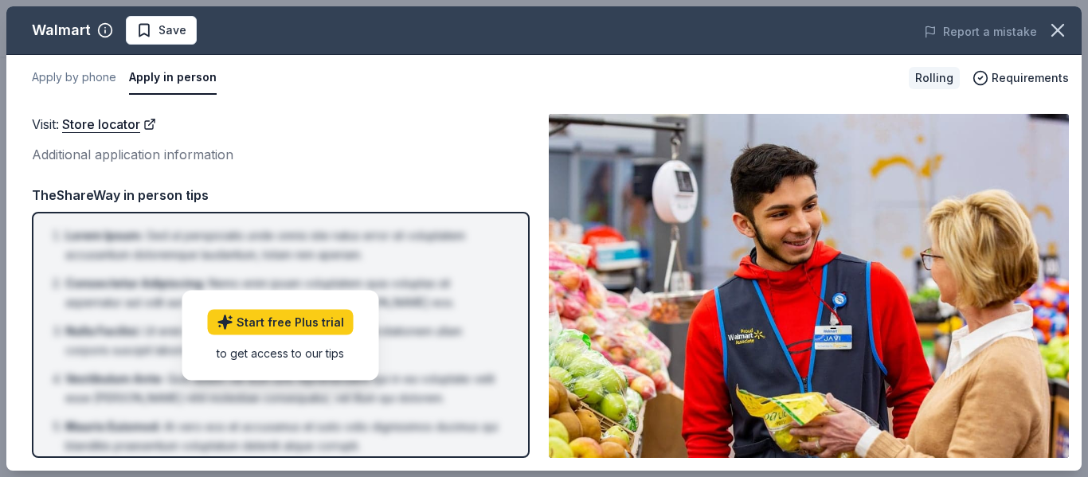
click at [311, 349] on div "to get access to our tips" at bounding box center [281, 352] width 146 height 17
click at [306, 331] on link "Start free Plus trial" at bounding box center [281, 321] width 146 height 25
click at [964, 174] on img at bounding box center [809, 286] width 520 height 344
click at [809, 305] on img at bounding box center [809, 286] width 520 height 344
click at [817, 390] on img at bounding box center [809, 286] width 520 height 344
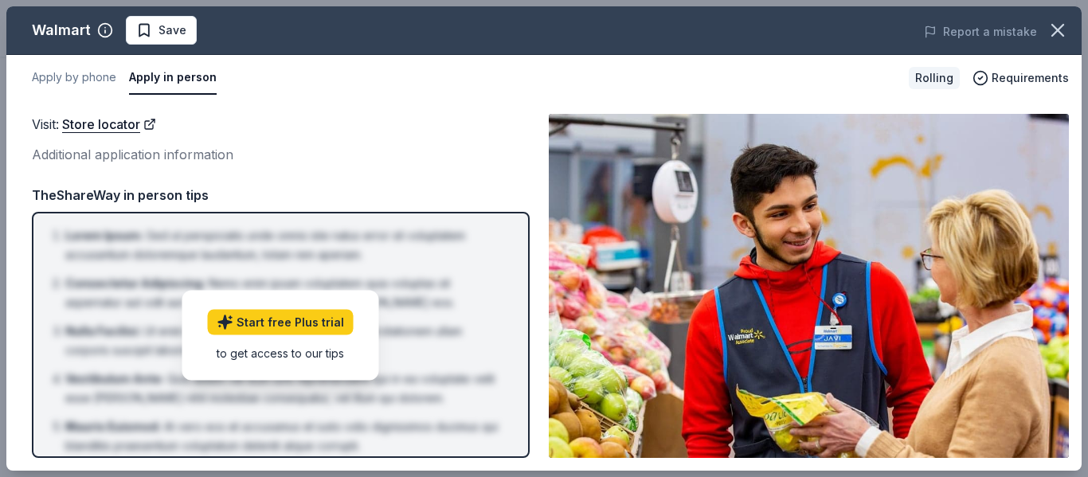
click at [946, 84] on div "Rolling" at bounding box center [934, 78] width 51 height 22
click at [934, 74] on div "Rolling" at bounding box center [934, 78] width 51 height 22
click at [116, 122] on link "Store locator" at bounding box center [109, 124] width 94 height 21
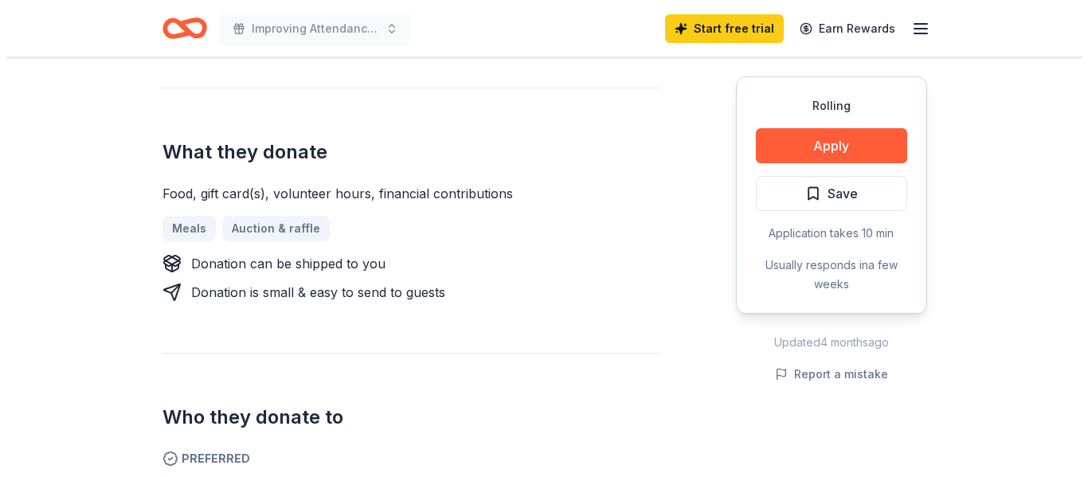
scroll to position [627, 0]
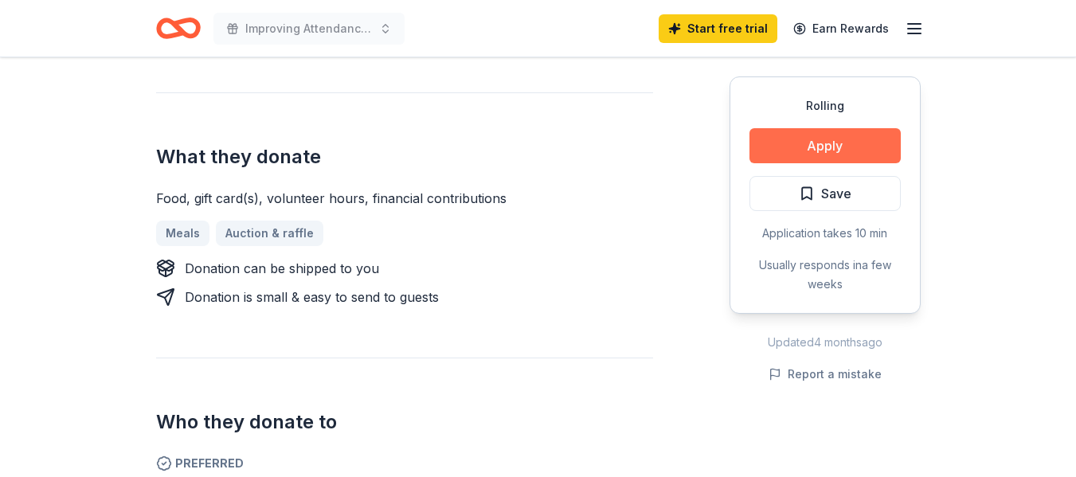
click at [850, 154] on button "Apply" at bounding box center [824, 145] width 151 height 35
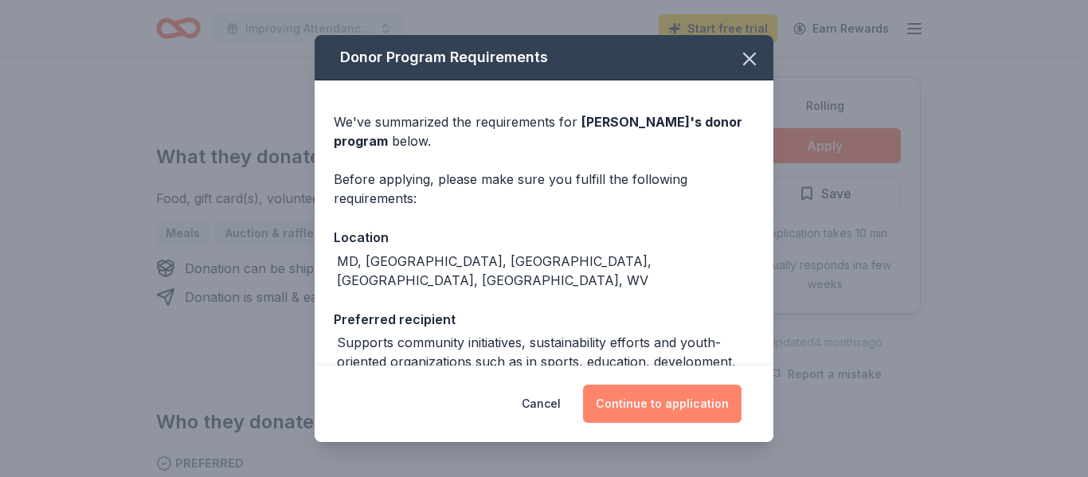
click at [697, 402] on button "Continue to application" at bounding box center [662, 404] width 158 height 38
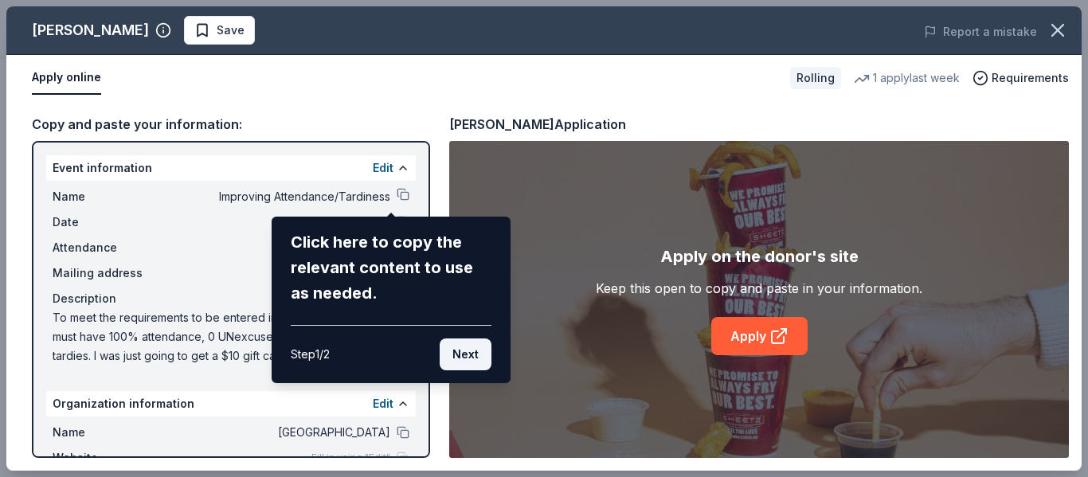
click at [478, 356] on button "Next" at bounding box center [466, 354] width 52 height 32
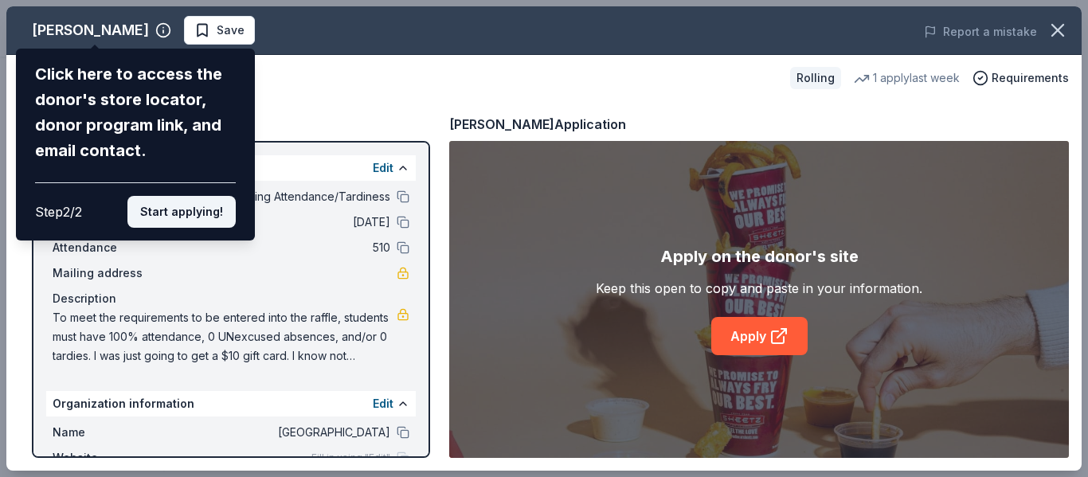
click at [193, 213] on button "Start applying!" at bounding box center [181, 212] width 108 height 32
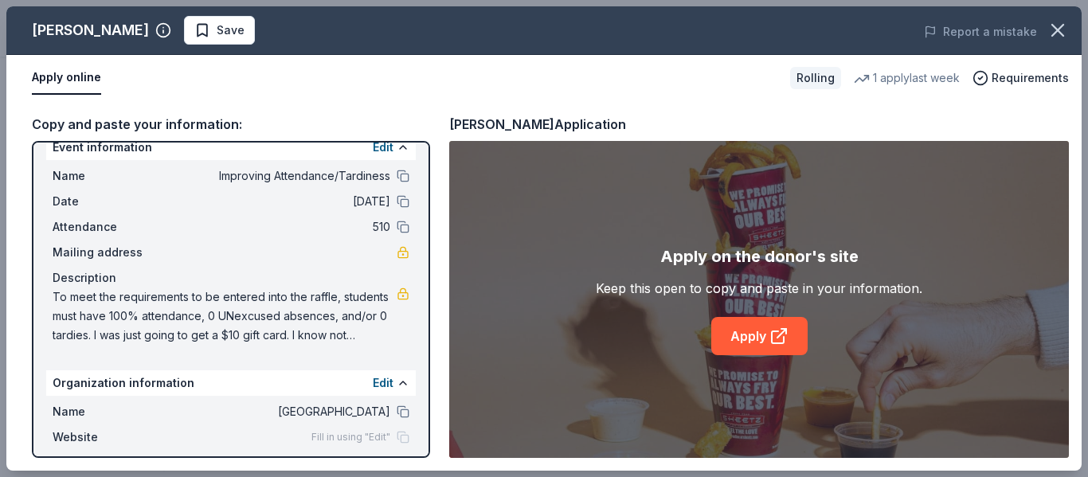
scroll to position [0, 0]
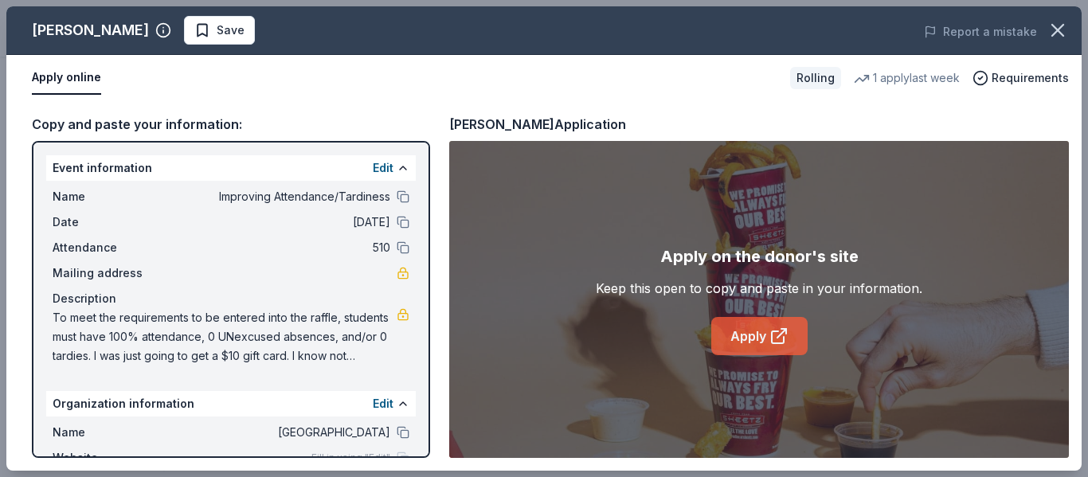
click at [741, 339] on link "Apply" at bounding box center [759, 336] width 96 height 38
click at [761, 331] on link "Apply" at bounding box center [759, 336] width 96 height 38
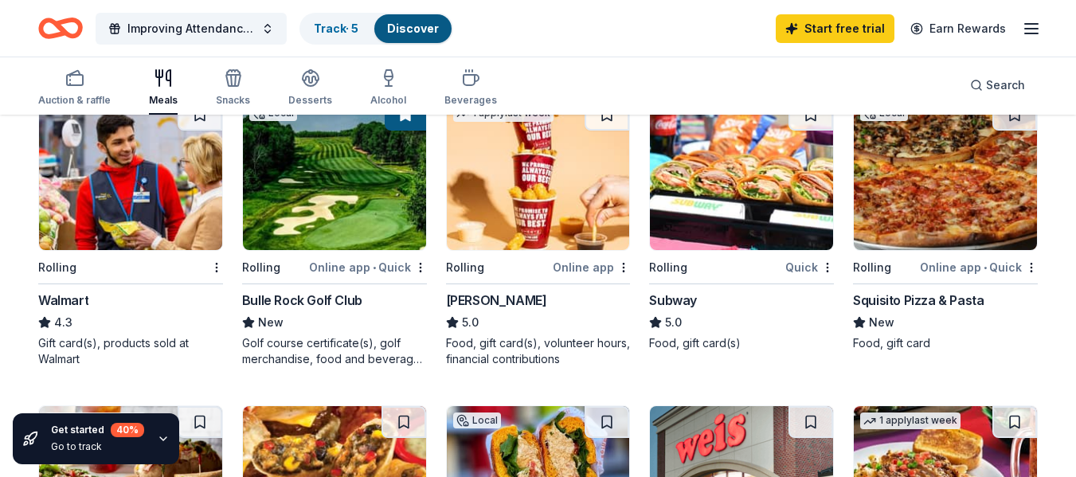
scroll to position [487, 0]
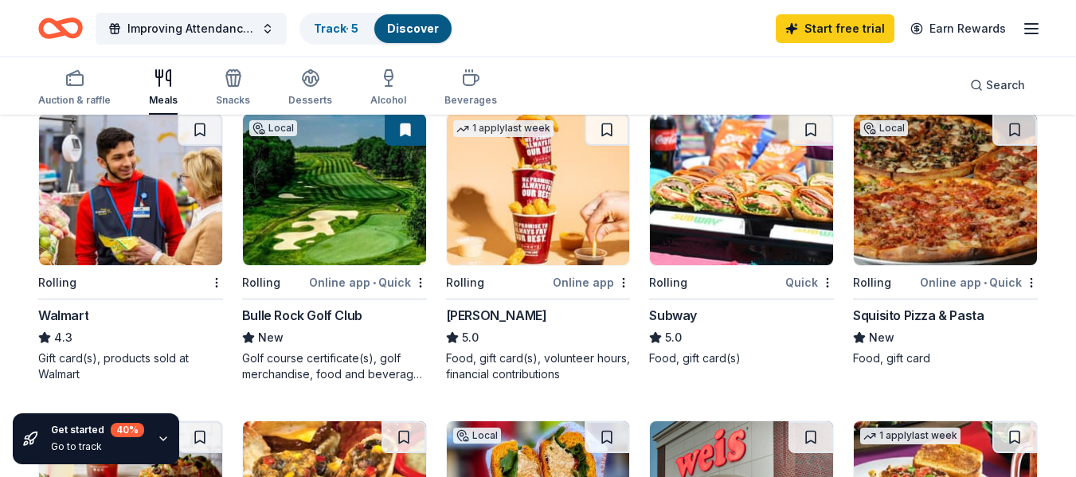
click at [686, 192] on img at bounding box center [741, 189] width 183 height 151
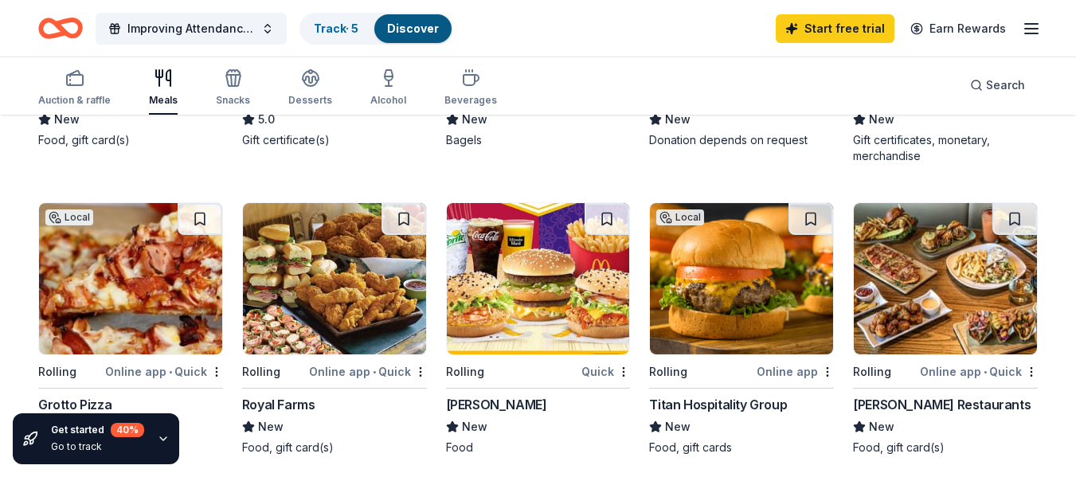
scroll to position [1085, 0]
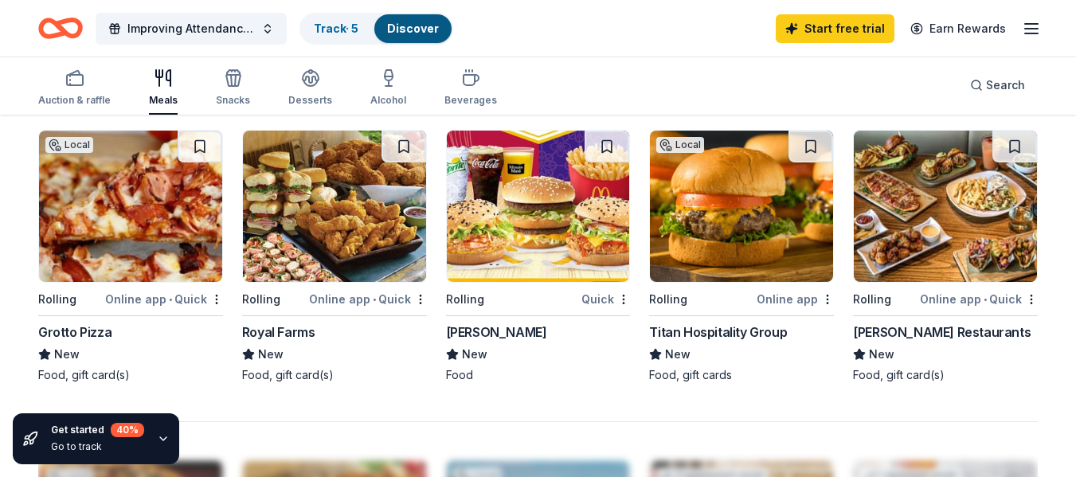
click at [377, 221] on img at bounding box center [334, 206] width 183 height 151
click at [588, 252] on img at bounding box center [538, 206] width 183 height 151
click at [577, 247] on img at bounding box center [538, 206] width 183 height 151
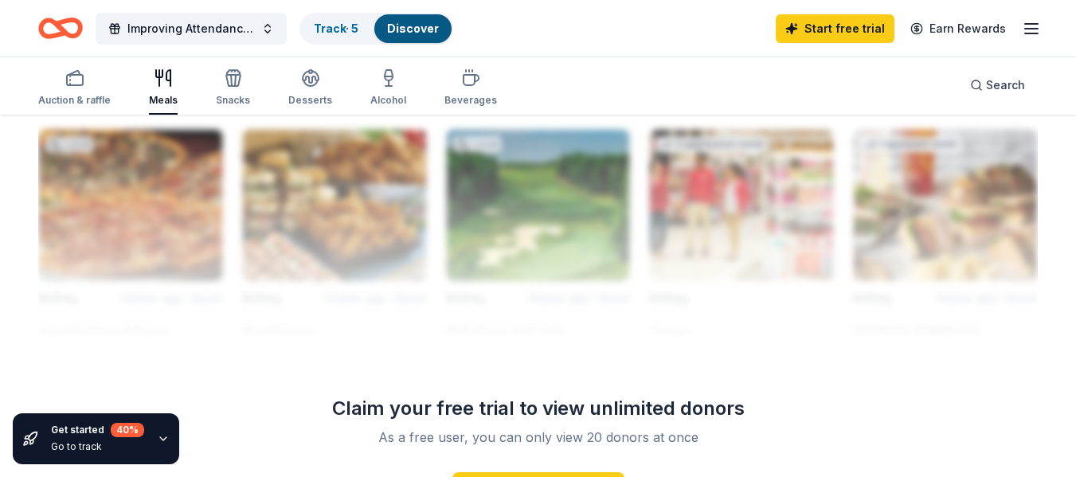
scroll to position [1394, 0]
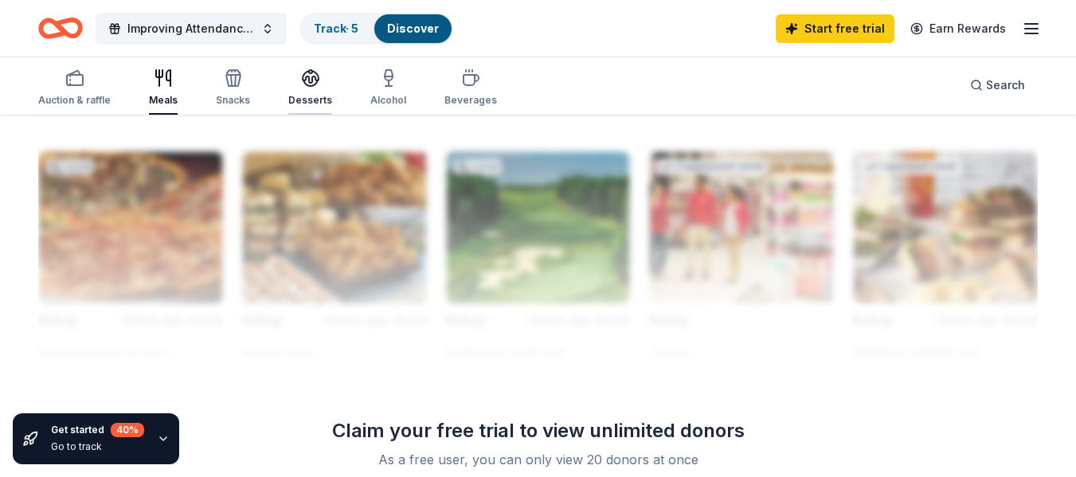
click at [315, 99] on div "Desserts" at bounding box center [310, 100] width 44 height 13
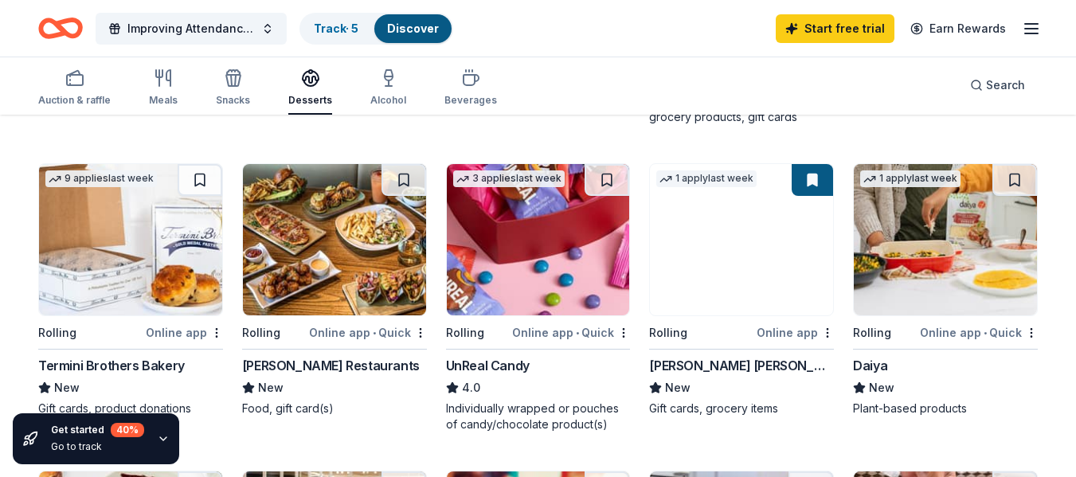
scroll to position [464, 0]
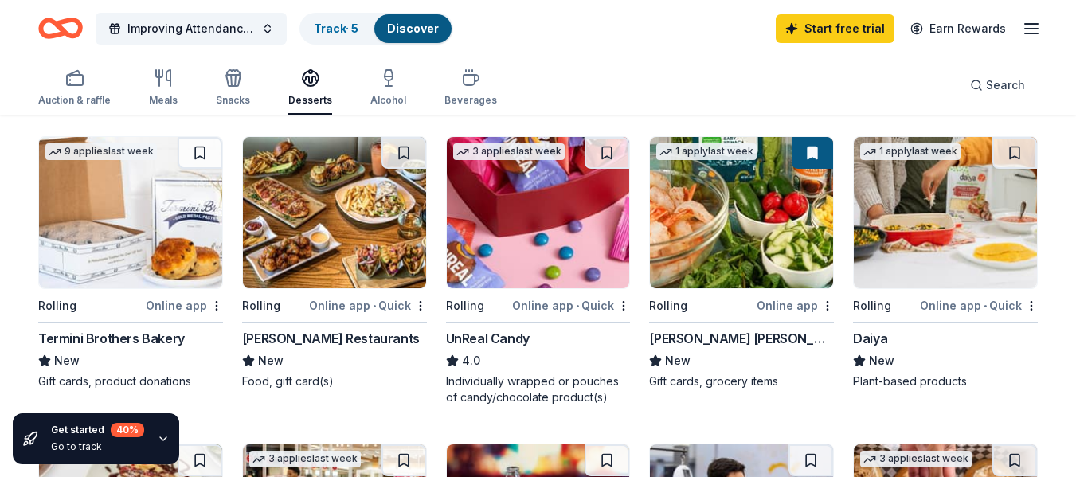
click at [778, 224] on img at bounding box center [741, 212] width 183 height 151
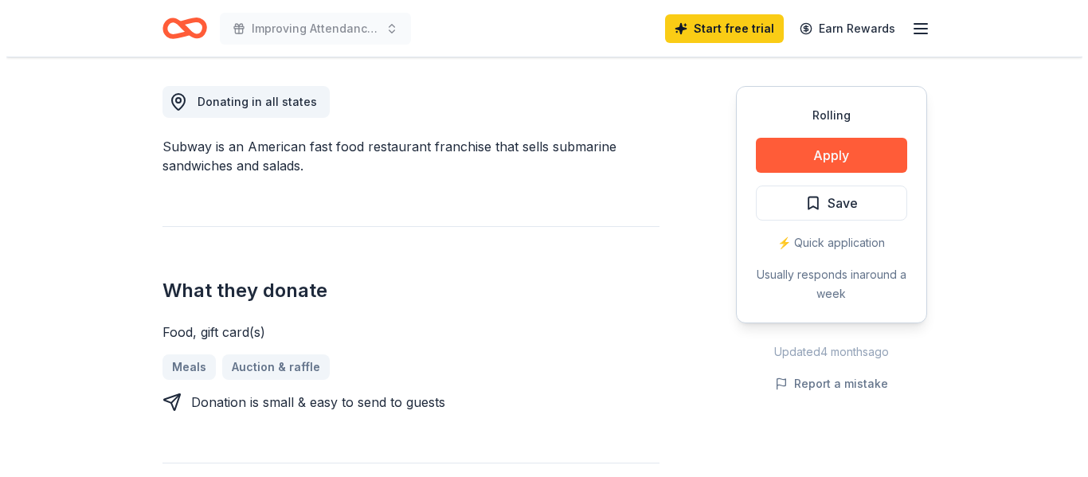
scroll to position [432, 0]
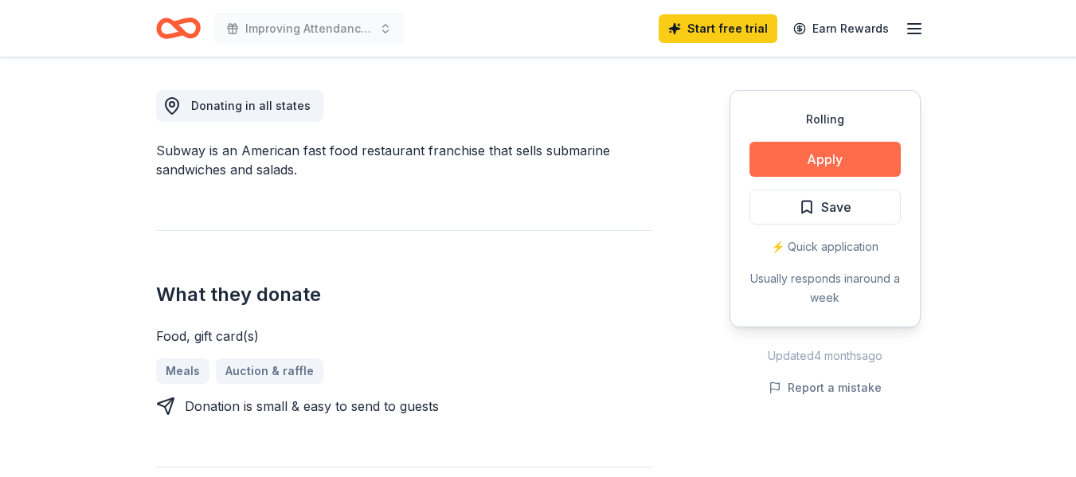
click at [838, 157] on button "Apply" at bounding box center [824, 159] width 151 height 35
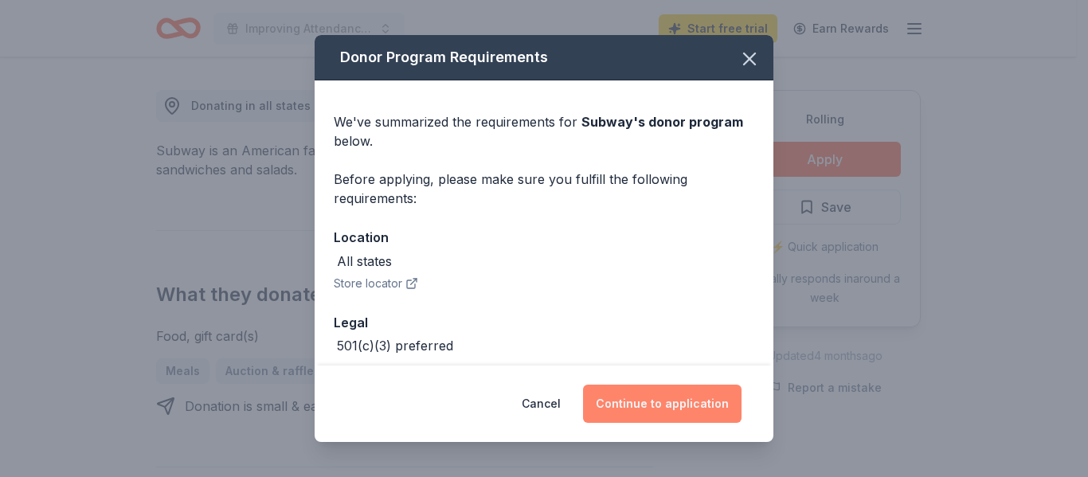
click at [639, 393] on button "Continue to application" at bounding box center [662, 404] width 158 height 38
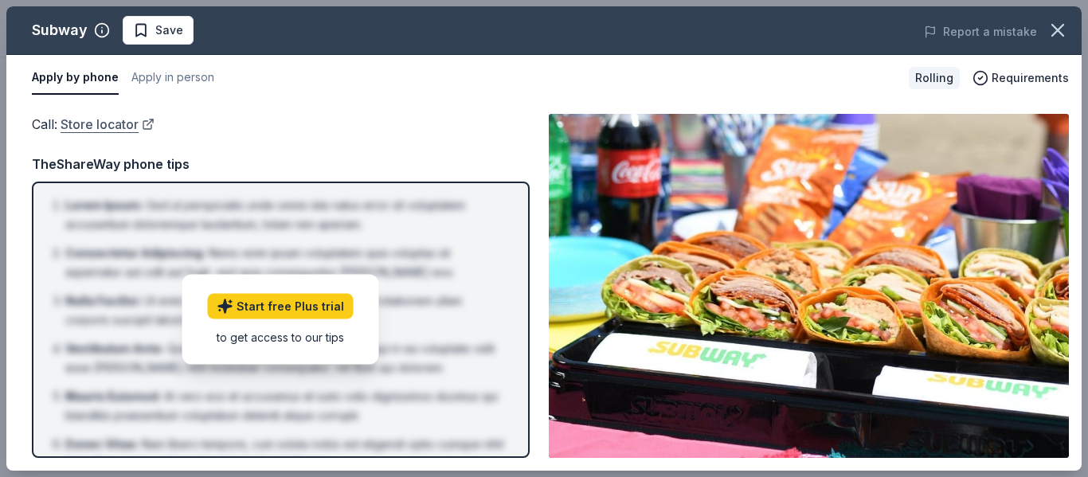
click at [107, 127] on link "Store locator" at bounding box center [108, 124] width 94 height 21
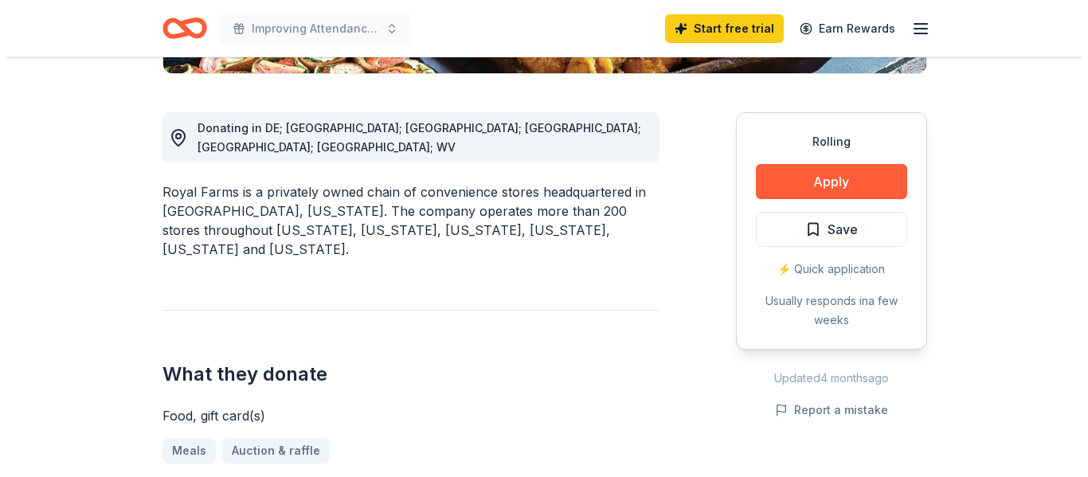
scroll to position [401, 0]
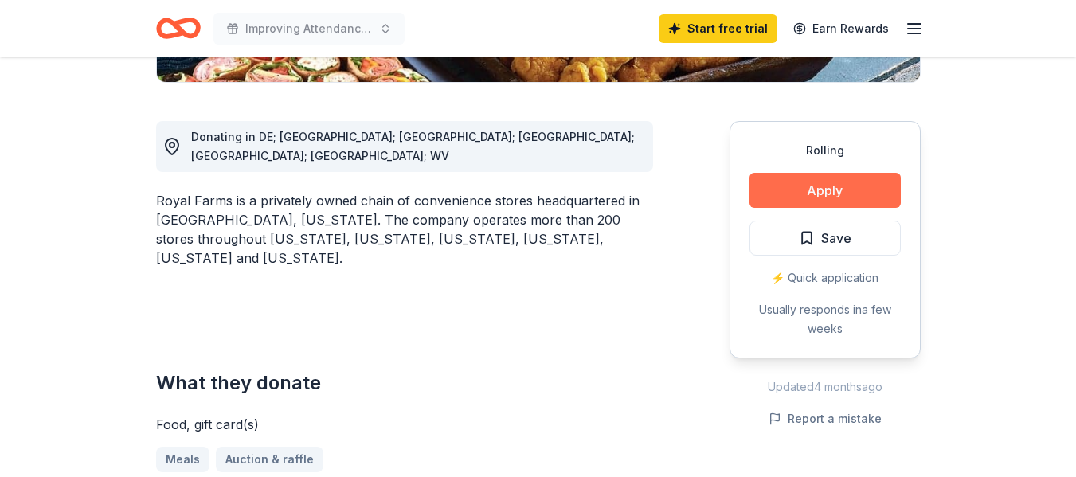
click at [838, 205] on button "Apply" at bounding box center [824, 190] width 151 height 35
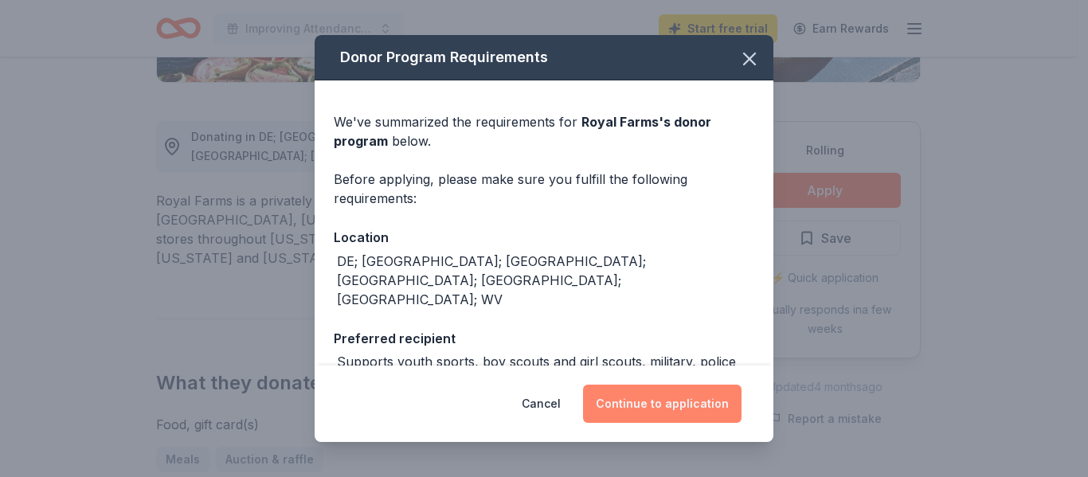
click at [689, 411] on button "Continue to application" at bounding box center [662, 404] width 158 height 38
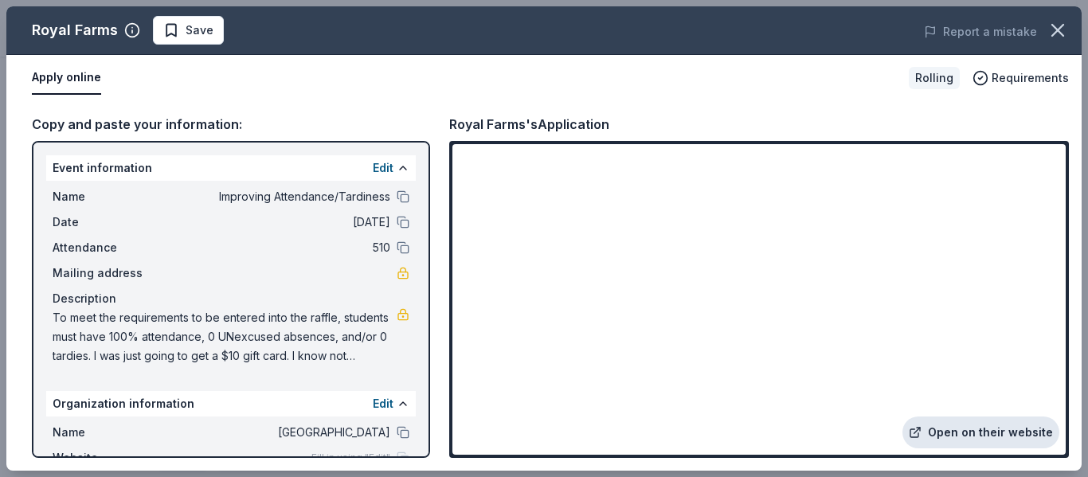
click at [921, 430] on icon at bounding box center [915, 432] width 13 height 13
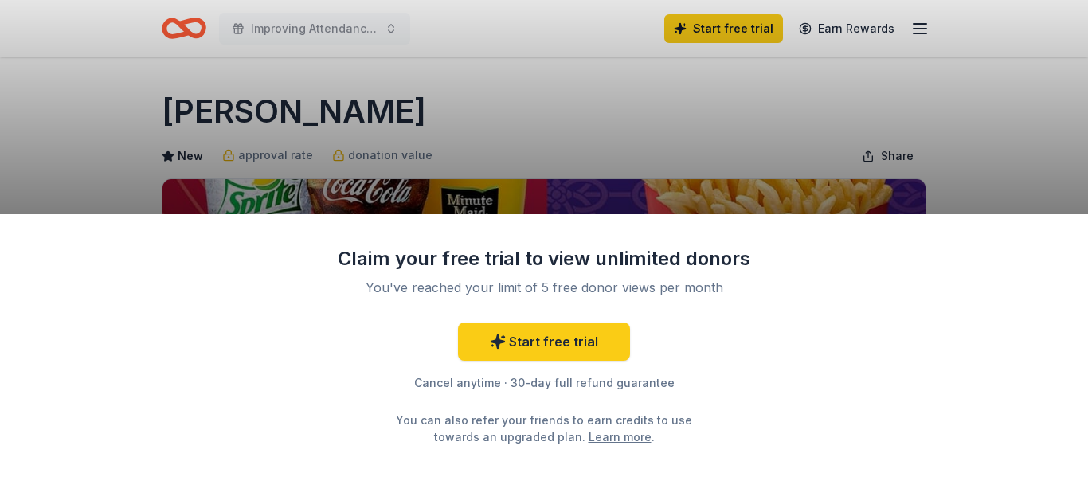
drag, startPoint x: 1081, startPoint y: 98, endPoint x: 1079, endPoint y: 116, distance: 18.4
click at [1075, 116] on div "Claim your free trial to view unlimited donors You've reached your limit of 5 f…" at bounding box center [544, 238] width 1088 height 477
click at [616, 166] on div "Claim your free trial to view unlimited donors You've reached your limit of 5 f…" at bounding box center [544, 238] width 1088 height 477
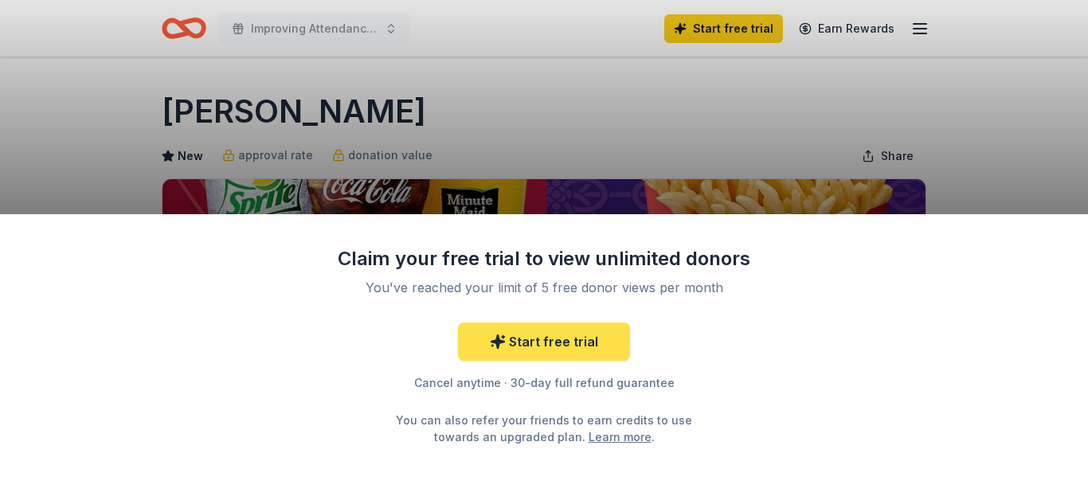
click at [508, 337] on link "Start free trial" at bounding box center [544, 341] width 172 height 38
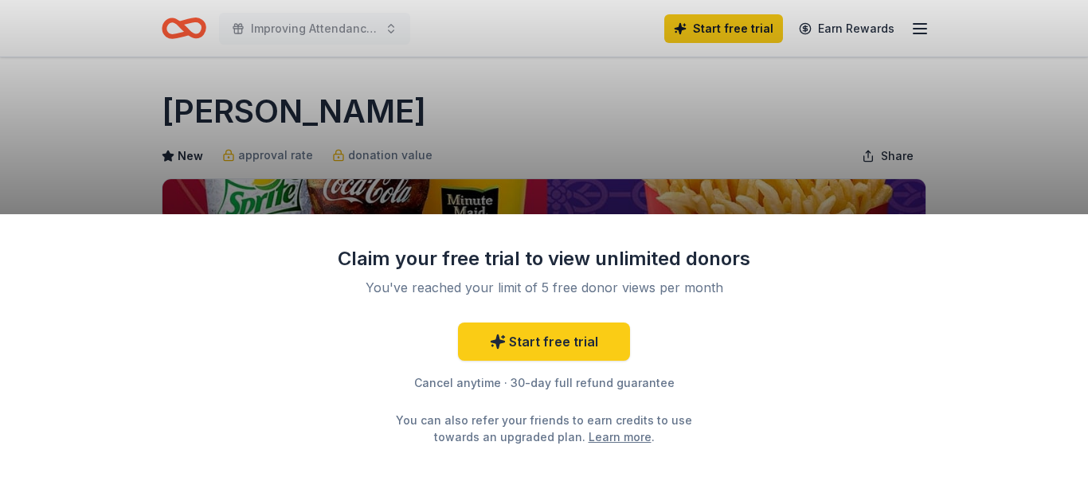
click at [1052, 121] on div "Claim your free trial to view unlimited donors You've reached your limit of 5 f…" at bounding box center [544, 238] width 1088 height 477
click at [1069, 226] on div "Claim your free trial to view unlimited donors You've reached your limit of 5 f…" at bounding box center [544, 345] width 1088 height 263
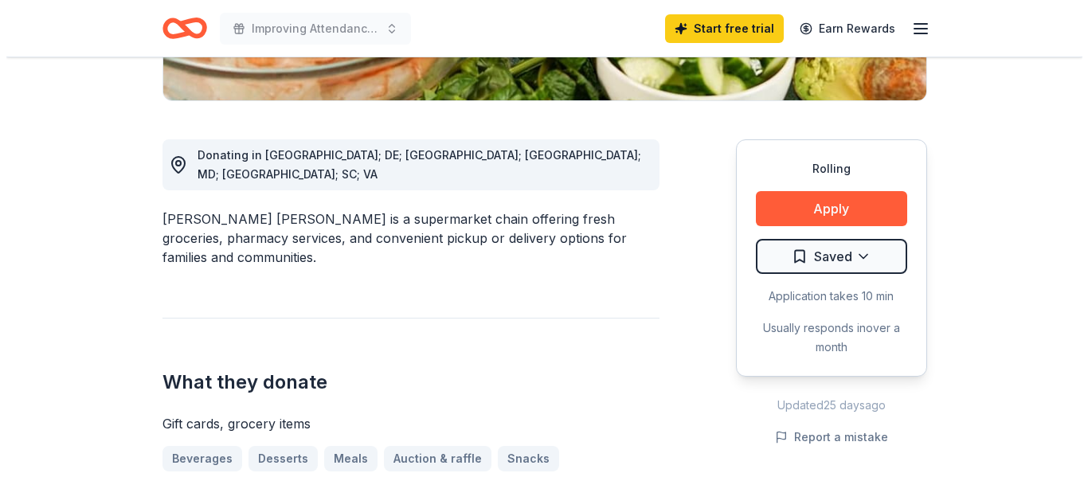
scroll to position [400, 0]
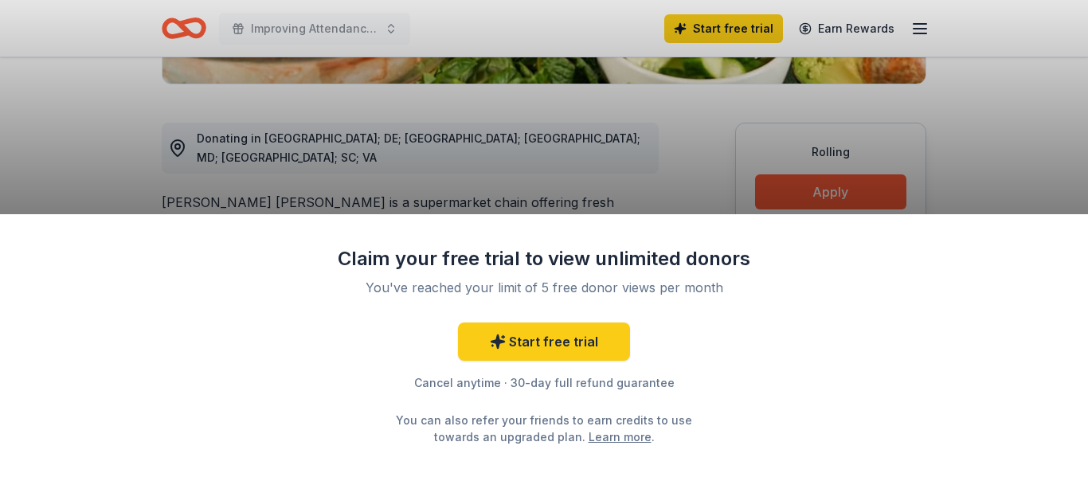
click at [870, 174] on div "Claim your free trial to view unlimited donors You've reached your limit of 5 f…" at bounding box center [544, 238] width 1088 height 477
click at [835, 193] on div "Claim your free trial to view unlimited donors You've reached your limit of 5 f…" at bounding box center [544, 238] width 1088 height 477
